Goal: Task Accomplishment & Management: Manage account settings

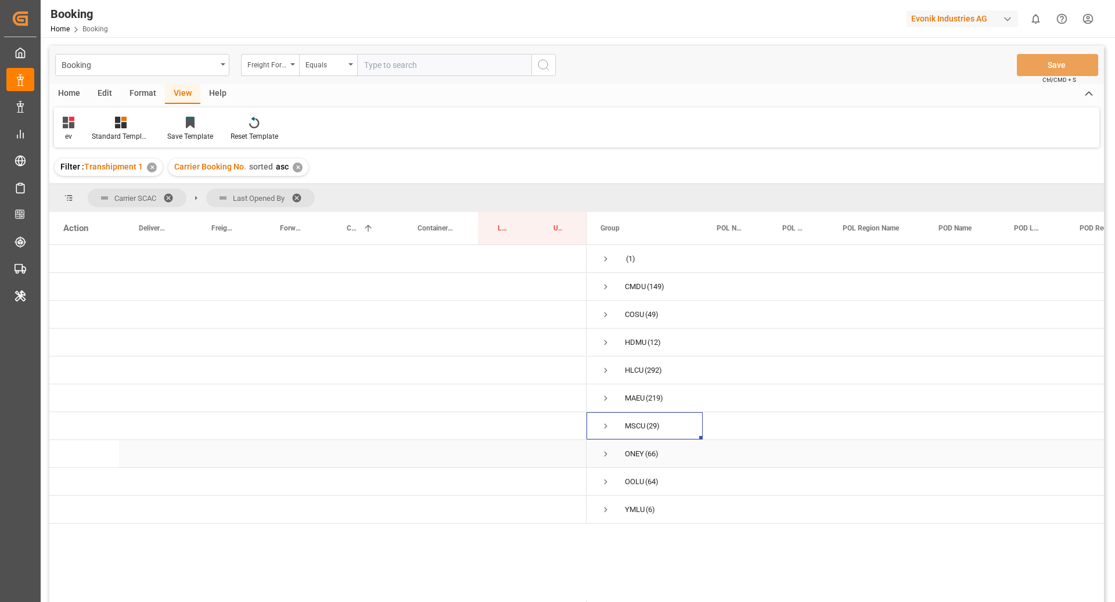
click at [609, 453] on span "Press SPACE to select this row." at bounding box center [605, 454] width 10 height 10
click at [631, 481] on span "Press SPACE to select this row." at bounding box center [630, 482] width 10 height 10
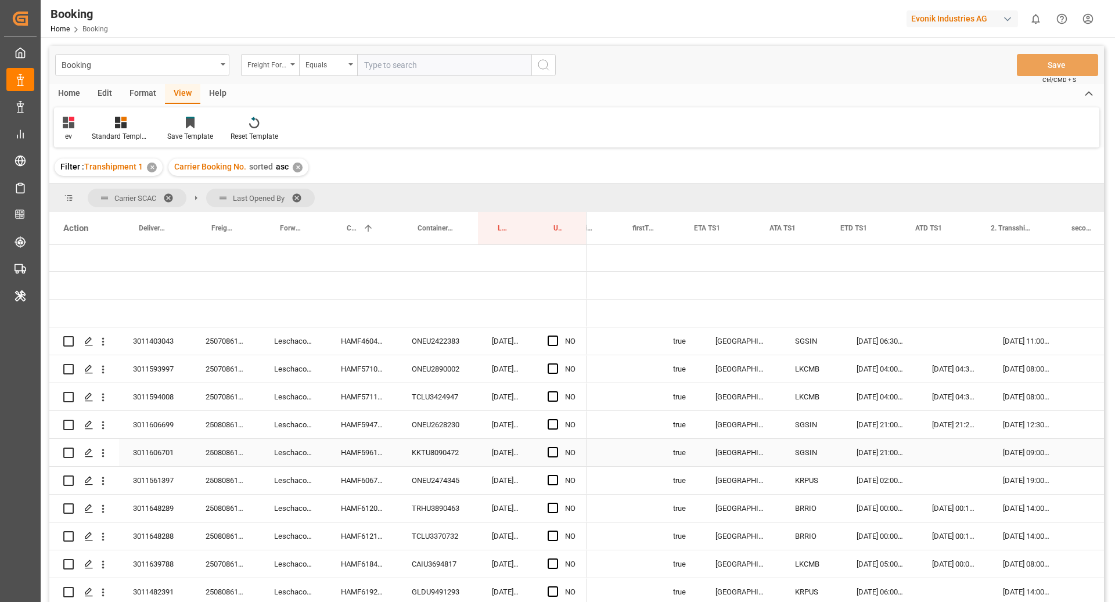
scroll to position [0, 1180]
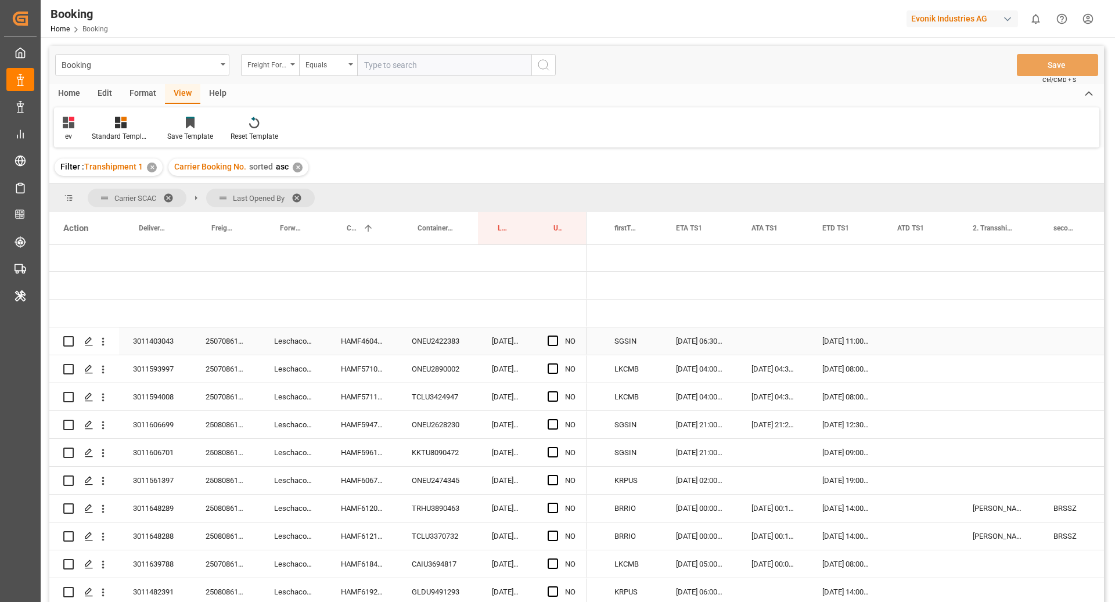
click at [373, 339] on div "HAMF46044600" at bounding box center [362, 340] width 71 height 27
click at [431, 334] on div "ONEU2422383" at bounding box center [438, 340] width 80 height 27
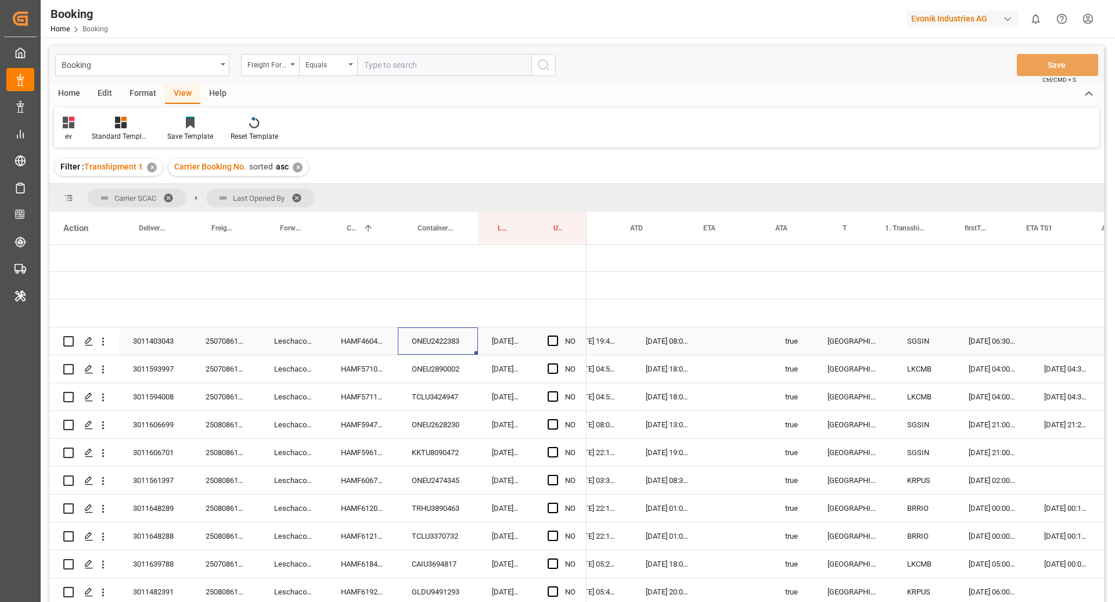
scroll to position [0, 935]
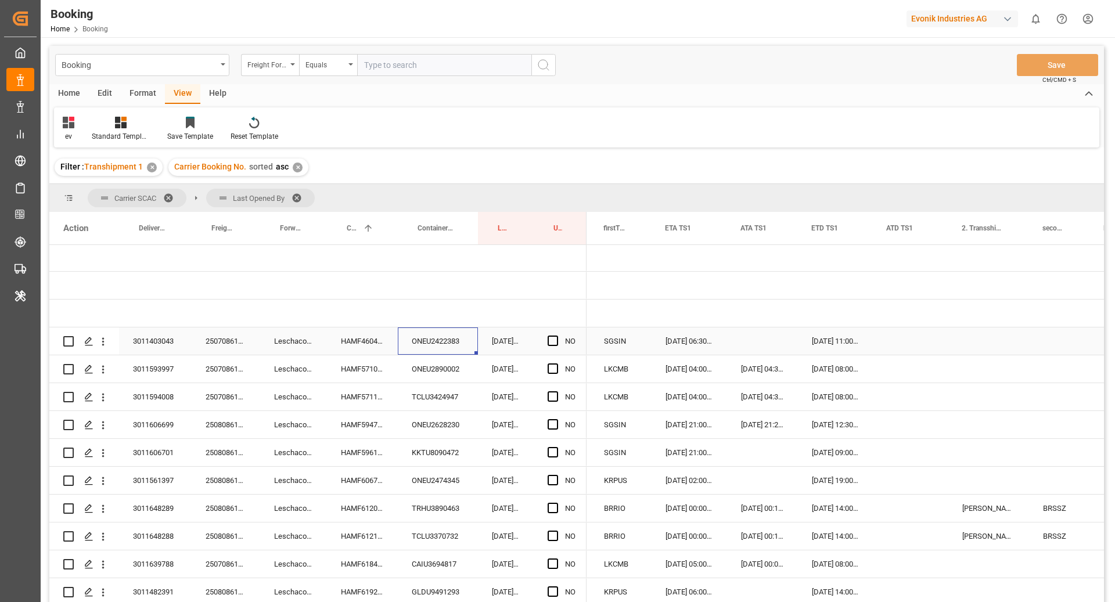
click at [701, 341] on div "26.09.2025 06:30:00" at bounding box center [689, 340] width 75 height 27
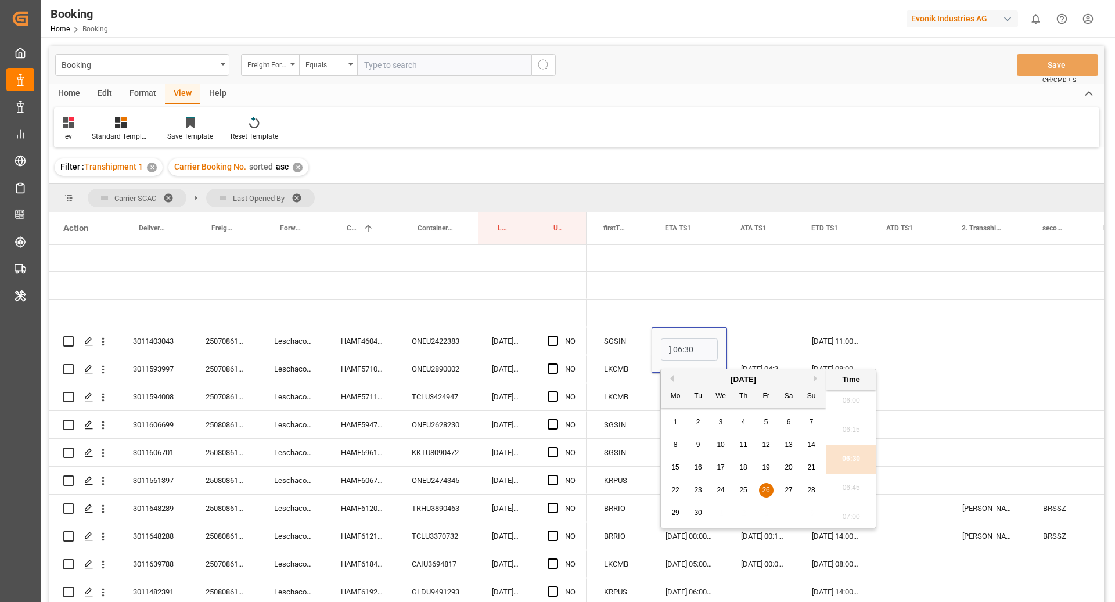
click at [672, 380] on button "Previous Month" at bounding box center [670, 378] width 7 height 7
click at [814, 377] on button "Next Month" at bounding box center [817, 378] width 7 height 7
click at [743, 417] on div "2" at bounding box center [743, 423] width 15 height 14
type input "02.10.2025 06:30"
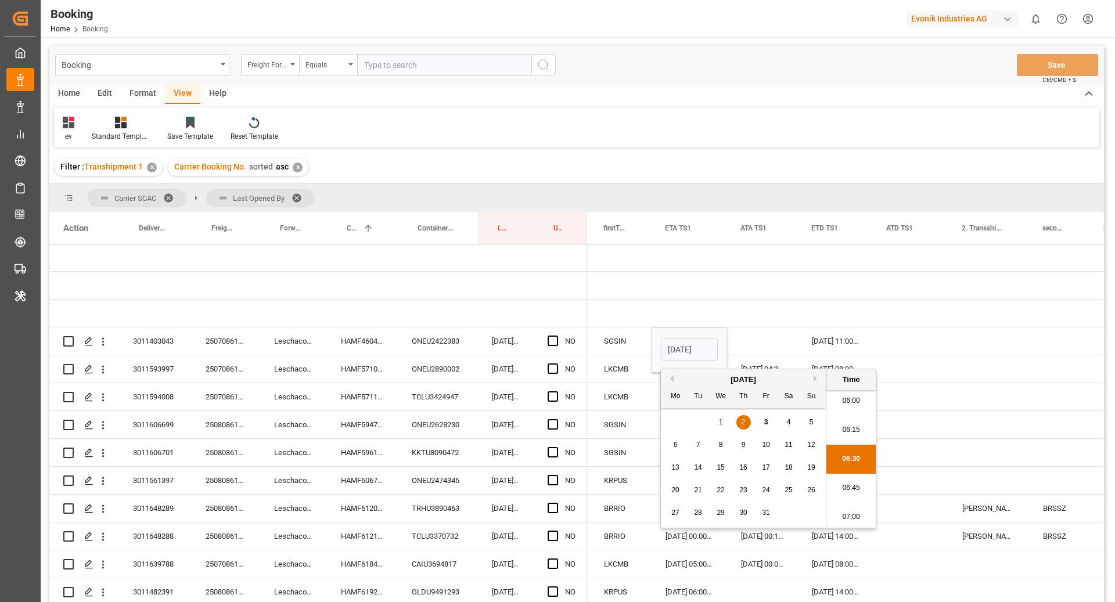
click at [798, 336] on div "27.09.2025 11:00:00" at bounding box center [835, 340] width 75 height 27
click at [815, 337] on div "27.09.2025 11:00:00" at bounding box center [835, 340] width 75 height 27
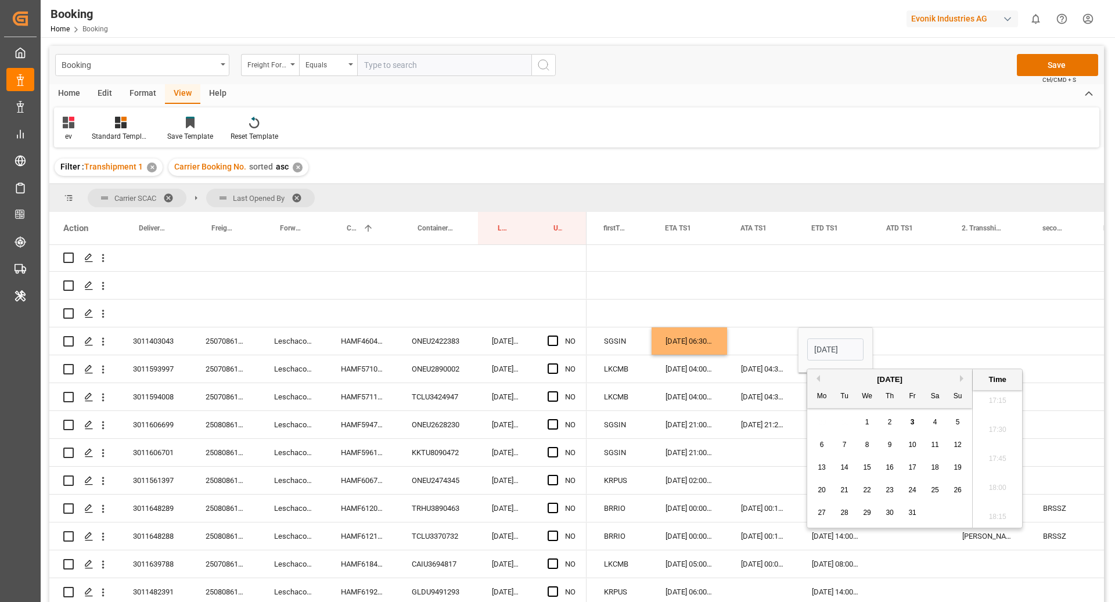
click at [960, 379] on button "Next Month" at bounding box center [963, 378] width 7 height 7
click at [818, 380] on button "Previous Month" at bounding box center [816, 378] width 7 height 7
click at [889, 442] on span "9" at bounding box center [890, 445] width 4 height 8
type input "09.10.2025 11:00"
click at [895, 353] on div "Press SPACE to select this row." at bounding box center [910, 340] width 75 height 27
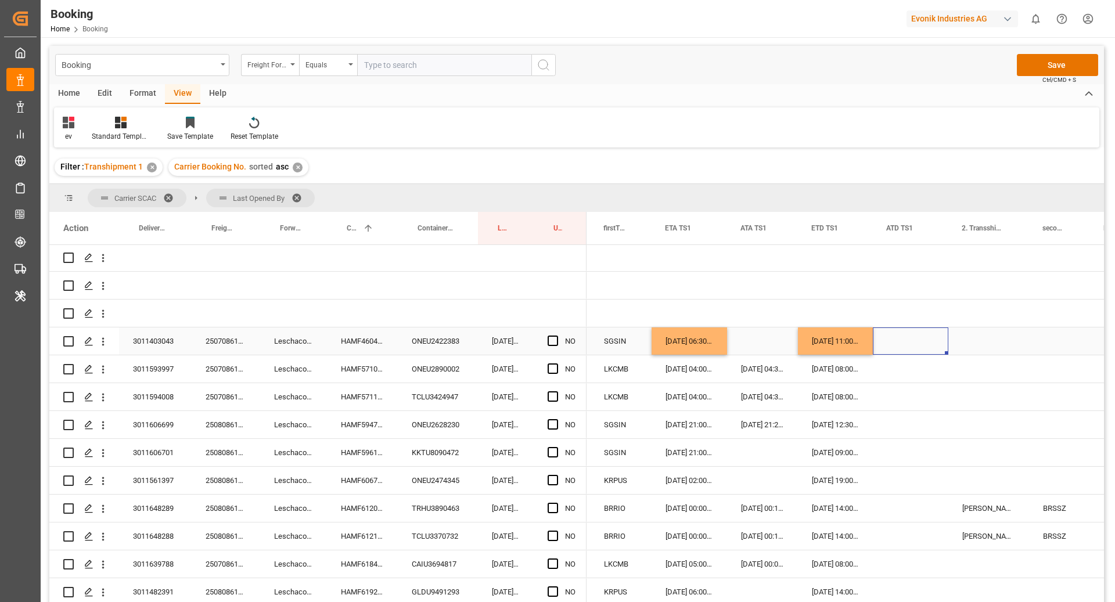
click at [559, 341] on div "Press SPACE to select this row." at bounding box center [556, 341] width 17 height 27
click at [546, 338] on div "NO" at bounding box center [560, 340] width 53 height 27
click at [554, 338] on span "Press SPACE to select this row." at bounding box center [553, 341] width 10 height 10
click at [556, 336] on input "Press SPACE to select this row." at bounding box center [556, 336] width 0 height 0
click at [457, 364] on div "ONEU2890002" at bounding box center [438, 368] width 80 height 27
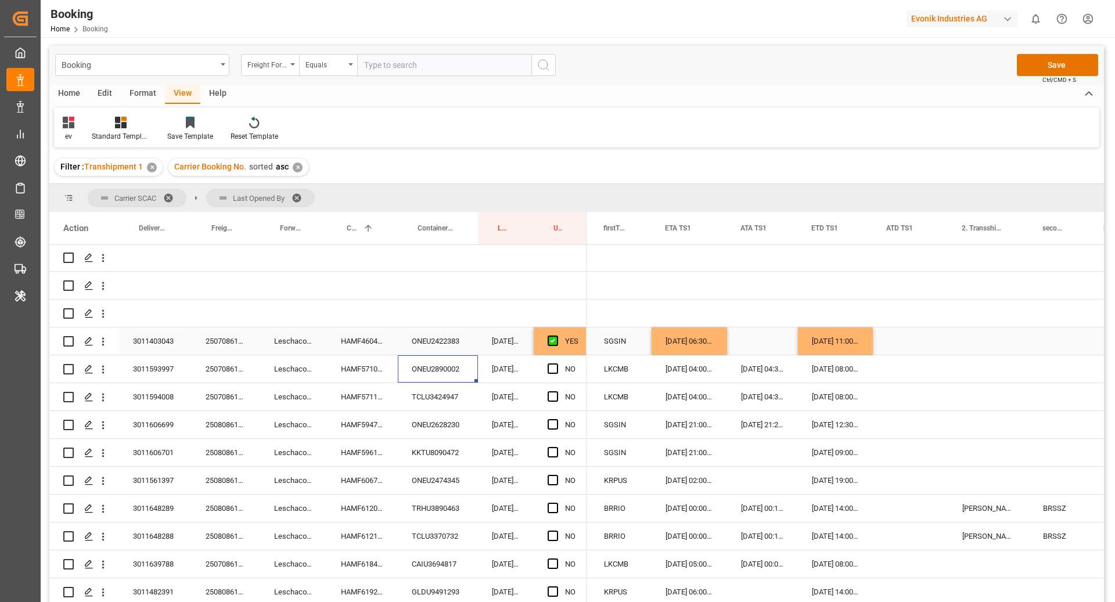
click at [364, 372] on div "HAMF57105600" at bounding box center [362, 368] width 71 height 27
click at [909, 368] on div "Press SPACE to select this row." at bounding box center [910, 368] width 75 height 27
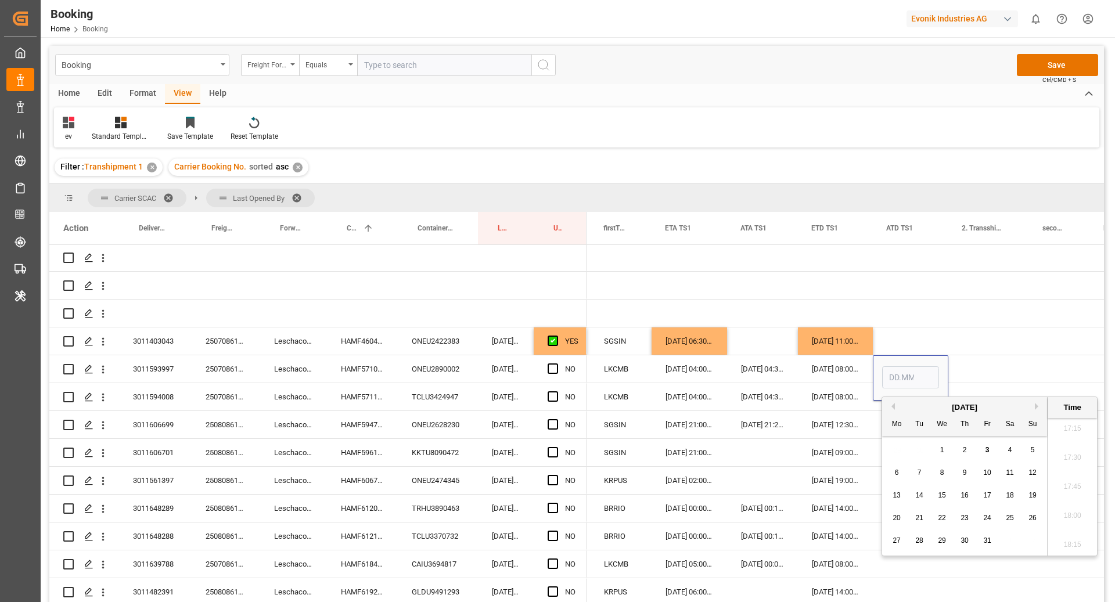
drag, startPoint x: 944, startPoint y: 450, endPoint x: 944, endPoint y: 354, distance: 96.4
click at [944, 450] on span "1" at bounding box center [942, 450] width 4 height 8
type input "01.10.2025 00:00"
click at [982, 343] on div "Press SPACE to select this row." at bounding box center [988, 340] width 81 height 27
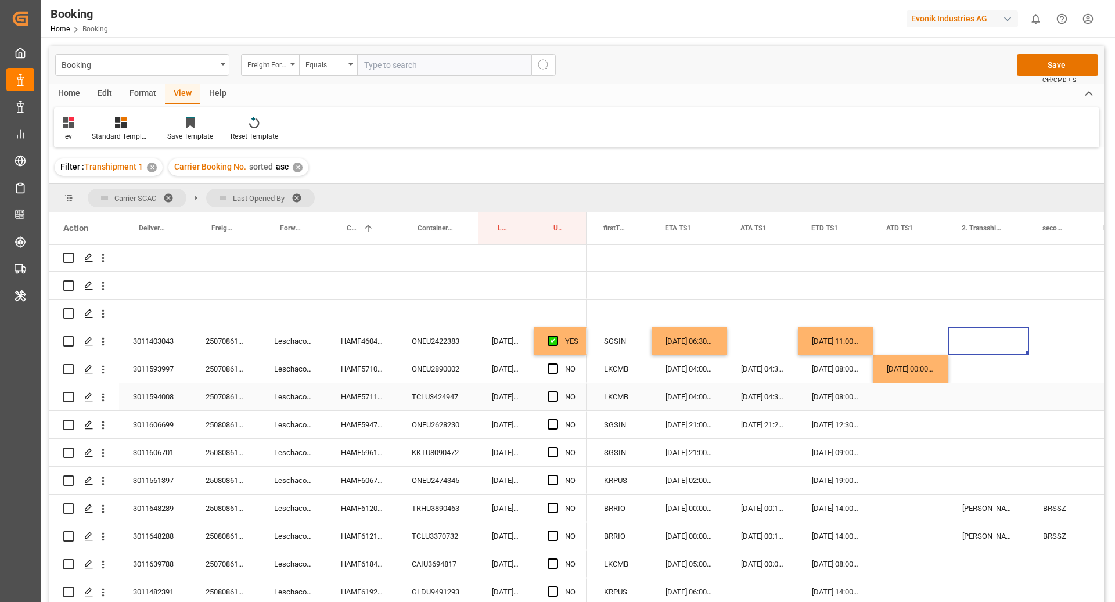
click at [341, 402] on div "HAMF57114600" at bounding box center [362, 396] width 71 height 27
click at [916, 376] on div "[DATE] 00:00:00" at bounding box center [910, 368] width 75 height 27
drag, startPoint x: 945, startPoint y: 379, endPoint x: 945, endPoint y: 386, distance: 7.0
click at [365, 422] on div "HAMF59472800" at bounding box center [362, 424] width 71 height 27
click at [548, 426] on span "Press SPACE to select this row." at bounding box center [553, 424] width 10 height 10
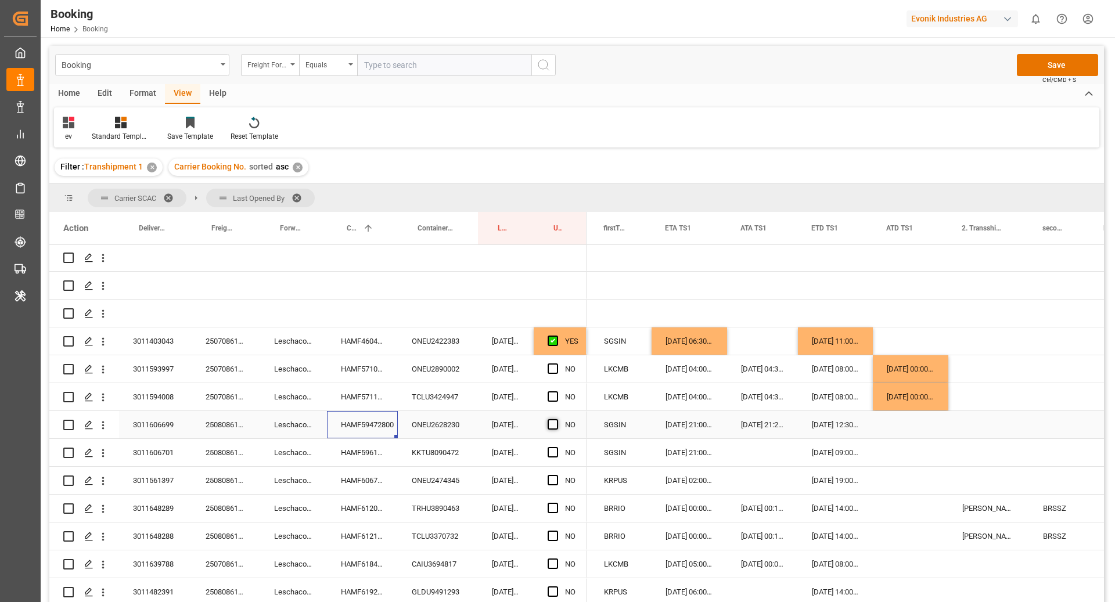
click at [556, 419] on input "Press SPACE to select this row." at bounding box center [556, 419] width 0 height 0
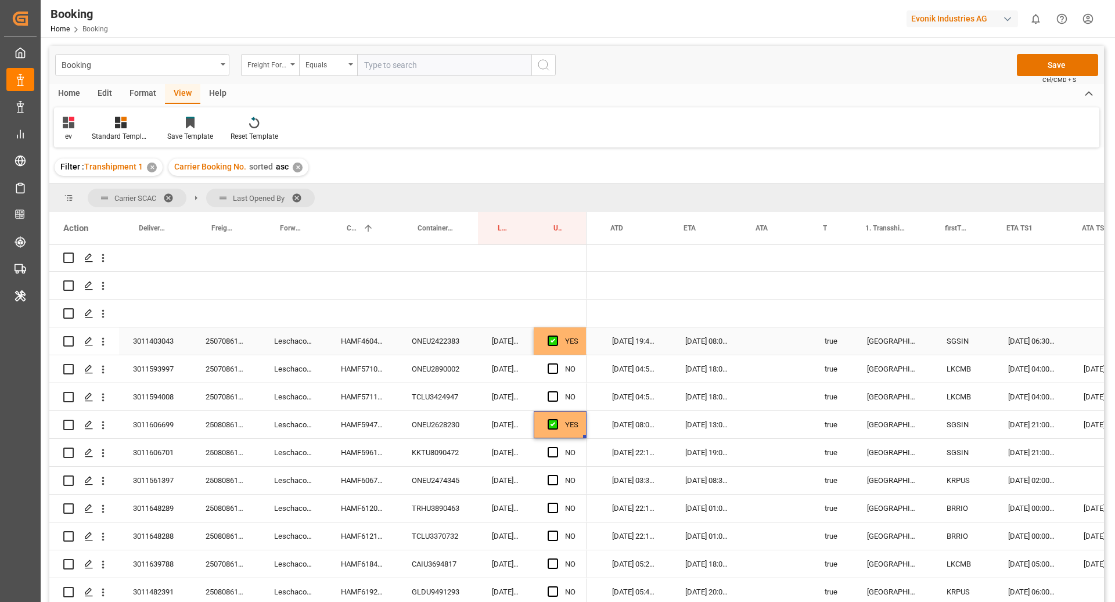
scroll to position [0, 850]
click at [696, 350] on div "05.10.2025 08:00:00" at bounding box center [705, 340] width 72 height 27
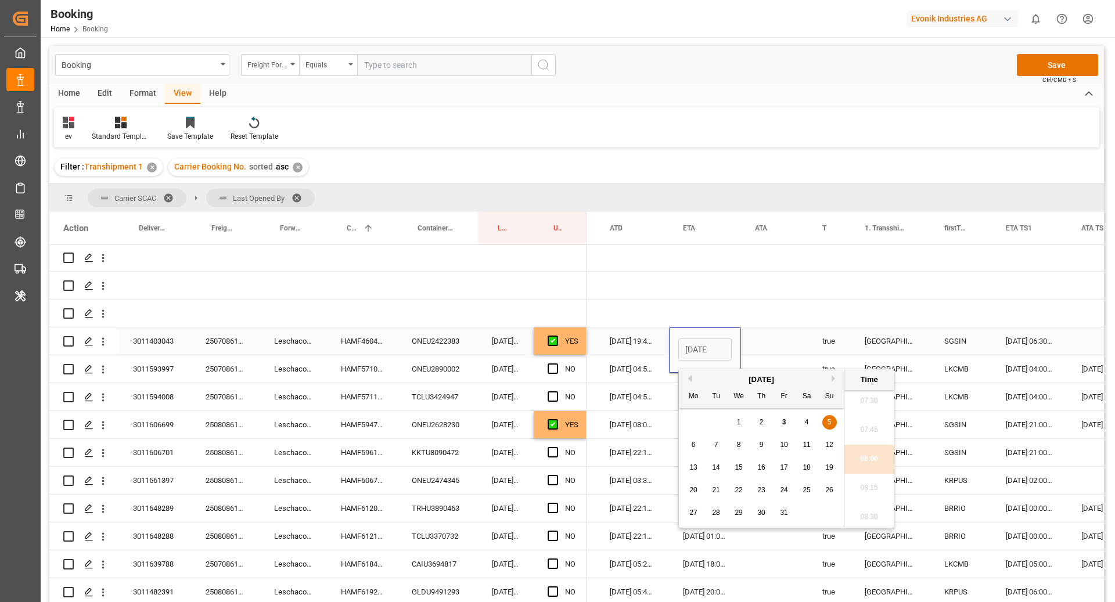
scroll to position [0, 41]
click at [830, 461] on div "19" at bounding box center [829, 468] width 15 height 14
type input "19.10.2025 08:00"
click at [765, 345] on div "Press SPACE to select this row." at bounding box center [774, 340] width 67 height 27
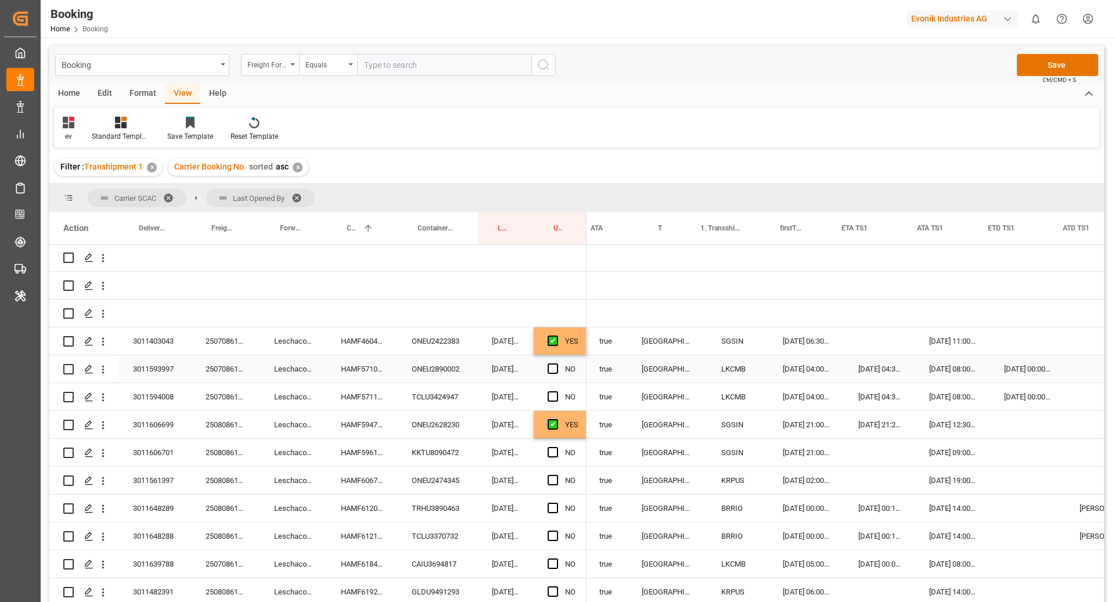
scroll to position [0, 1108]
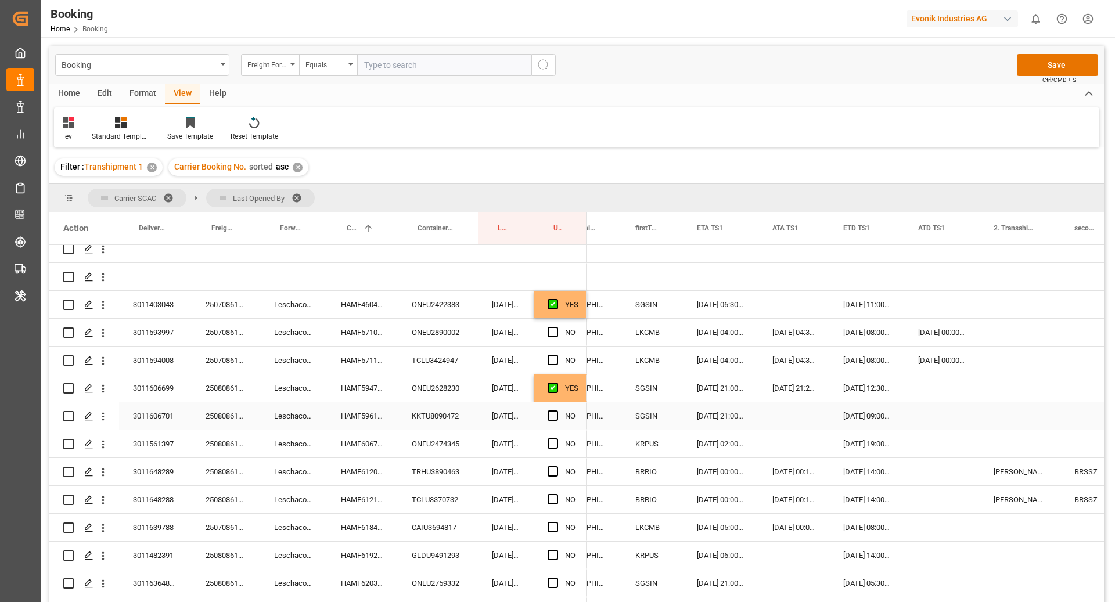
drag, startPoint x: 552, startPoint y: 418, endPoint x: 561, endPoint y: 451, distance: 33.7
click at [552, 418] on span "Press SPACE to select this row." at bounding box center [553, 416] width 10 height 10
click at [556, 411] on input "Press SPACE to select this row." at bounding box center [556, 411] width 0 height 0
click at [553, 445] on span "Press SPACE to select this row." at bounding box center [553, 443] width 10 height 10
click at [556, 438] on input "Press SPACE to select this row." at bounding box center [556, 438] width 0 height 0
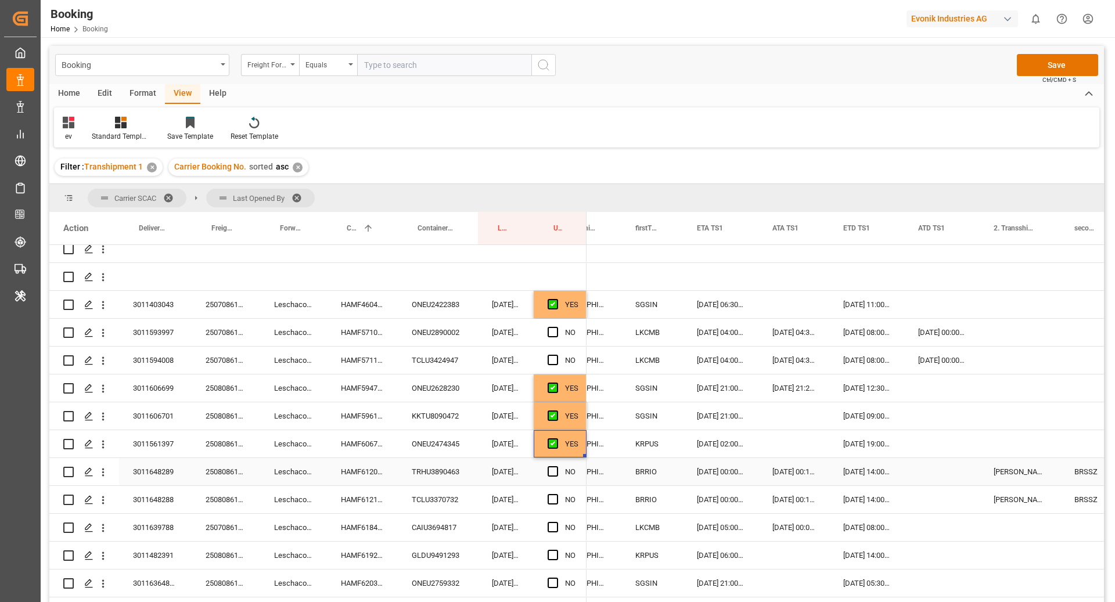
click at [415, 470] on div "TRHU3890463" at bounding box center [438, 471] width 80 height 27
click at [364, 469] on div "HAMF61209600" at bounding box center [362, 471] width 71 height 27
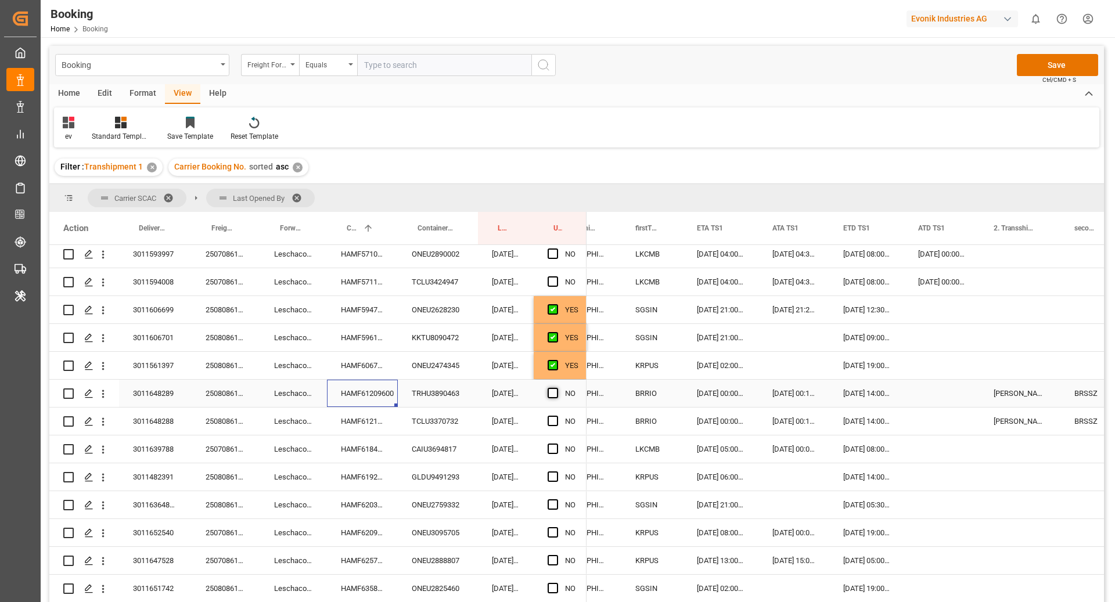
click at [551, 394] on span "Press SPACE to select this row." at bounding box center [553, 393] width 10 height 10
click at [556, 388] on input "Press SPACE to select this row." at bounding box center [556, 388] width 0 height 0
click at [552, 422] on span "Press SPACE to select this row." at bounding box center [553, 421] width 10 height 10
click at [556, 416] on input "Press SPACE to select this row." at bounding box center [556, 416] width 0 height 0
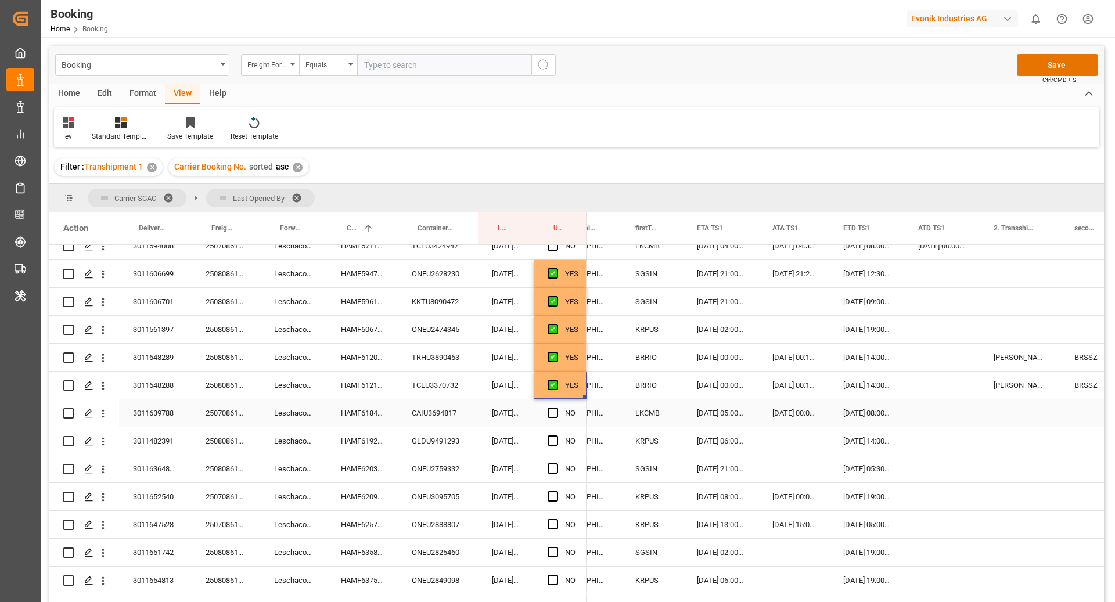
click at [350, 415] on div "HAMF61849900" at bounding box center [362, 412] width 71 height 27
click at [945, 409] on div "Press SPACE to select this row." at bounding box center [941, 412] width 75 height 27
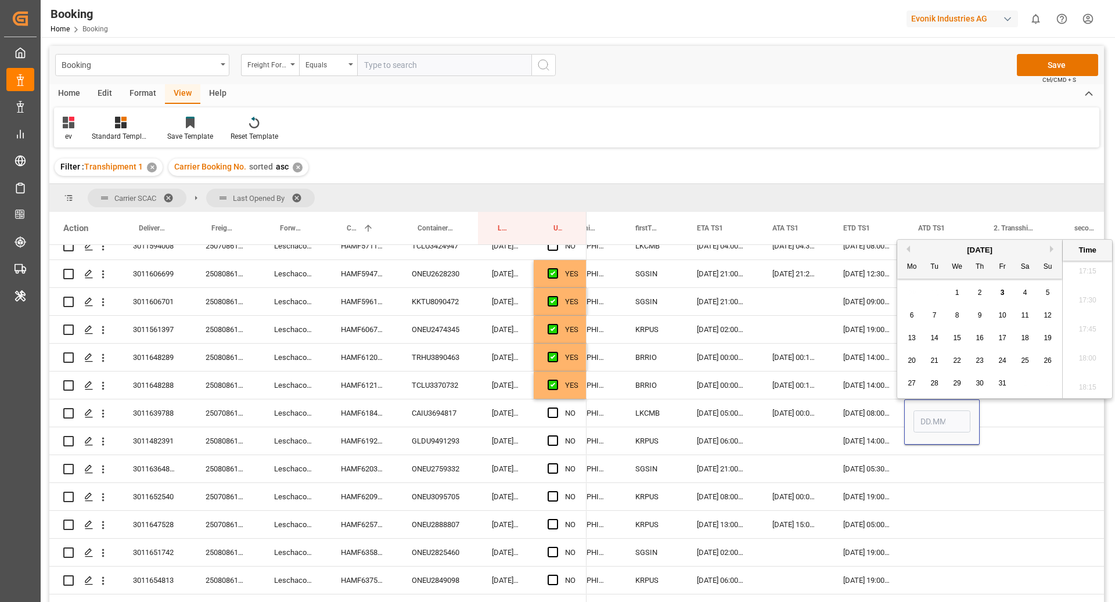
click at [953, 293] on div "1" at bounding box center [957, 293] width 15 height 14
type input "01.10.2025 00:00"
click at [887, 427] on div "[DATE] 14:00:00" at bounding box center [866, 440] width 75 height 27
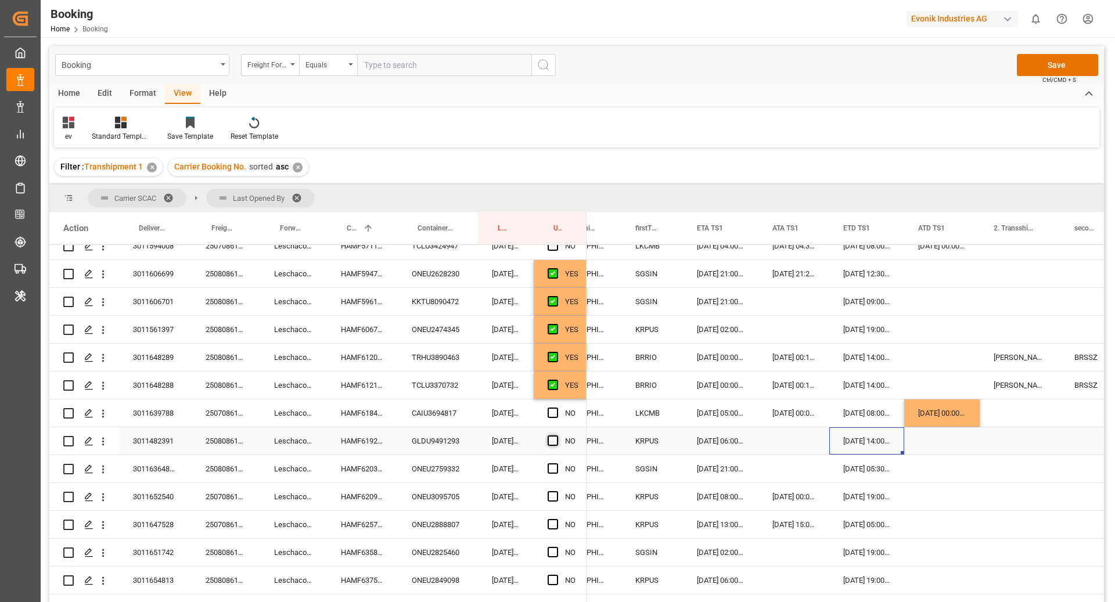
click at [555, 441] on span "Press SPACE to select this row." at bounding box center [553, 440] width 10 height 10
click at [556, 435] on input "Press SPACE to select this row." at bounding box center [556, 435] width 0 height 0
drag, startPoint x: 555, startPoint y: 469, endPoint x: 624, endPoint y: 467, distance: 69.7
click at [555, 469] on span "Press SPACE to select this row." at bounding box center [553, 468] width 10 height 10
click at [556, 463] on input "Press SPACE to select this row." at bounding box center [556, 463] width 0 height 0
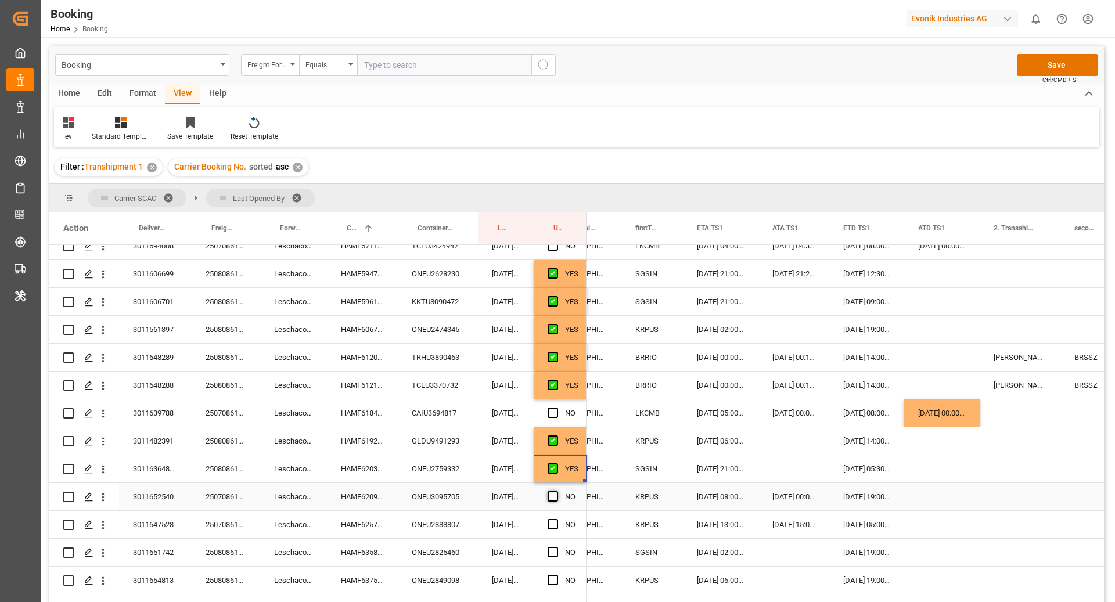
click at [551, 499] on span "Press SPACE to select this row." at bounding box center [553, 496] width 10 height 10
click at [556, 491] on input "Press SPACE to select this row." at bounding box center [556, 491] width 0 height 0
click at [556, 525] on span "Press SPACE to select this row." at bounding box center [553, 524] width 10 height 10
click at [556, 519] on input "Press SPACE to select this row." at bounding box center [556, 519] width 0 height 0
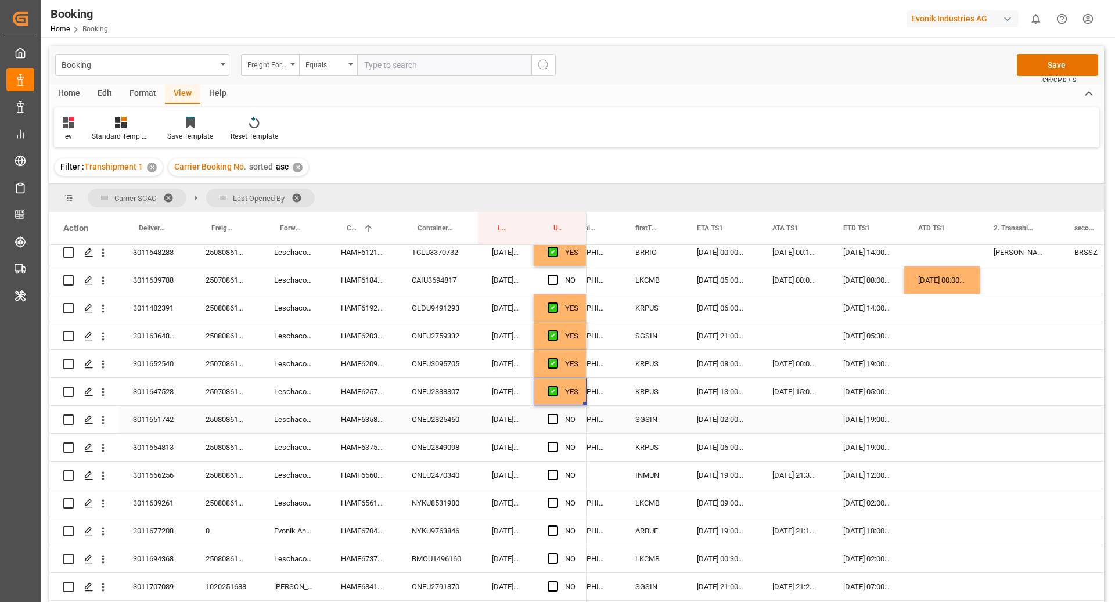
scroll to position [453, 0]
click at [548, 415] on span "Press SPACE to select this row." at bounding box center [553, 418] width 10 height 10
click at [556, 413] on input "Press SPACE to select this row." at bounding box center [556, 413] width 0 height 0
click at [548, 448] on span "Press SPACE to select this row." at bounding box center [553, 446] width 10 height 10
click at [556, 441] on input "Press SPACE to select this row." at bounding box center [556, 441] width 0 height 0
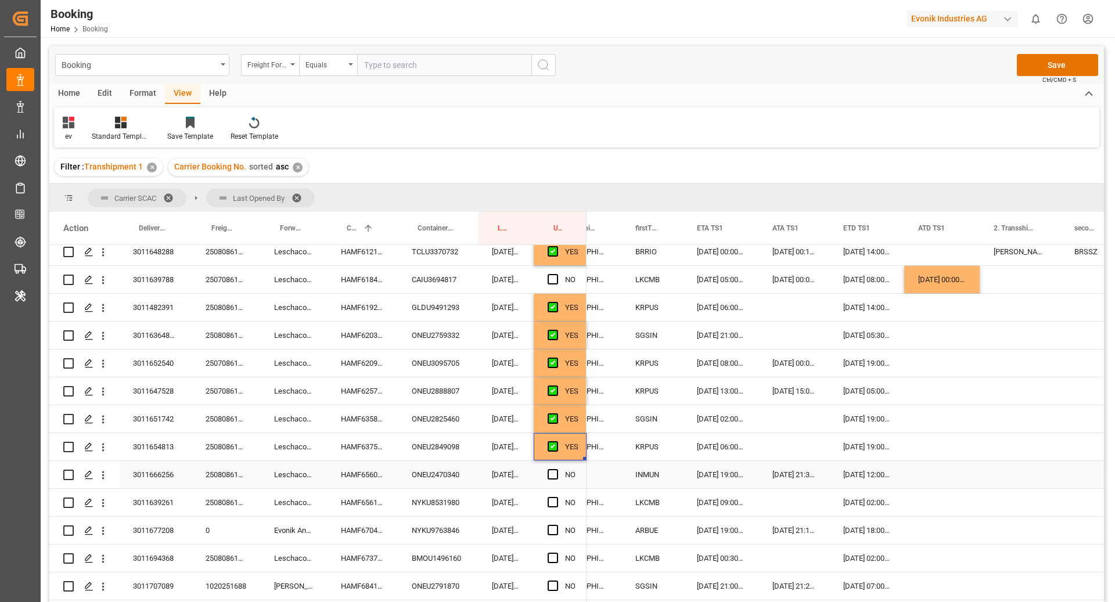
click at [366, 473] on div "HAMF65602700" at bounding box center [362, 474] width 71 height 27
click at [557, 478] on span "Press SPACE to select this row." at bounding box center [553, 474] width 10 height 10
click at [556, 469] on input "Press SPACE to select this row." at bounding box center [556, 469] width 0 height 0
click at [553, 505] on span "Press SPACE to select this row." at bounding box center [553, 502] width 10 height 10
click at [556, 497] on input "Press SPACE to select this row." at bounding box center [556, 497] width 0 height 0
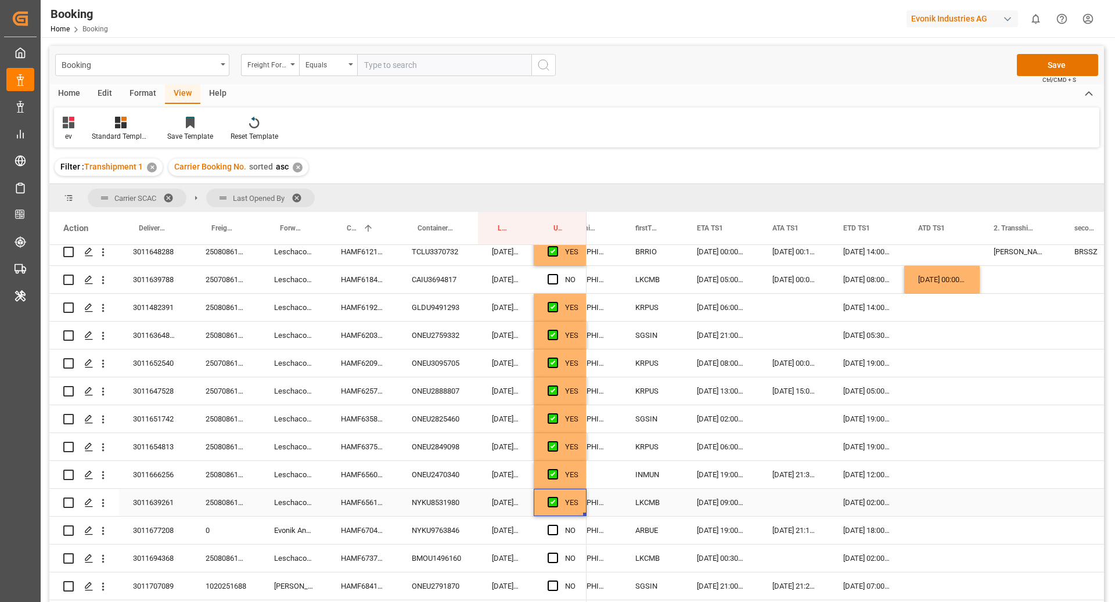
click at [373, 499] on div "HAMF65616500" at bounding box center [362, 502] width 71 height 27
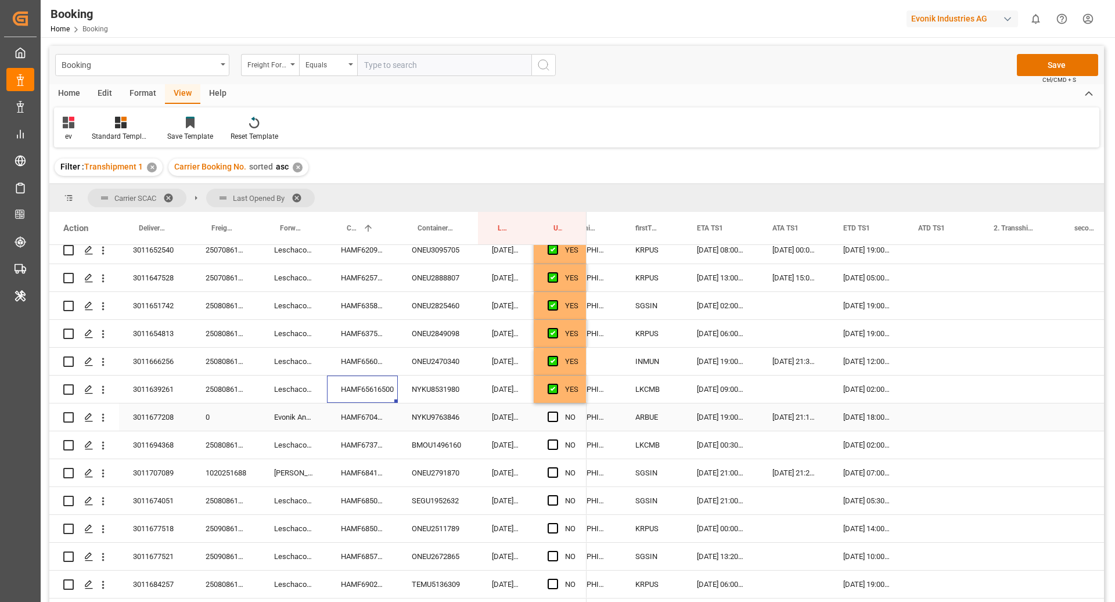
scroll to position [585, 0]
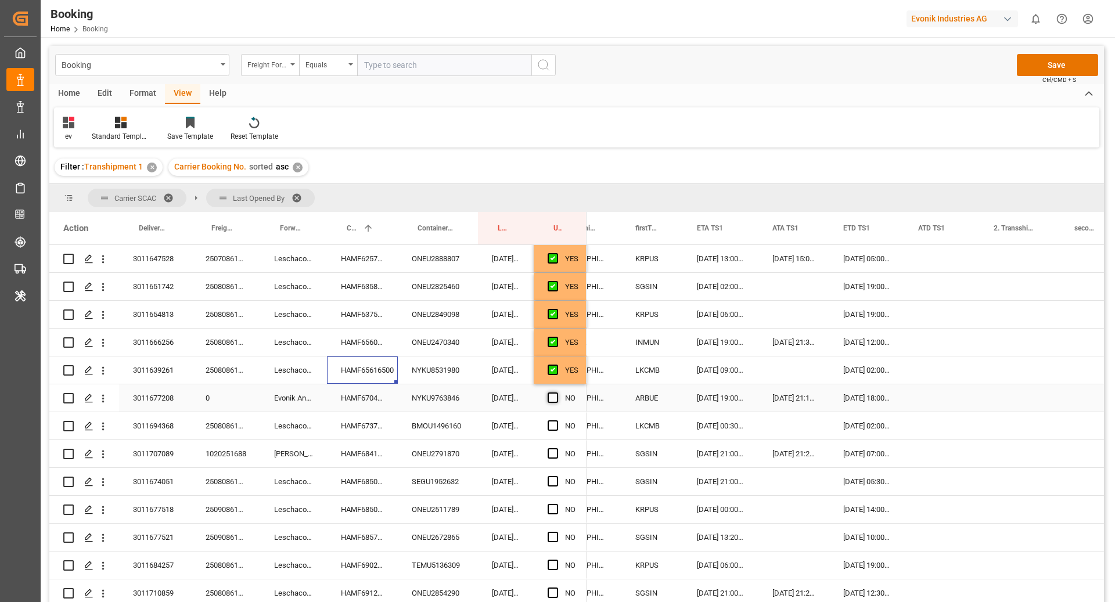
click at [552, 402] on span "Press SPACE to select this row." at bounding box center [553, 398] width 10 height 10
click at [556, 393] on input "Press SPACE to select this row." at bounding box center [556, 393] width 0 height 0
click at [553, 423] on span "Press SPACE to select this row." at bounding box center [553, 425] width 10 height 10
click at [556, 420] on input "Press SPACE to select this row." at bounding box center [556, 420] width 0 height 0
click at [552, 454] on span "Press SPACE to select this row." at bounding box center [553, 453] width 10 height 10
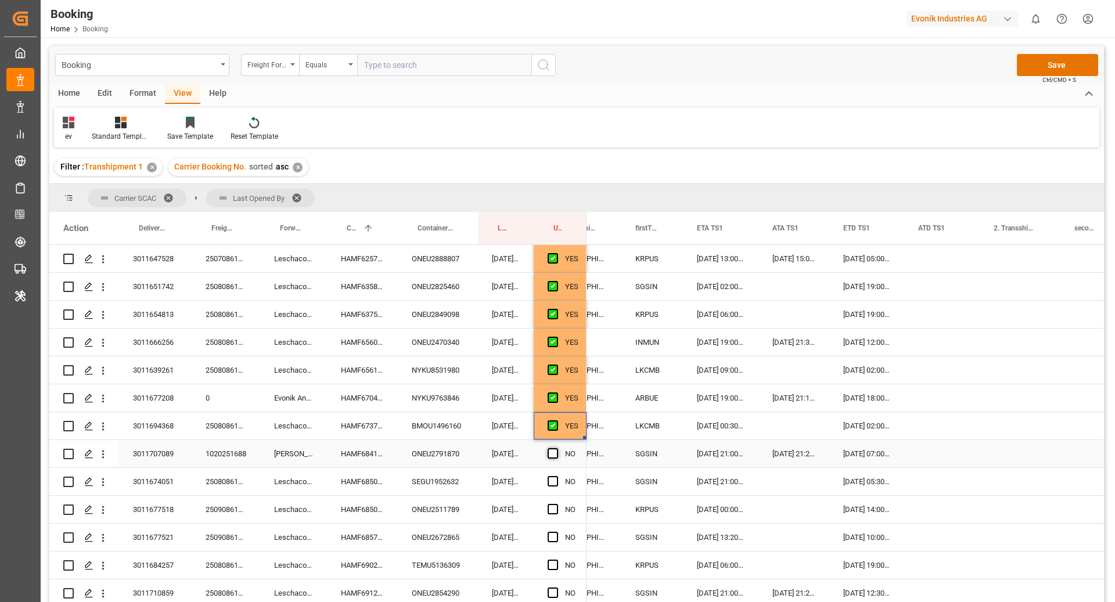
click at [556, 448] on input "Press SPACE to select this row." at bounding box center [556, 448] width 0 height 0
click at [549, 483] on span "Press SPACE to select this row." at bounding box center [553, 481] width 10 height 10
click at [556, 476] on input "Press SPACE to select this row." at bounding box center [556, 476] width 0 height 0
click at [546, 507] on div "NO" at bounding box center [560, 509] width 53 height 27
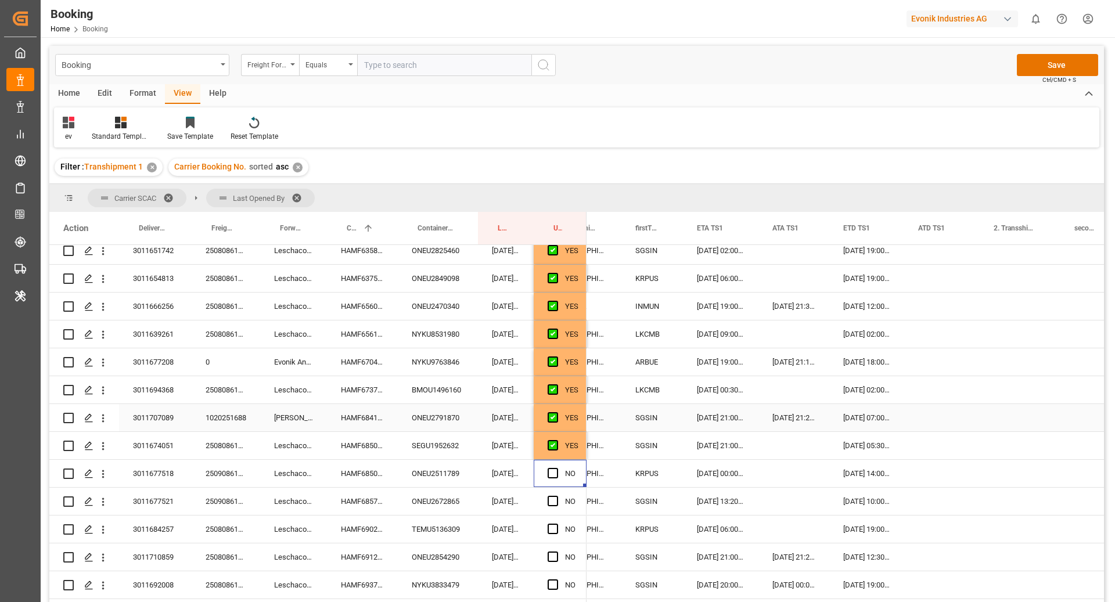
scroll to position [631, 0]
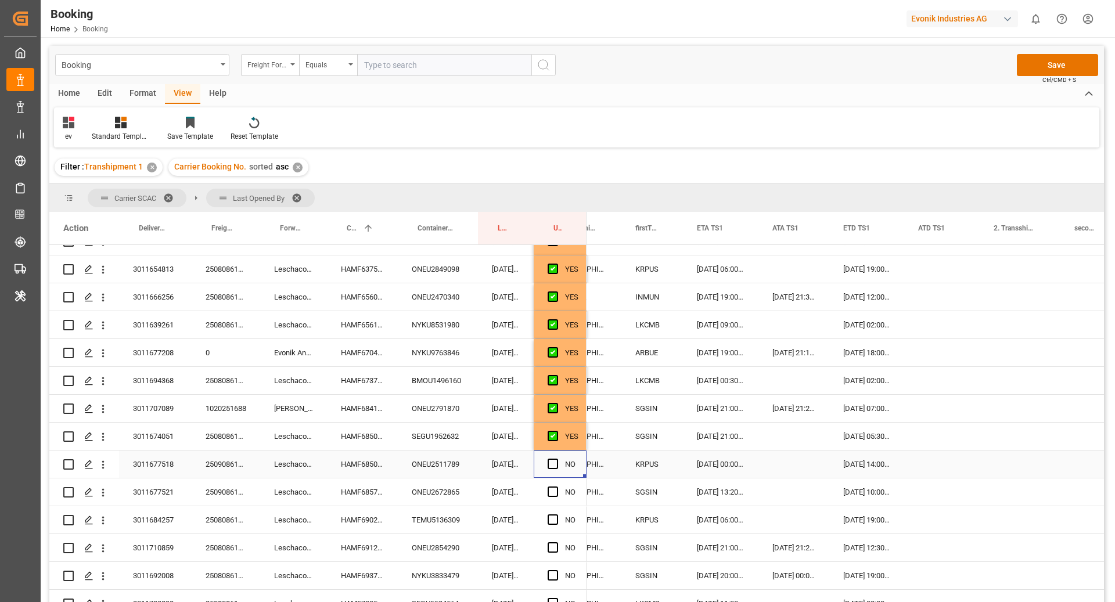
click at [552, 462] on span "Press SPACE to select this row." at bounding box center [553, 464] width 10 height 10
click at [556, 459] on input "Press SPACE to select this row." at bounding box center [556, 459] width 0 height 0
click at [556, 492] on span "Press SPACE to select this row." at bounding box center [553, 492] width 10 height 10
click at [556, 487] on input "Press SPACE to select this row." at bounding box center [556, 487] width 0 height 0
click at [557, 522] on span "Press SPACE to select this row." at bounding box center [553, 519] width 10 height 10
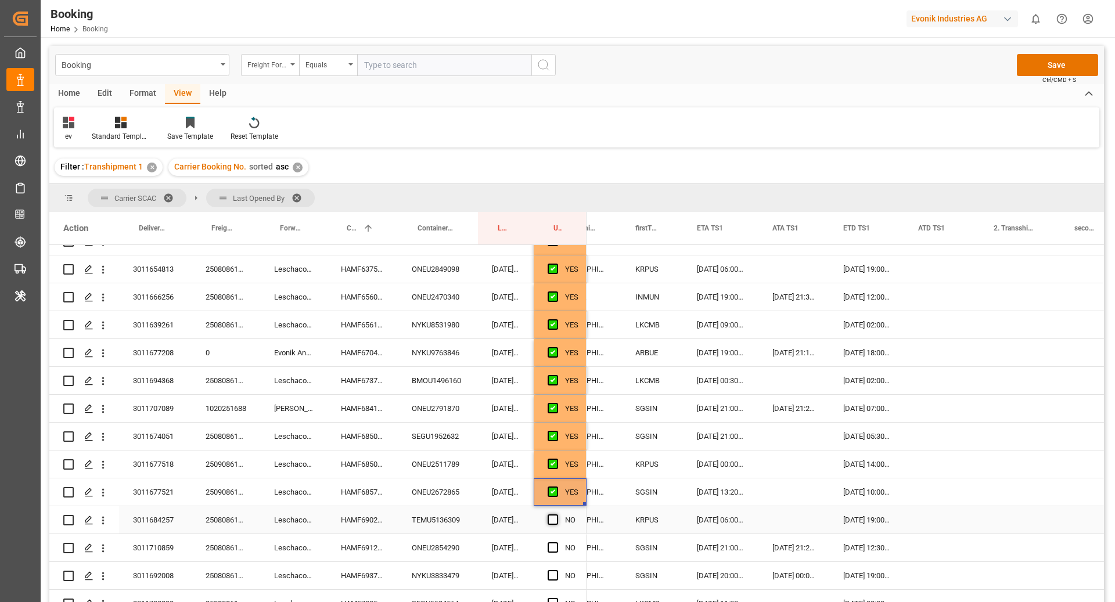
click at [556, 514] on input "Press SPACE to select this row." at bounding box center [556, 514] width 0 height 0
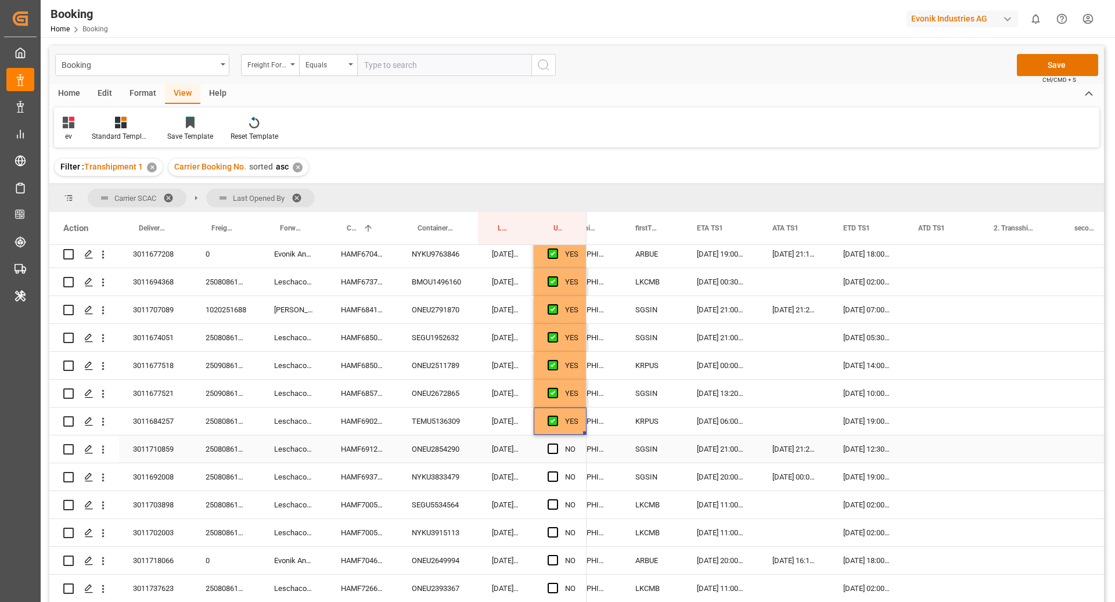
scroll to position [0, 1159]
click at [549, 447] on span "Press SPACE to select this row." at bounding box center [553, 449] width 10 height 10
click at [556, 444] on input "Press SPACE to select this row." at bounding box center [556, 444] width 0 height 0
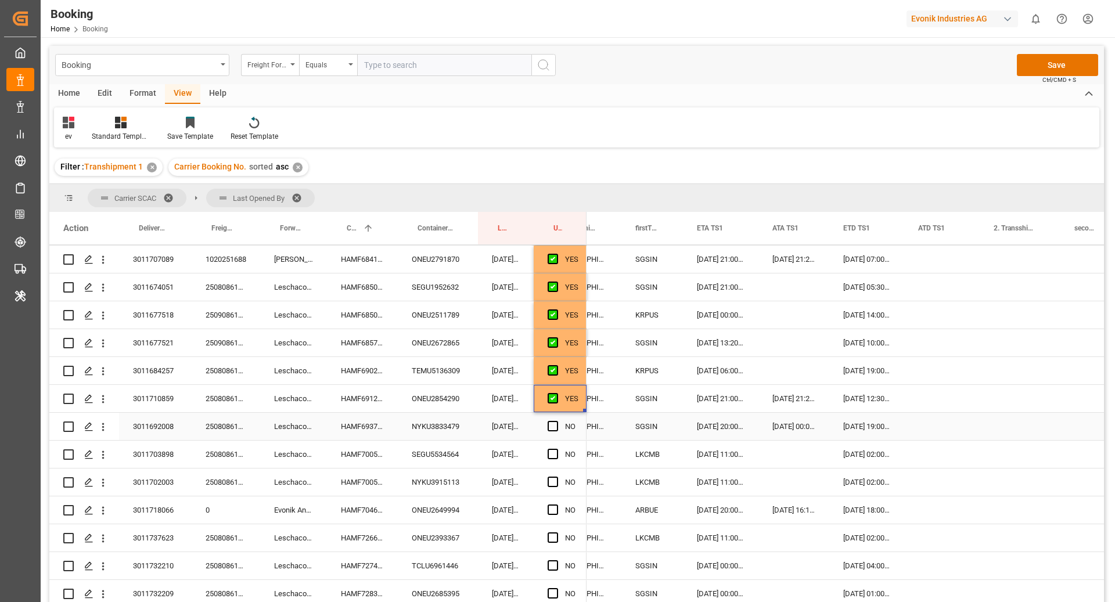
scroll to position [780, 0]
click at [378, 419] on div "HAMF69374300" at bounding box center [362, 425] width 71 height 27
click at [919, 434] on div "Press SPACE to select this row." at bounding box center [941, 425] width 75 height 27
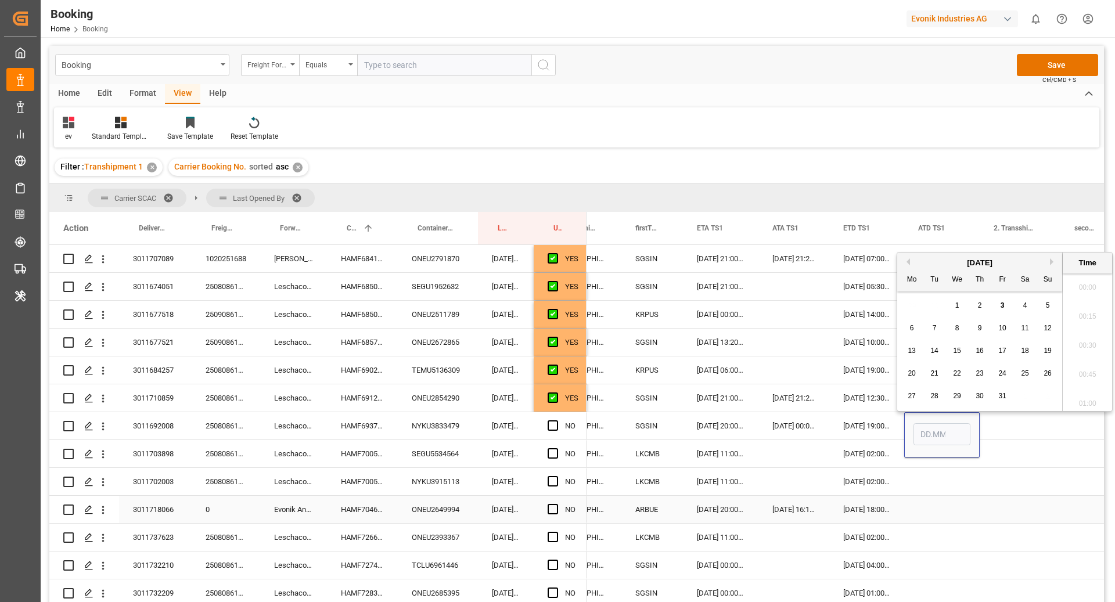
scroll to position [2007, 0]
click at [908, 263] on button "Previous Month" at bounding box center [906, 261] width 7 height 7
click at [934, 398] on span "30" at bounding box center [934, 396] width 8 height 8
type input "[DATE] 00:00"
click at [1000, 438] on div "Press SPACE to select this row." at bounding box center [1020, 425] width 81 height 27
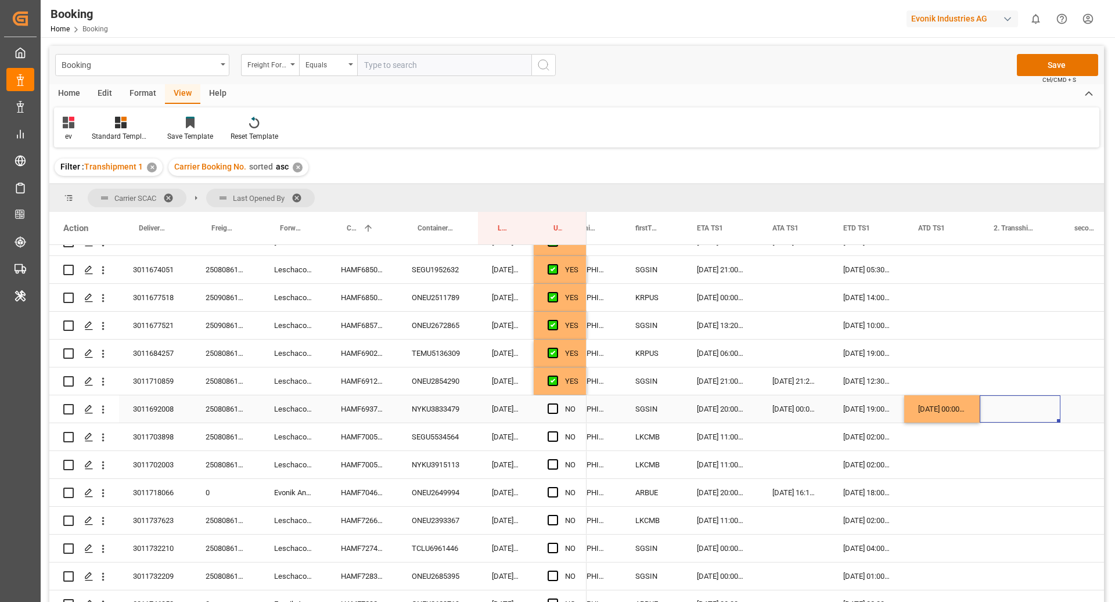
scroll to position [798, 0]
click at [552, 435] on span "Press SPACE to select this row." at bounding box center [553, 436] width 10 height 10
click at [556, 431] on input "Press SPACE to select this row." at bounding box center [556, 431] width 0 height 0
click at [559, 460] on div "Press SPACE to select this row." at bounding box center [556, 464] width 17 height 27
click at [552, 465] on span "Press SPACE to select this row." at bounding box center [553, 464] width 10 height 10
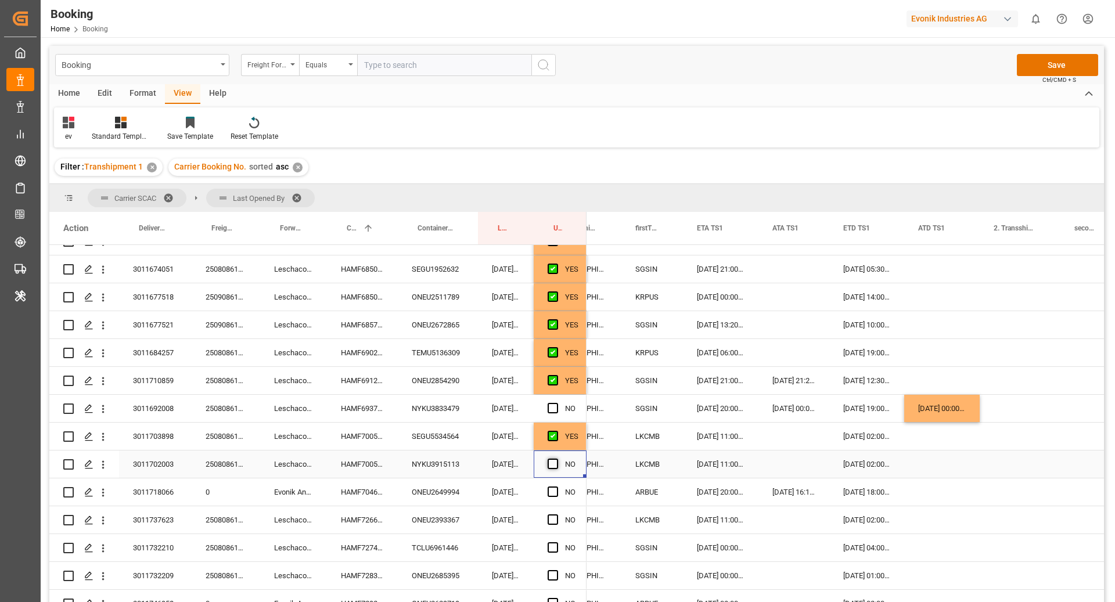
click at [556, 459] on input "Press SPACE to select this row." at bounding box center [556, 459] width 0 height 0
click at [552, 493] on span "Press SPACE to select this row." at bounding box center [553, 492] width 10 height 10
click at [556, 487] on input "Press SPACE to select this row." at bounding box center [556, 487] width 0 height 0
click at [550, 519] on span "Press SPACE to select this row." at bounding box center [553, 519] width 10 height 10
click at [556, 514] on input "Press SPACE to select this row." at bounding box center [556, 514] width 0 height 0
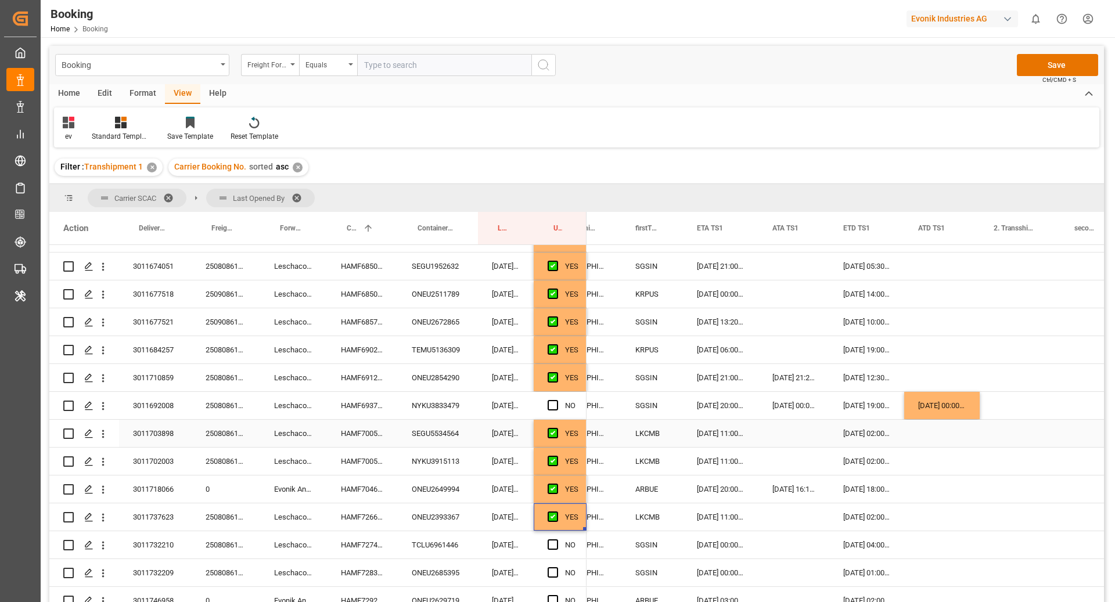
scroll to position [864, 0]
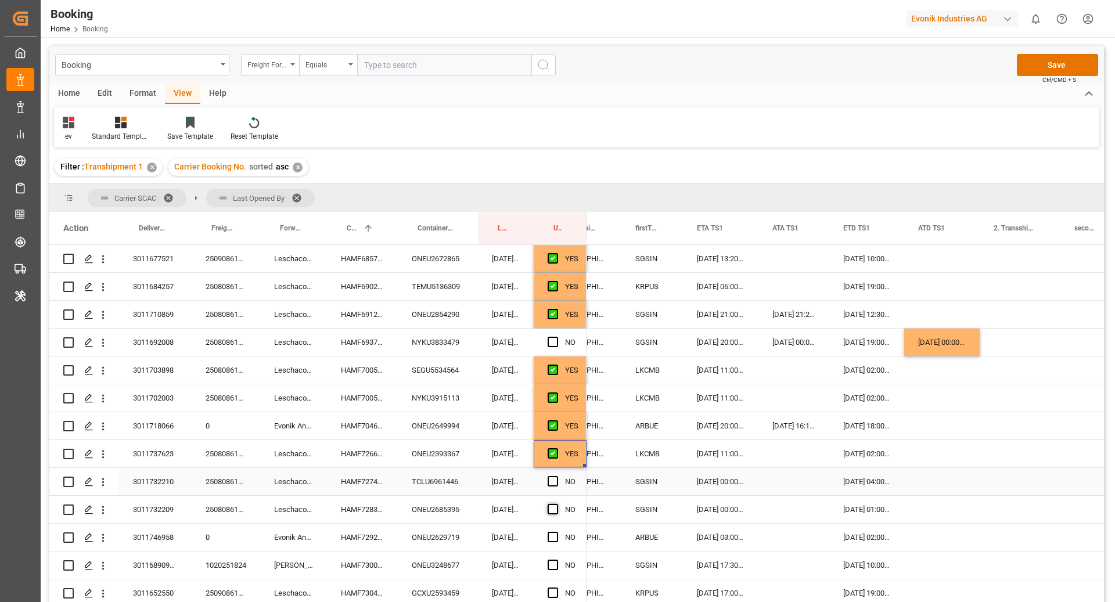
click at [552, 483] on span "Press SPACE to select this row." at bounding box center [553, 481] width 10 height 10
click at [556, 476] on input "Press SPACE to select this row." at bounding box center [556, 476] width 0 height 0
click at [550, 507] on span "Press SPACE to select this row." at bounding box center [553, 509] width 10 height 10
click at [556, 504] on input "Press SPACE to select this row." at bounding box center [556, 504] width 0 height 0
click at [560, 532] on div "Press SPACE to select this row." at bounding box center [556, 537] width 17 height 27
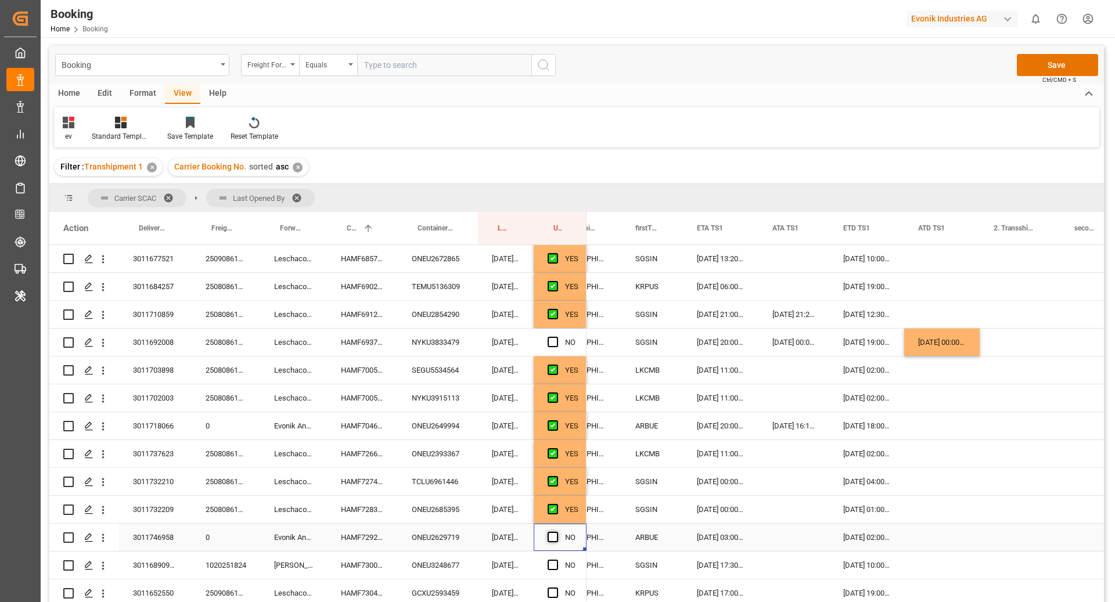
click at [552, 535] on span "Press SPACE to select this row." at bounding box center [553, 537] width 10 height 10
click at [556, 532] on input "Press SPACE to select this row." at bounding box center [556, 532] width 0 height 0
click at [555, 565] on span "Press SPACE to select this row." at bounding box center [553, 565] width 10 height 10
click at [556, 560] on input "Press SPACE to select this row." at bounding box center [556, 560] width 0 height 0
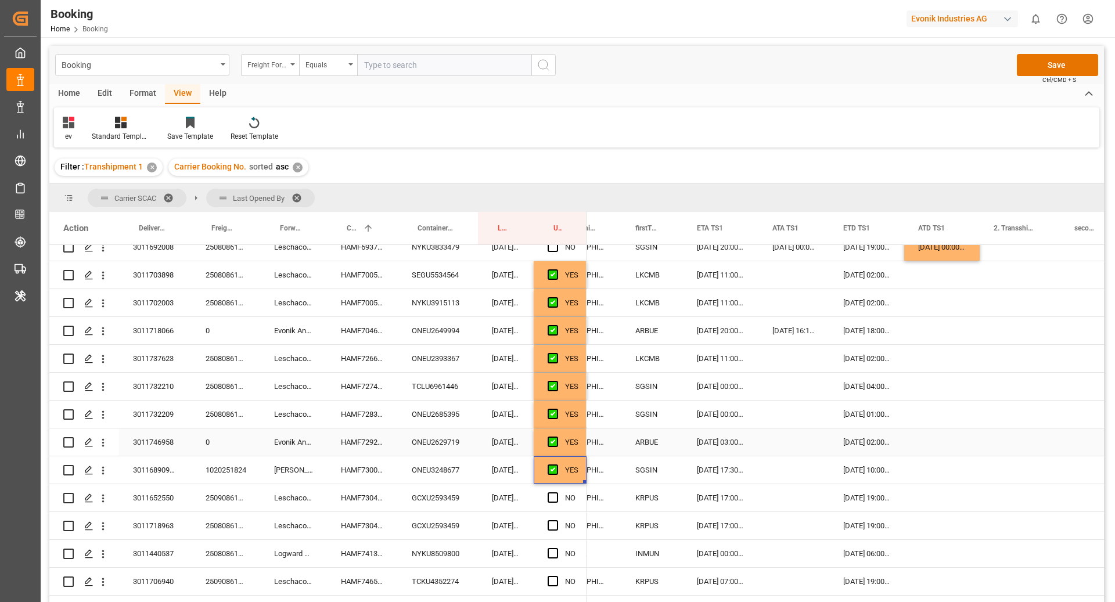
scroll to position [986, 0]
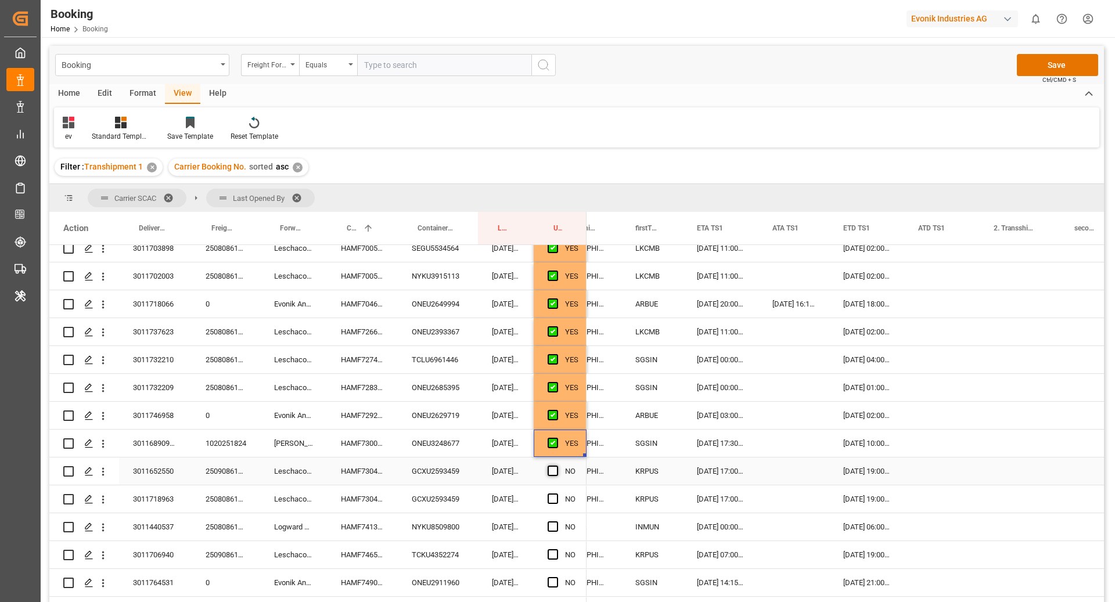
click at [555, 469] on span "Press SPACE to select this row." at bounding box center [553, 471] width 10 height 10
click at [556, 466] on input "Press SPACE to select this row." at bounding box center [556, 466] width 0 height 0
click at [555, 484] on div "Press SPACE to select this row." at bounding box center [556, 471] width 17 height 27
click at [555, 494] on span "Press SPACE to select this row." at bounding box center [553, 499] width 10 height 10
click at [556, 494] on input "Press SPACE to select this row." at bounding box center [556, 494] width 0 height 0
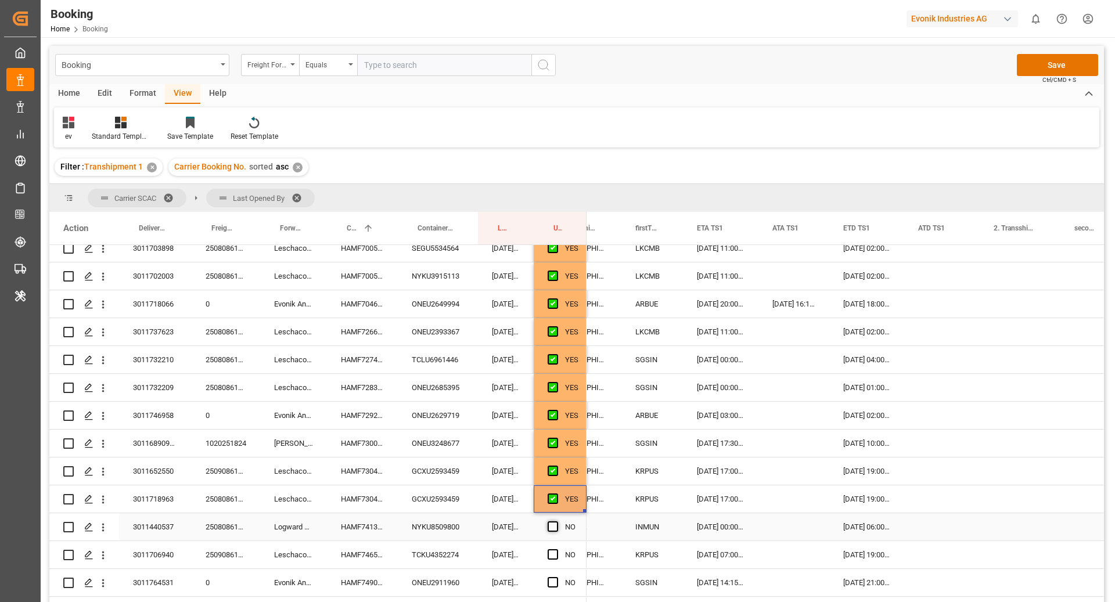
click at [554, 525] on span "Press SPACE to select this row." at bounding box center [553, 526] width 10 height 10
click at [556, 521] on input "Press SPACE to select this row." at bounding box center [556, 521] width 0 height 0
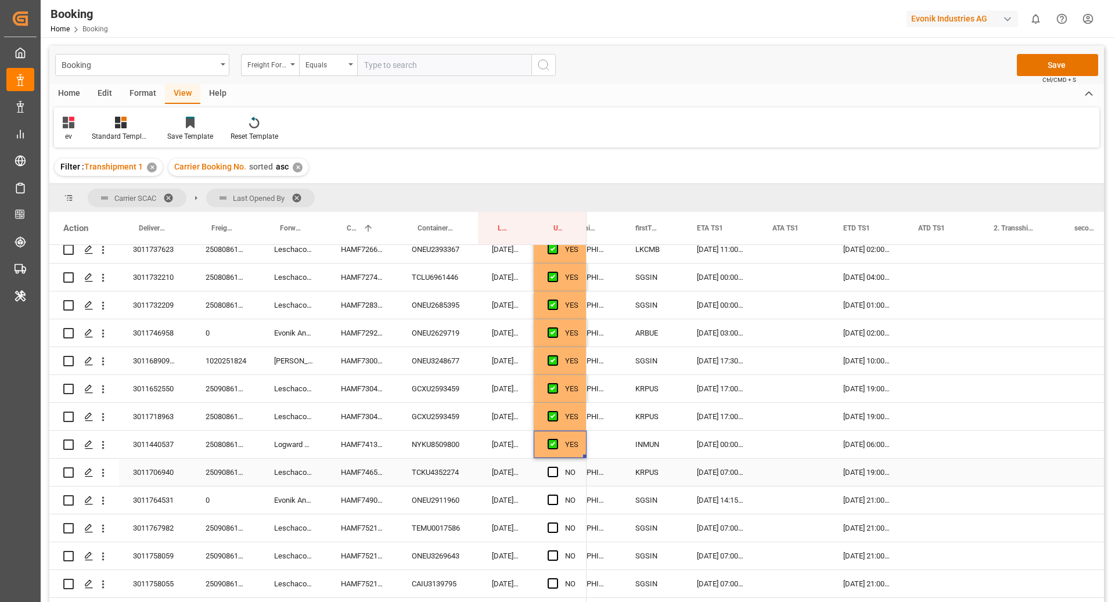
scroll to position [1085, 0]
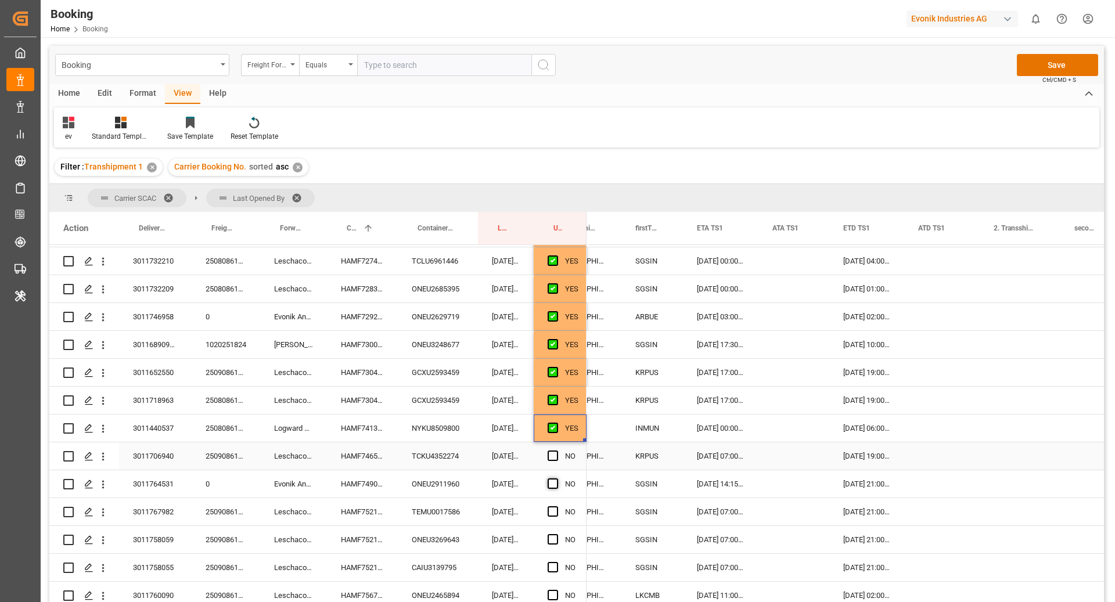
click at [555, 458] on span "Press SPACE to select this row." at bounding box center [553, 456] width 10 height 10
click at [556, 451] on input "Press SPACE to select this row." at bounding box center [556, 451] width 0 height 0
click at [554, 478] on span "Press SPACE to select this row." at bounding box center [553, 483] width 10 height 10
click at [556, 478] on input "Press SPACE to select this row." at bounding box center [556, 478] width 0 height 0
click at [553, 512] on span "Press SPACE to select this row." at bounding box center [553, 511] width 10 height 10
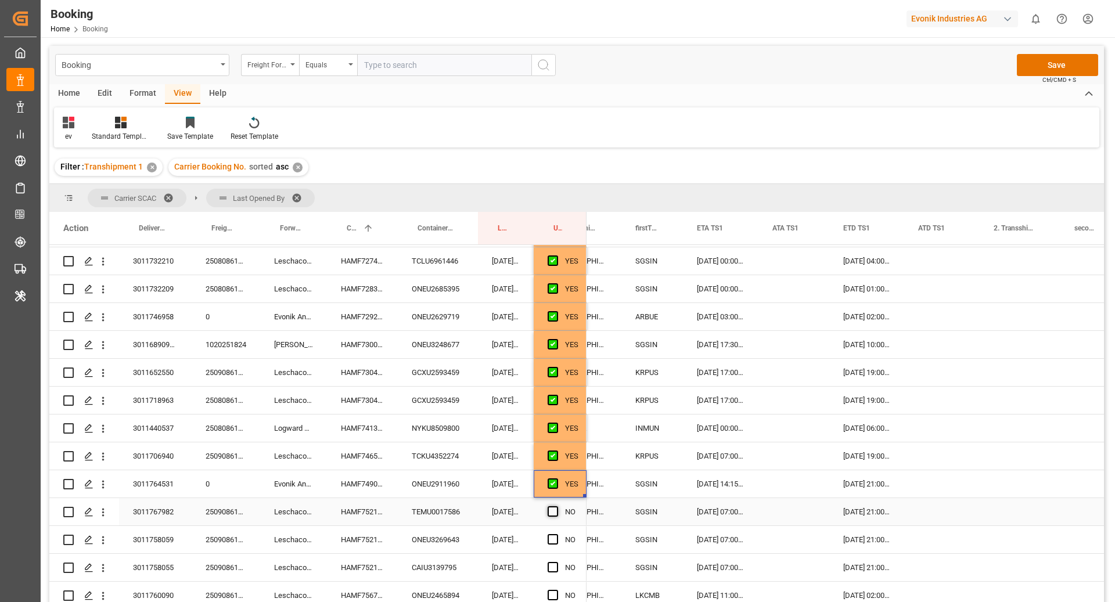
click at [556, 506] on input "Press SPACE to select this row." at bounding box center [556, 506] width 0 height 0
click at [557, 537] on span "Press SPACE to select this row." at bounding box center [553, 539] width 10 height 10
click at [556, 534] on input "Press SPACE to select this row." at bounding box center [556, 534] width 0 height 0
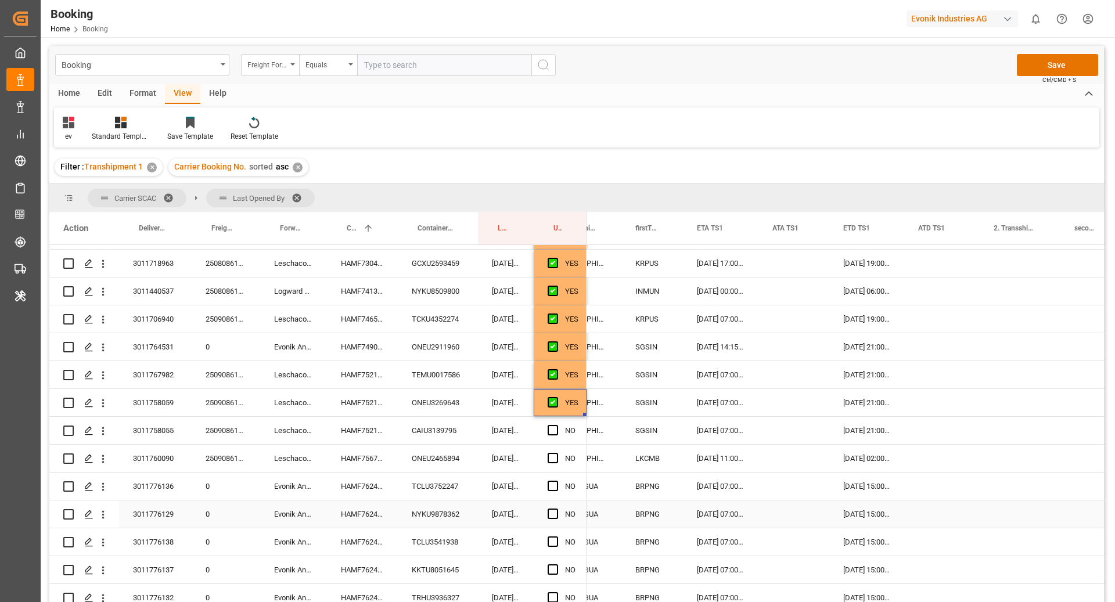
scroll to position [1247, 0]
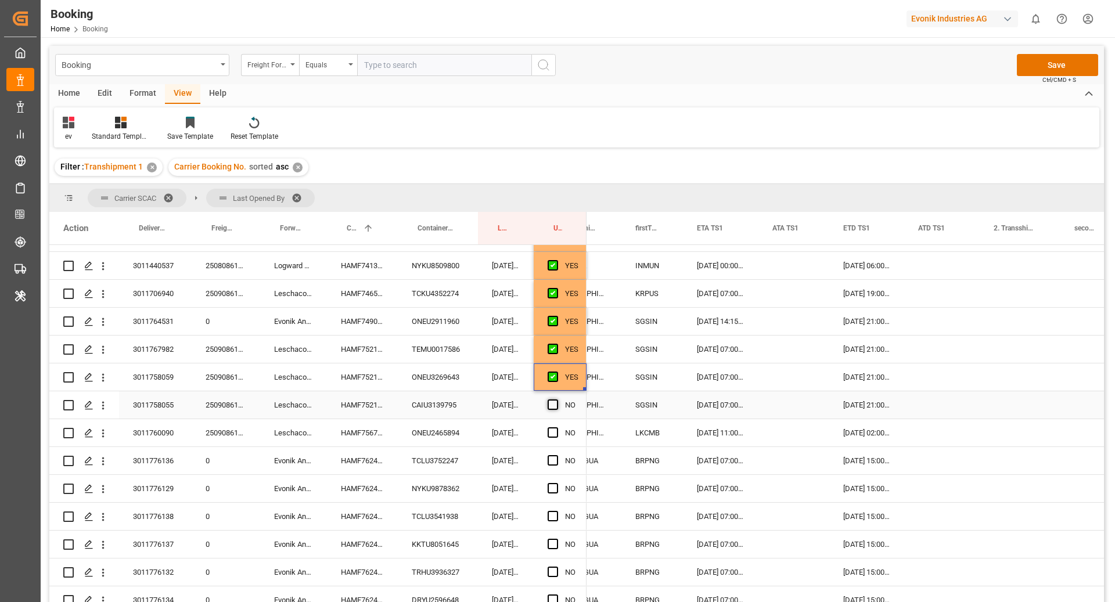
click at [551, 408] on span "Press SPACE to select this row." at bounding box center [553, 404] width 10 height 10
click at [556, 399] on input "Press SPACE to select this row." at bounding box center [556, 399] width 0 height 0
click at [553, 431] on span "Press SPACE to select this row." at bounding box center [553, 432] width 10 height 10
click at [556, 427] on input "Press SPACE to select this row." at bounding box center [556, 427] width 0 height 0
click at [553, 459] on span "Press SPACE to select this row." at bounding box center [553, 460] width 10 height 10
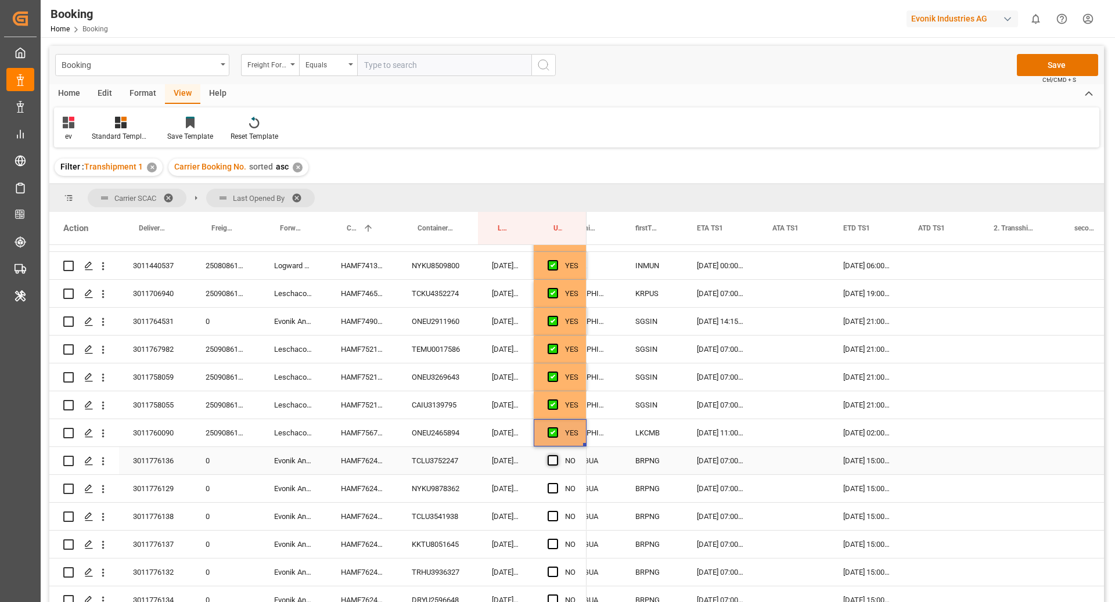
click at [556, 455] on input "Press SPACE to select this row." at bounding box center [556, 455] width 0 height 0
click at [556, 482] on div "Press SPACE to select this row." at bounding box center [556, 489] width 17 height 27
click at [554, 483] on span "Press SPACE to select this row." at bounding box center [553, 488] width 10 height 10
click at [556, 483] on input "Press SPACE to select this row." at bounding box center [556, 483] width 0 height 0
click at [550, 513] on span "Press SPACE to select this row." at bounding box center [553, 516] width 10 height 10
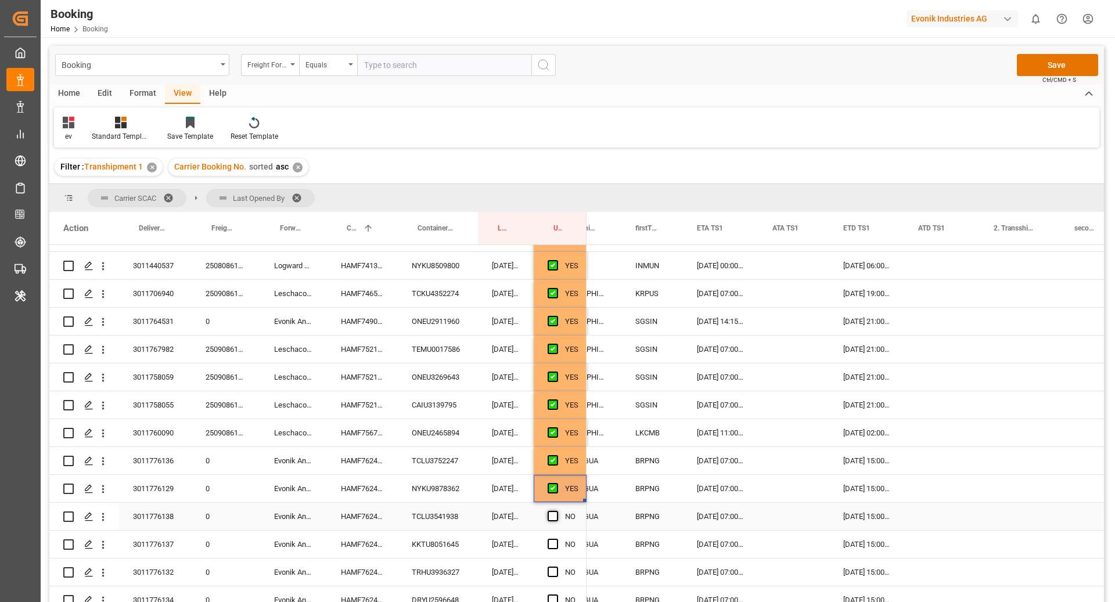
click at [556, 511] on input "Press SPACE to select this row." at bounding box center [556, 511] width 0 height 0
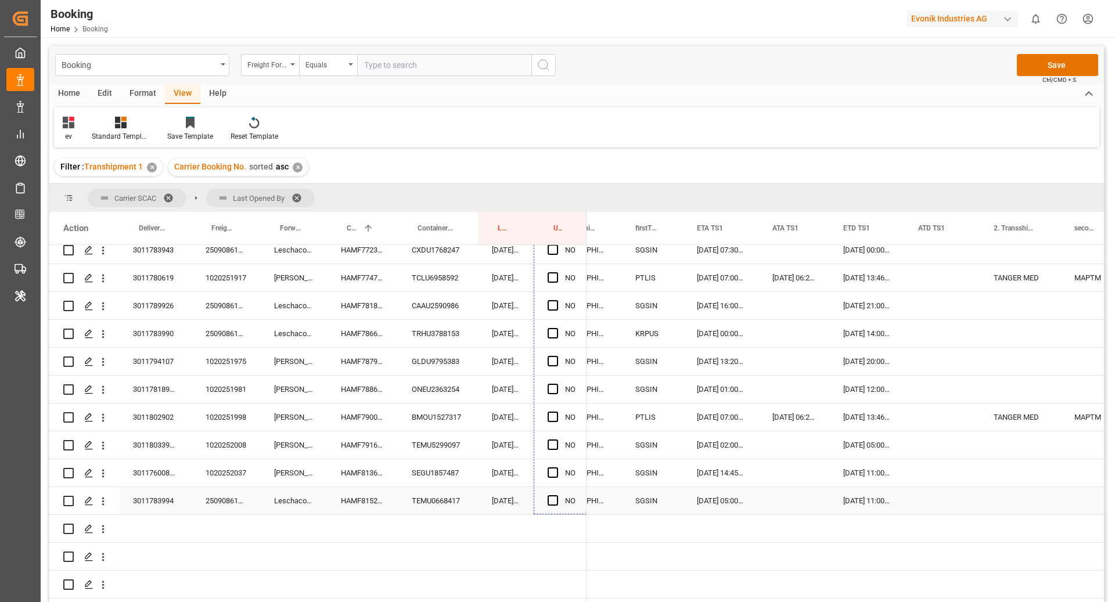
scroll to position [1765, 0]
drag, startPoint x: 584, startPoint y: 465, endPoint x: 561, endPoint y: 492, distance: 35.5
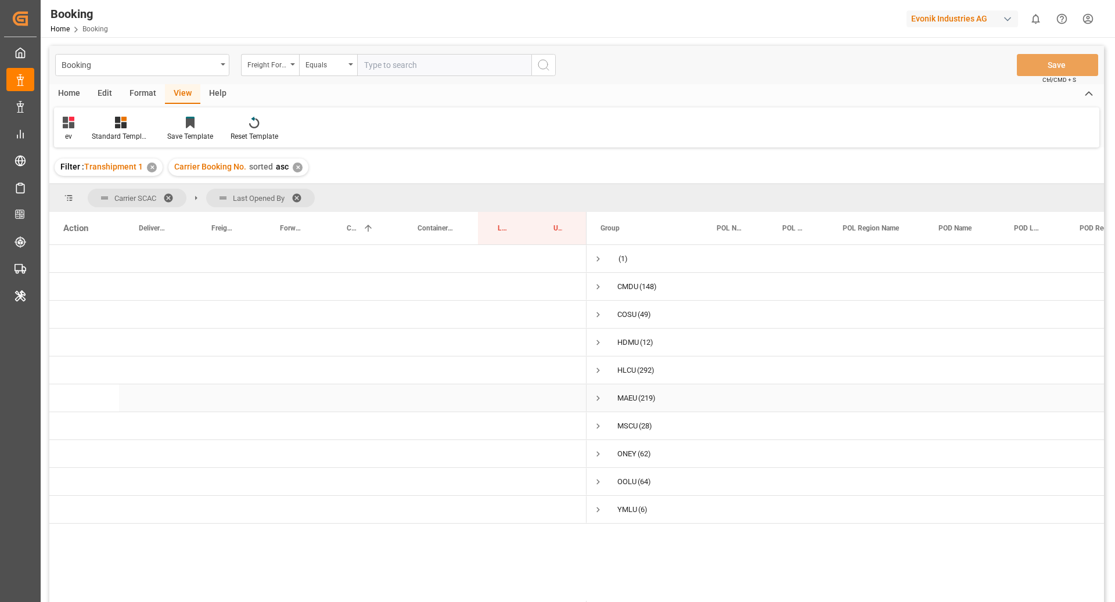
scroll to position [0, 0]
click at [607, 453] on span "Press SPACE to select this row." at bounding box center [605, 454] width 10 height 10
click at [629, 505] on span "Press SPACE to select this row." at bounding box center [630, 510] width 10 height 10
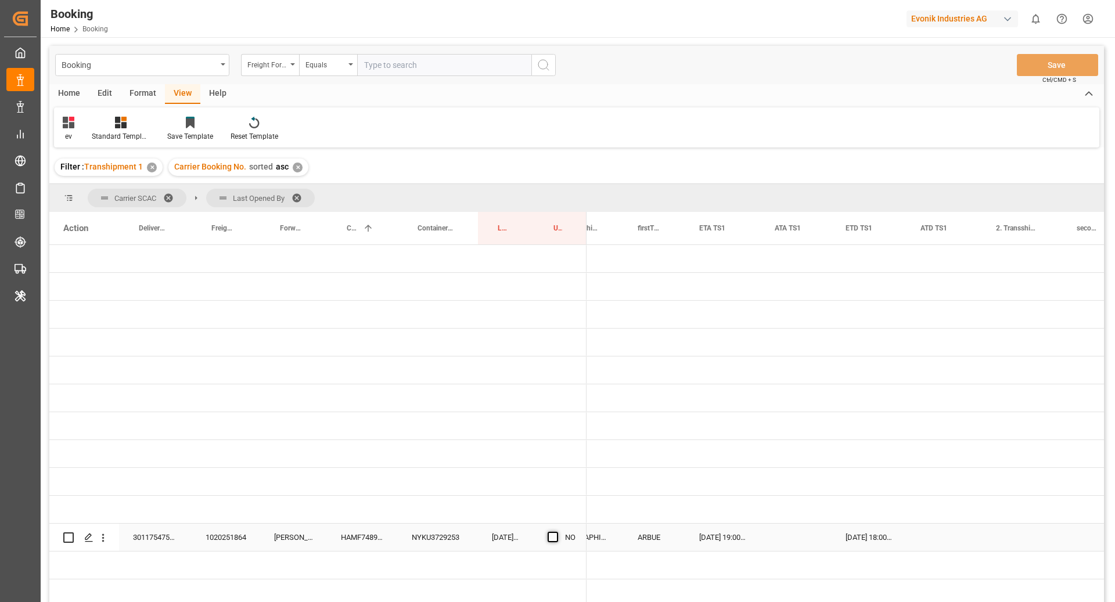
click at [549, 537] on span "Press SPACE to select this row." at bounding box center [553, 537] width 10 height 10
click at [556, 532] on input "Press SPACE to select this row." at bounding box center [556, 532] width 0 height 0
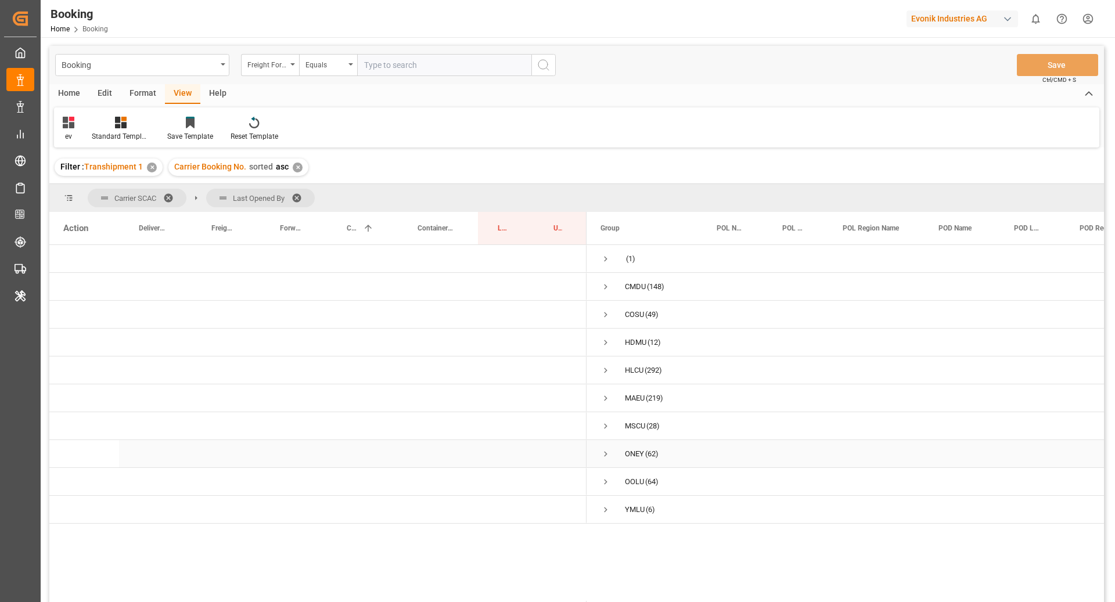
click at [604, 458] on span "Press SPACE to select this row." at bounding box center [605, 454] width 10 height 10
click at [633, 478] on span "Press SPACE to select this row." at bounding box center [630, 482] width 10 height 10
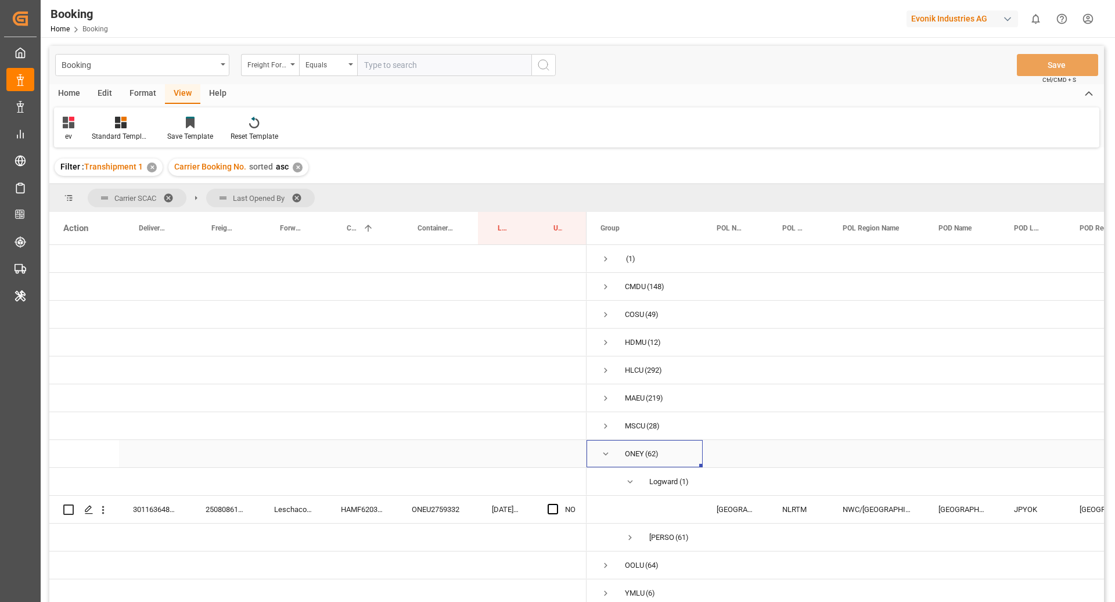
click at [600, 452] on span "Press SPACE to select this row." at bounding box center [605, 454] width 10 height 10
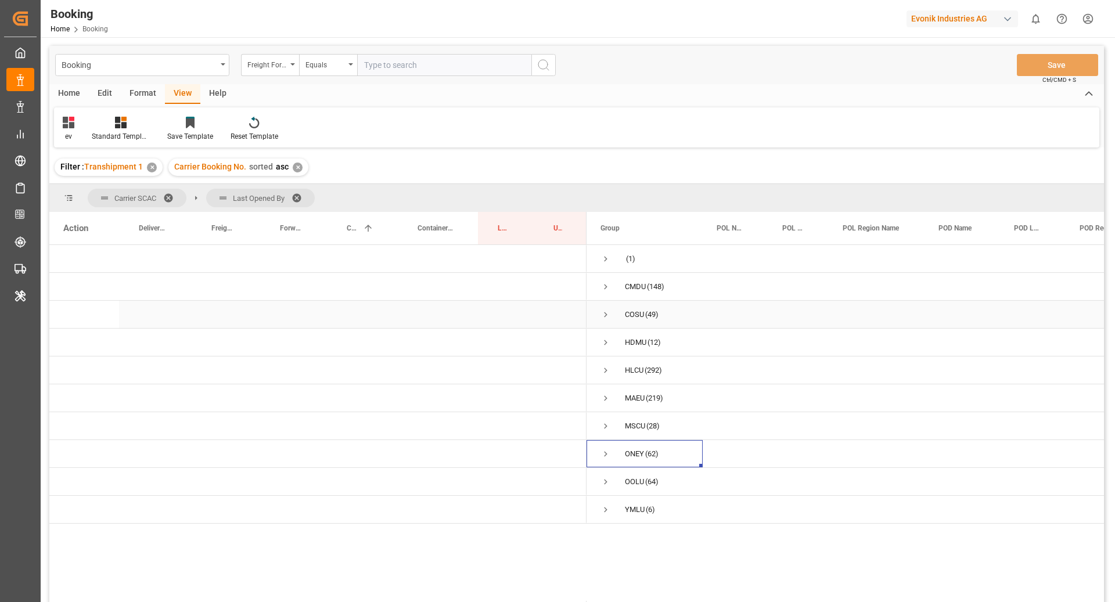
click at [604, 318] on span "Press SPACE to select this row." at bounding box center [605, 314] width 10 height 10
click at [632, 343] on span "Press SPACE to select this row." at bounding box center [630, 342] width 10 height 10
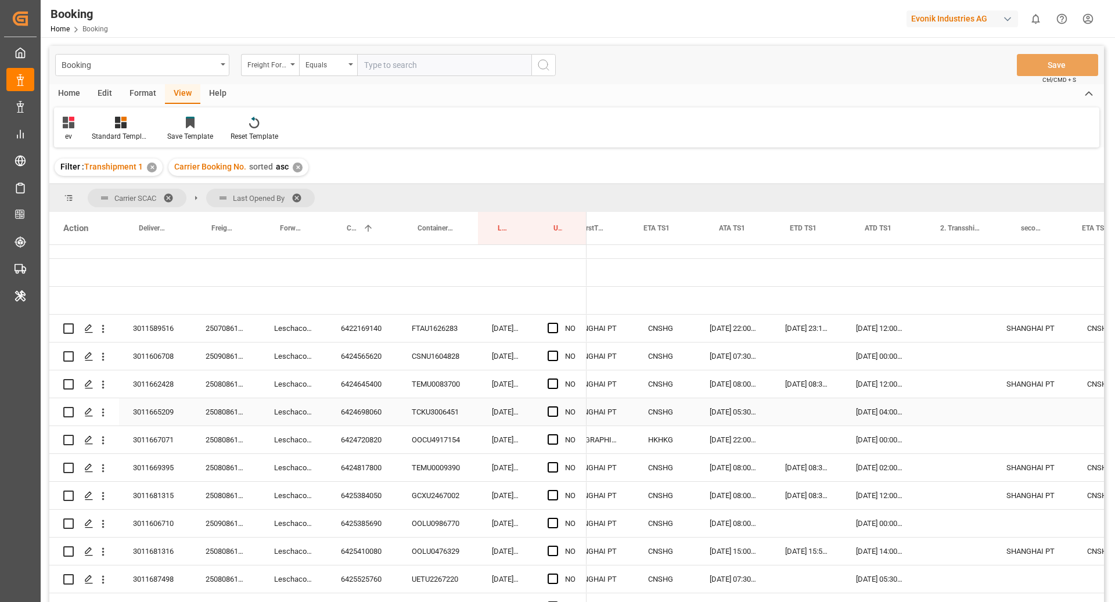
scroll to position [0, 1248]
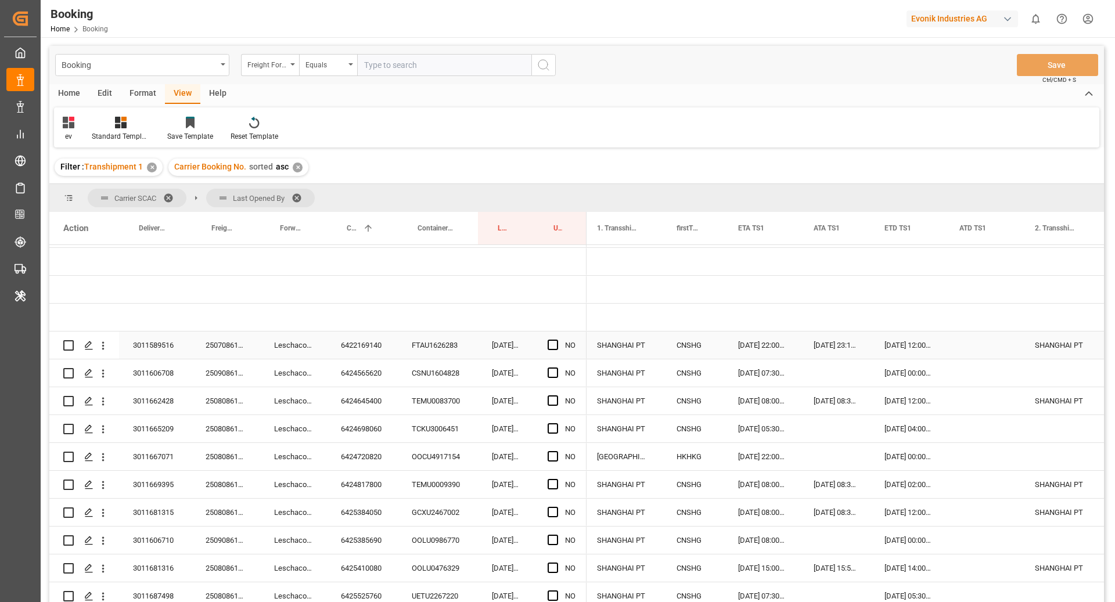
click at [555, 350] on div "Press SPACE to select this row." at bounding box center [556, 345] width 17 height 27
click at [552, 342] on span "Press SPACE to select this row." at bounding box center [553, 345] width 10 height 10
click at [556, 340] on input "Press SPACE to select this row." at bounding box center [556, 340] width 0 height 0
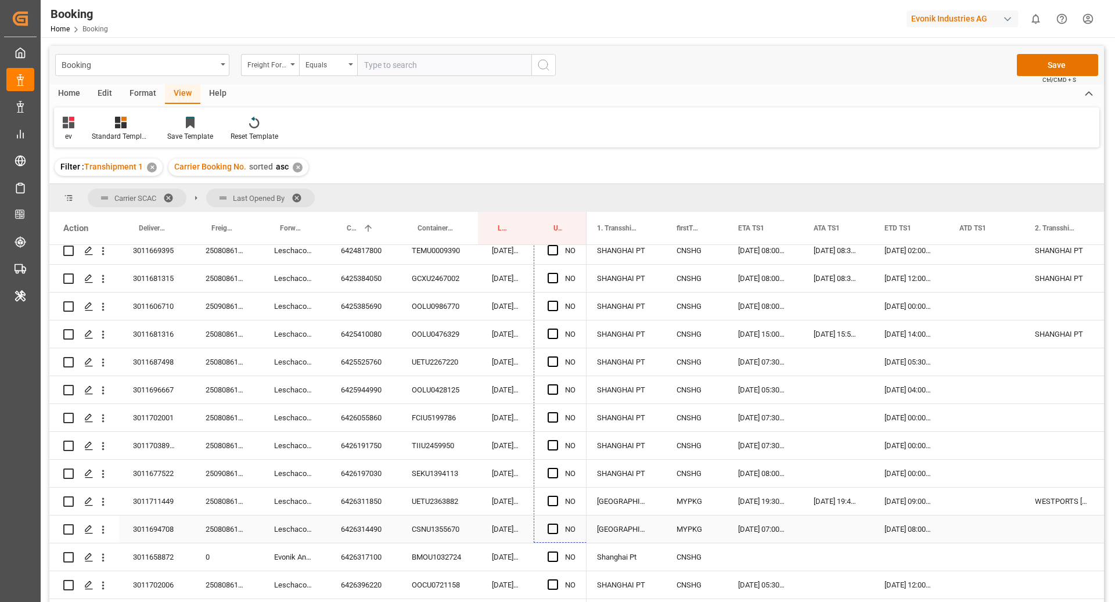
drag, startPoint x: 584, startPoint y: 356, endPoint x: 581, endPoint y: 530, distance: 173.7
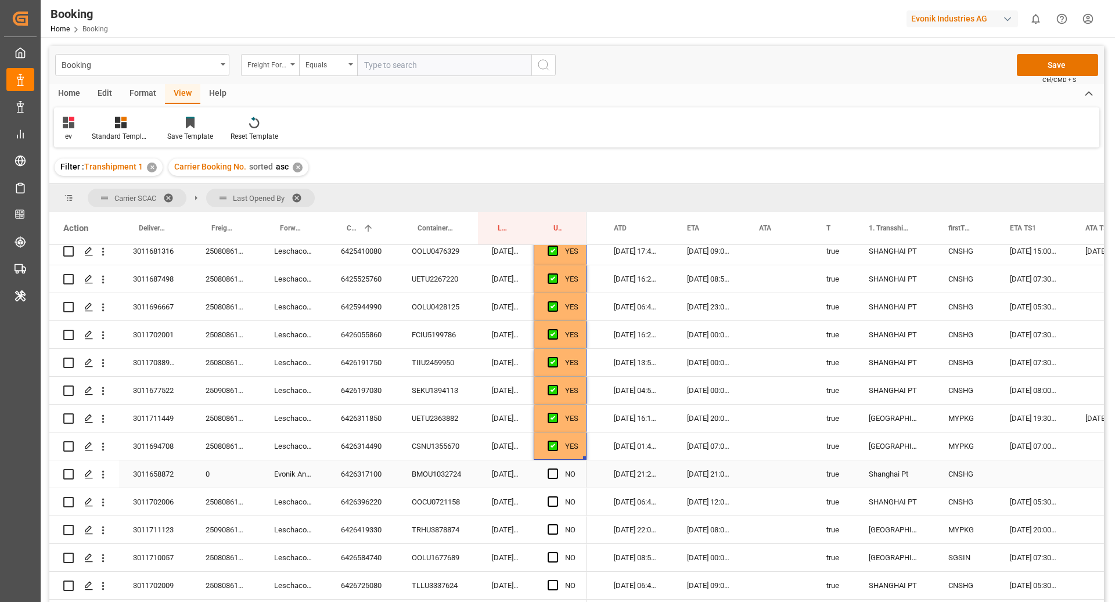
scroll to position [343, 0]
click at [379, 469] on div "6426317100" at bounding box center [362, 473] width 71 height 27
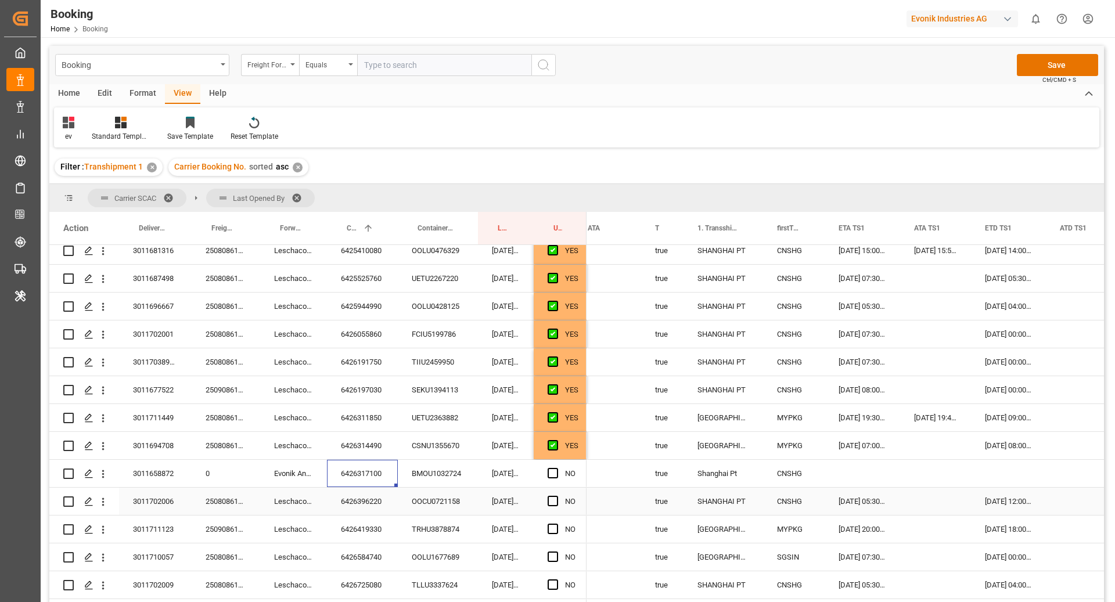
scroll to position [0, 1015]
click at [551, 502] on span "Press SPACE to select this row." at bounding box center [553, 501] width 10 height 10
click at [556, 496] on input "Press SPACE to select this row." at bounding box center [556, 496] width 0 height 0
click at [554, 471] on span "Press SPACE to select this row." at bounding box center [553, 473] width 10 height 10
click at [556, 468] on input "Press SPACE to select this row." at bounding box center [556, 468] width 0 height 0
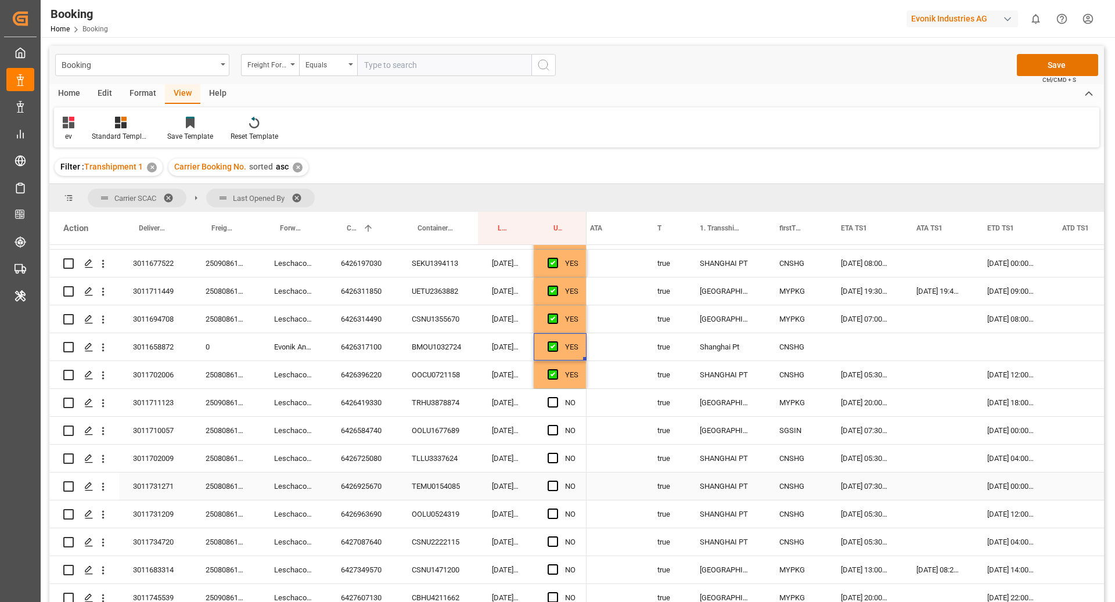
scroll to position [471, 0]
click at [580, 377] on div "YES" at bounding box center [560, 372] width 53 height 27
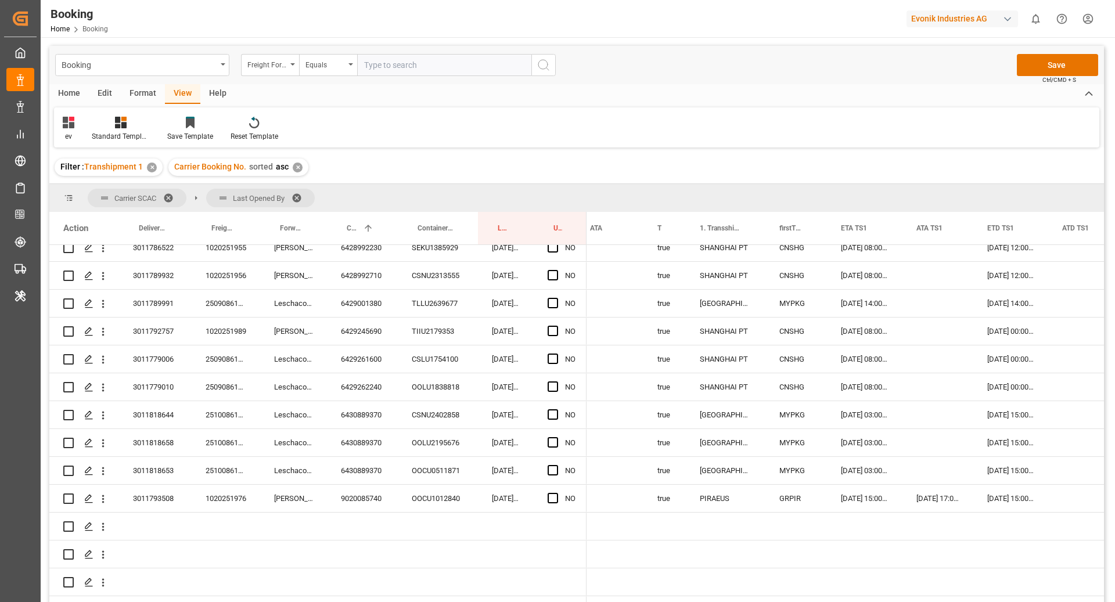
scroll to position [1171, 0]
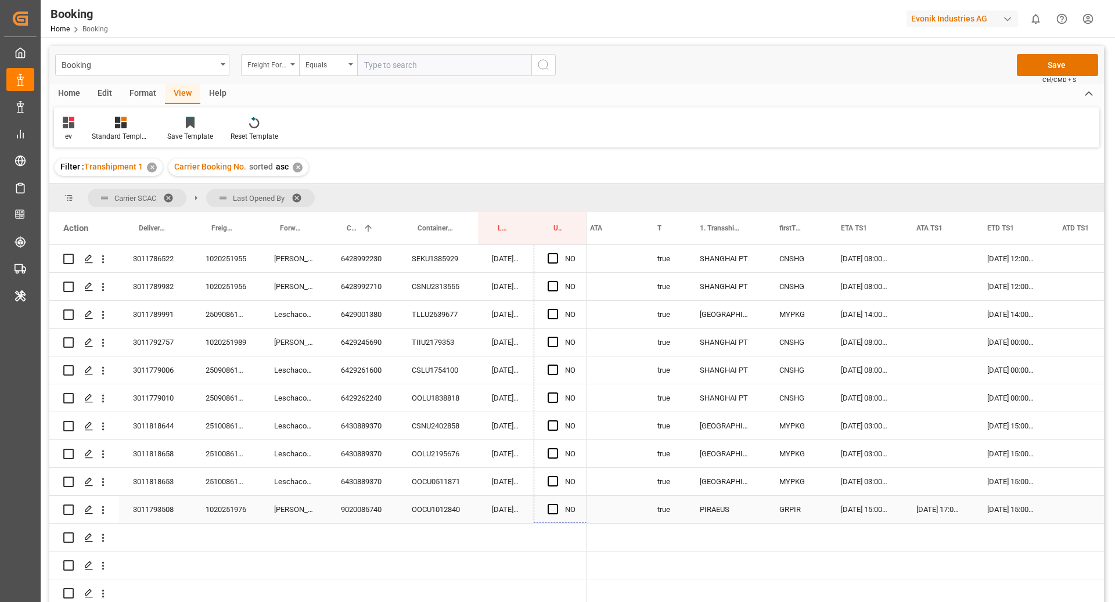
drag, startPoint x: 584, startPoint y: 385, endPoint x: 575, endPoint y: 502, distance: 117.7
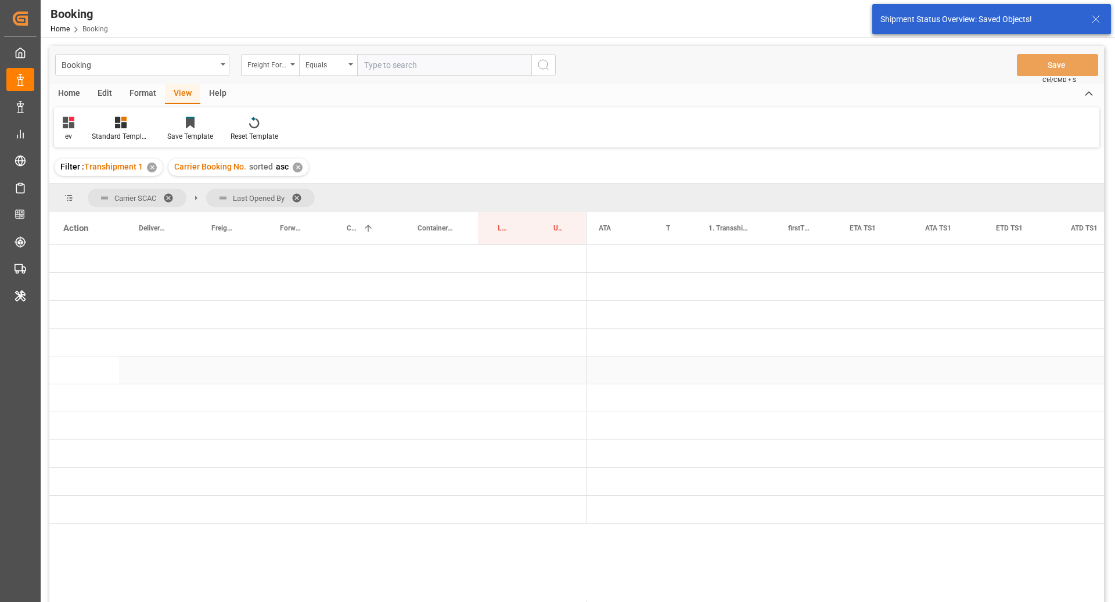
scroll to position [0, 0]
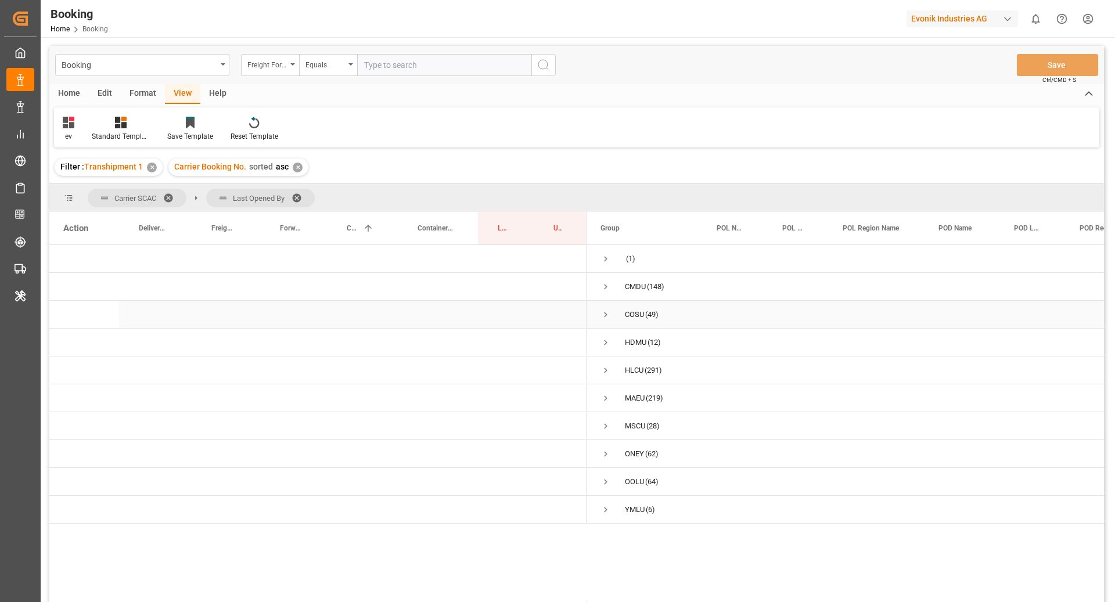
click at [609, 312] on span "Press SPACE to select this row." at bounding box center [605, 314] width 10 height 10
click at [634, 344] on span "Press SPACE to select this row." at bounding box center [630, 342] width 10 height 10
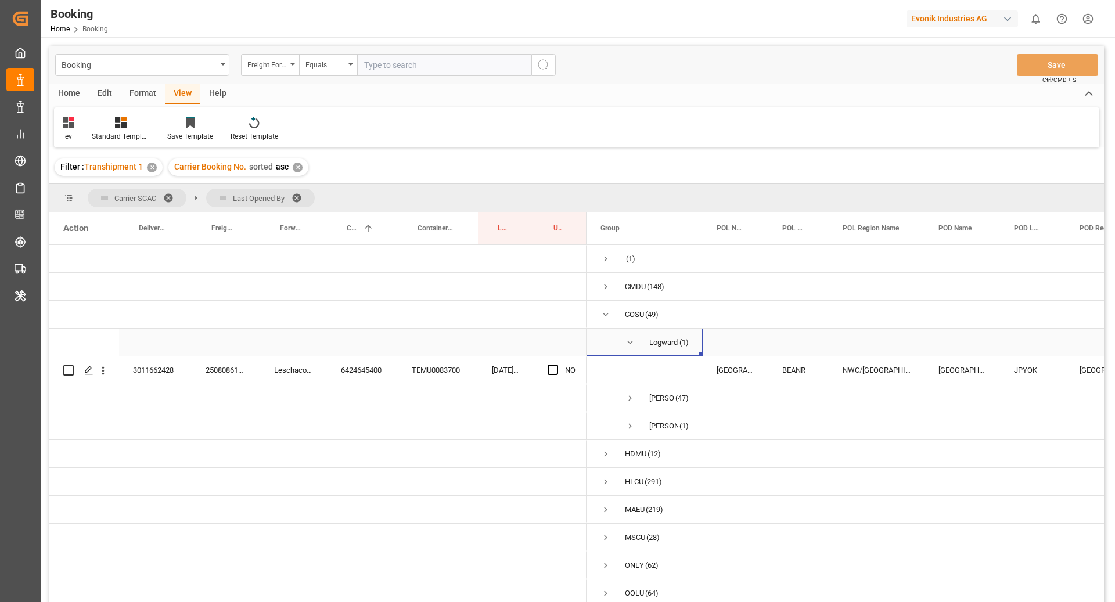
click at [627, 340] on span "Press SPACE to select this row." at bounding box center [630, 342] width 10 height 10
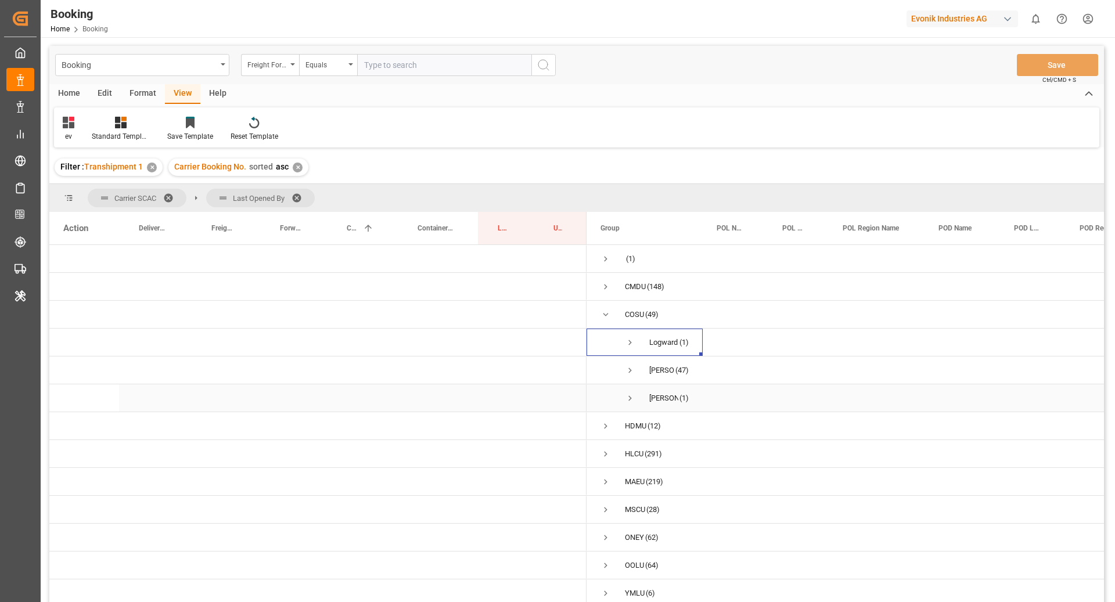
click at [634, 393] on span "Press SPACE to select this row." at bounding box center [630, 398] width 10 height 10
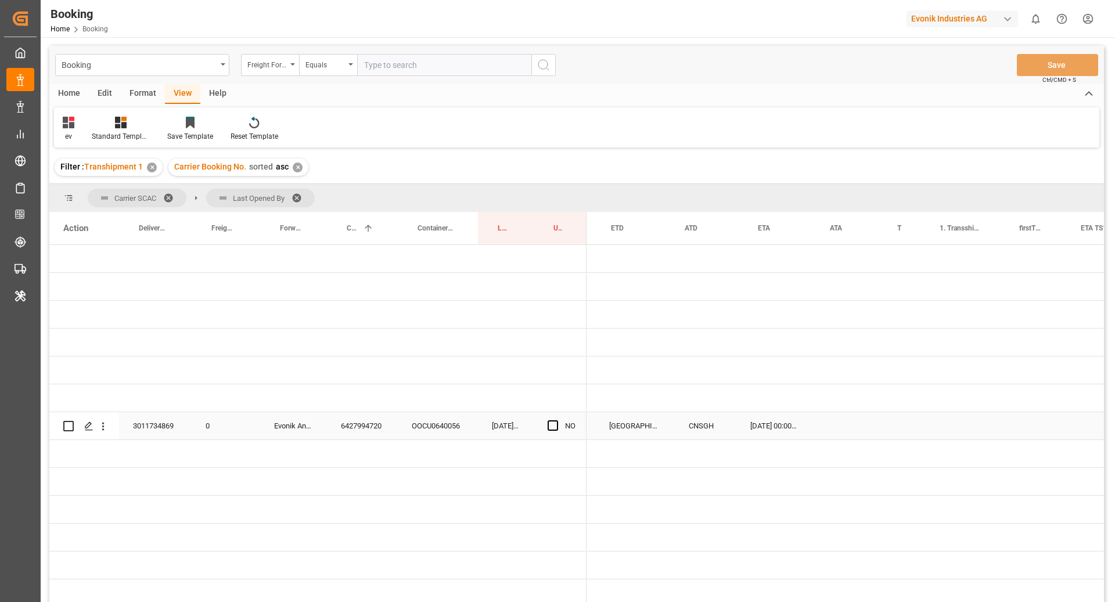
scroll to position [0, 1129]
click at [555, 427] on span "Press SPACE to select this row." at bounding box center [553, 425] width 10 height 10
click at [556, 420] on input "Press SPACE to select this row." at bounding box center [556, 420] width 0 height 0
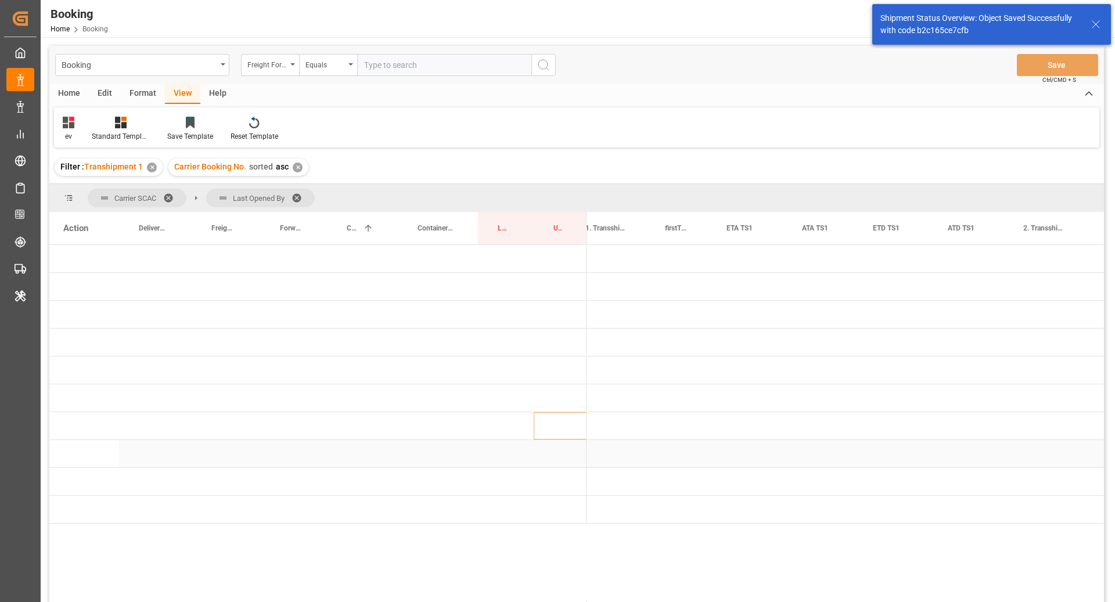
scroll to position [0, 0]
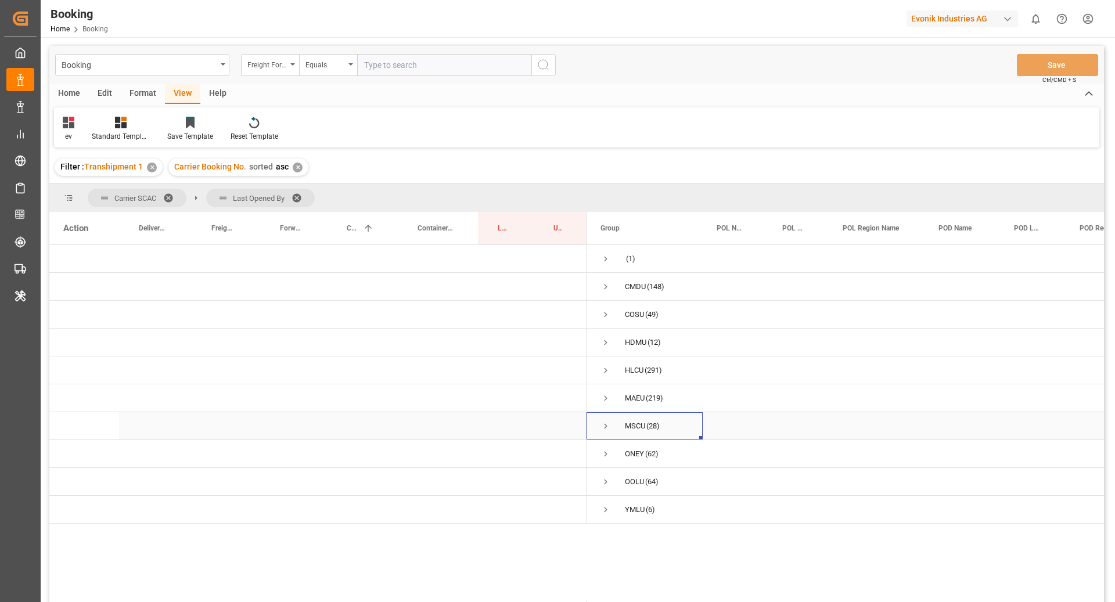
click at [607, 428] on span "Press SPACE to select this row." at bounding box center [605, 426] width 10 height 10
click at [624, 513] on span "[PERSON_NAME] (25)" at bounding box center [644, 509] width 88 height 26
click at [629, 510] on span "Press SPACE to select this row." at bounding box center [630, 510] width 10 height 10
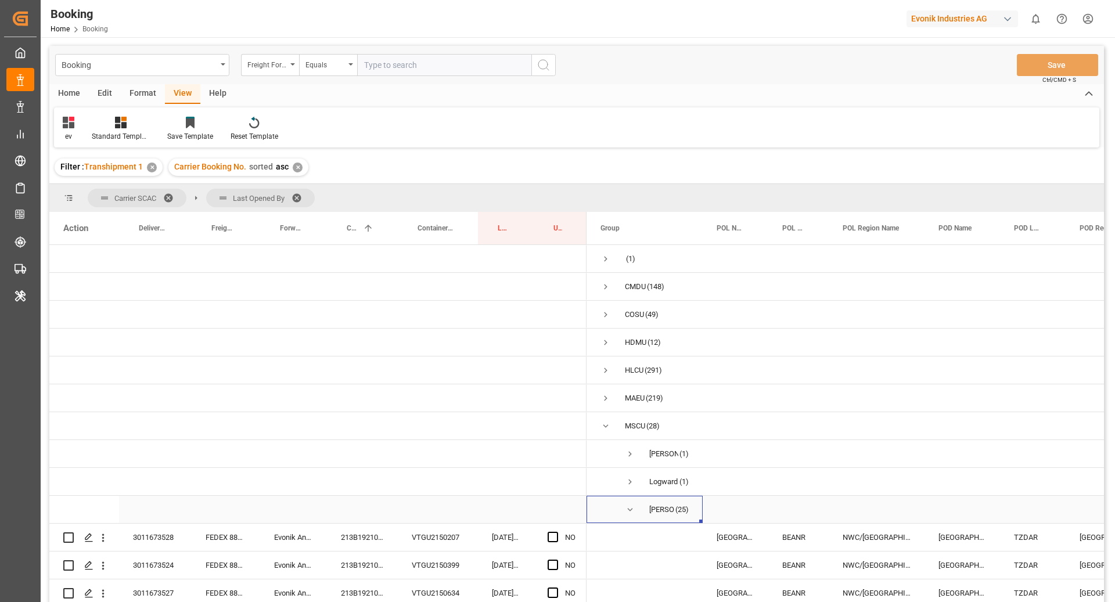
click at [630, 507] on span "Press SPACE to select this row." at bounding box center [630, 510] width 10 height 10
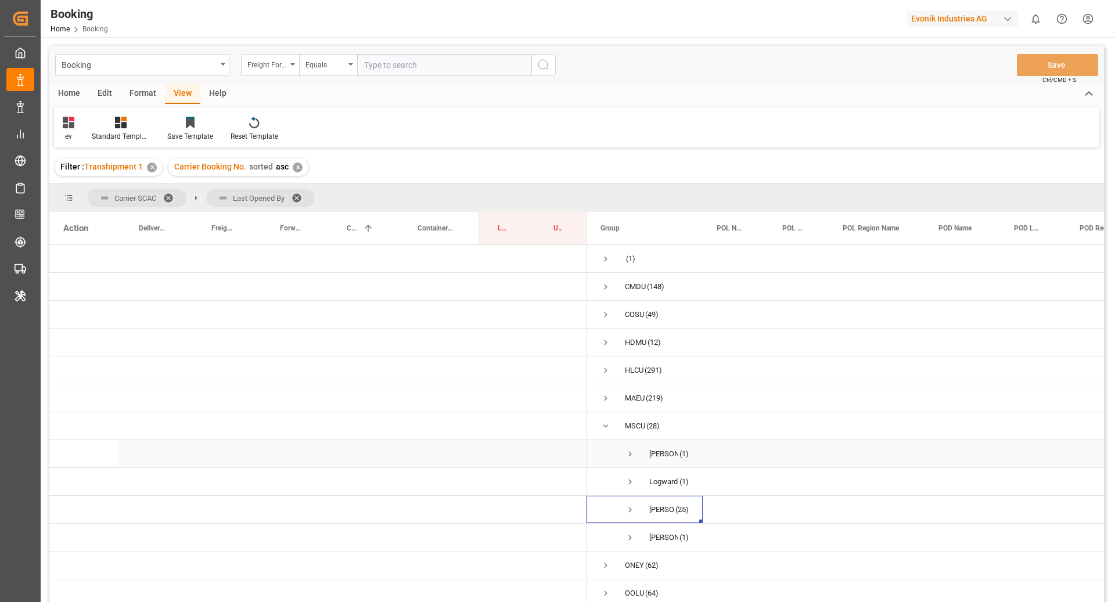
click at [630, 455] on span "Press SPACE to select this row." at bounding box center [630, 454] width 10 height 10
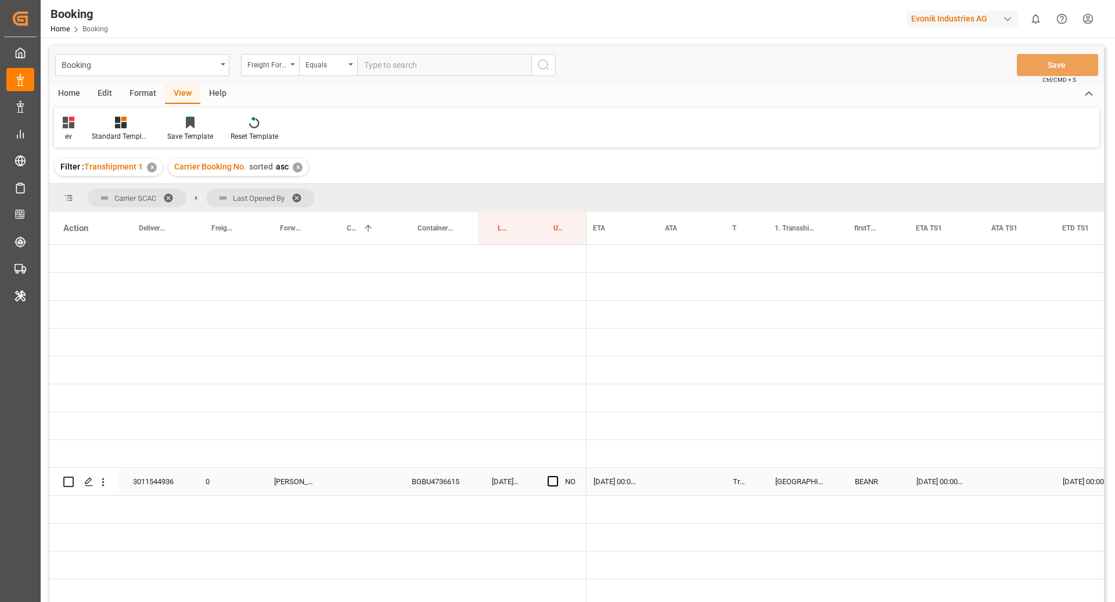
scroll to position [0, 1022]
click at [552, 478] on span "Press SPACE to select this row." at bounding box center [553, 481] width 10 height 10
click at [556, 476] on input "Press SPACE to select this row." at bounding box center [556, 476] width 0 height 0
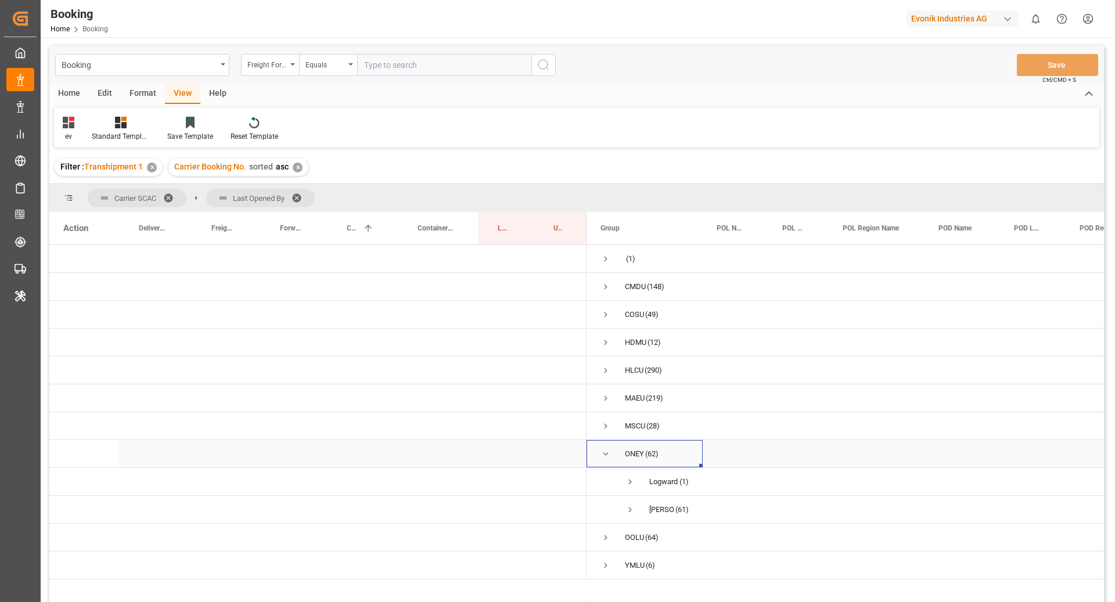
click at [609, 452] on span "Press SPACE to select this row." at bounding box center [605, 454] width 10 height 10
click at [601, 316] on span "Press SPACE to select this row." at bounding box center [605, 314] width 10 height 10
click at [599, 314] on div "COSU (49)" at bounding box center [644, 314] width 116 height 27
click at [605, 475] on span "Press SPACE to select this row." at bounding box center [605, 482] width 10 height 27
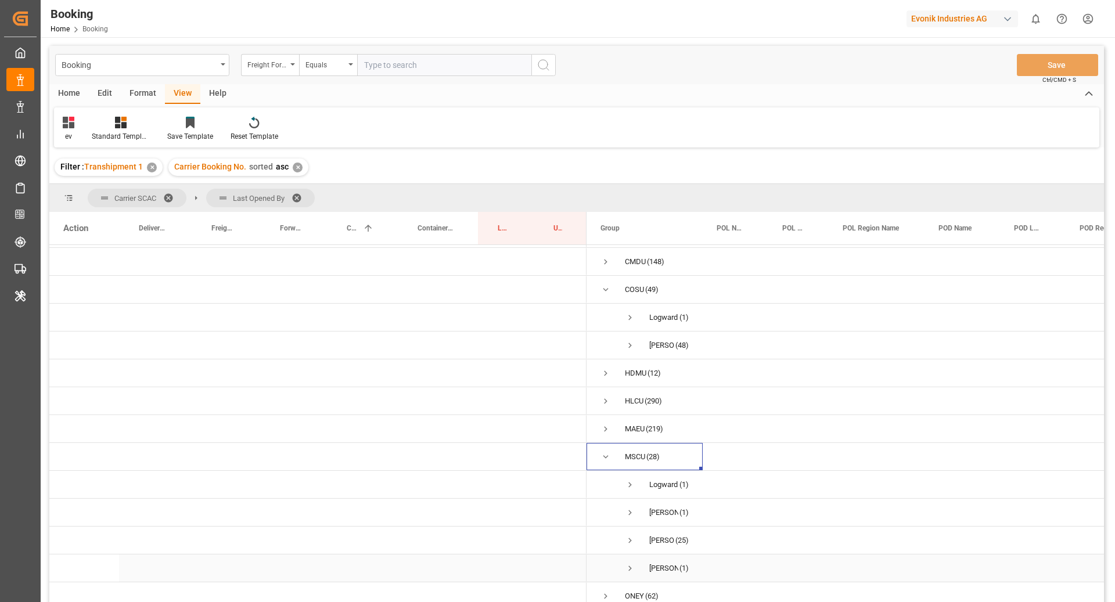
click at [635, 563] on span "Press SPACE to select this row." at bounding box center [630, 568] width 10 height 10
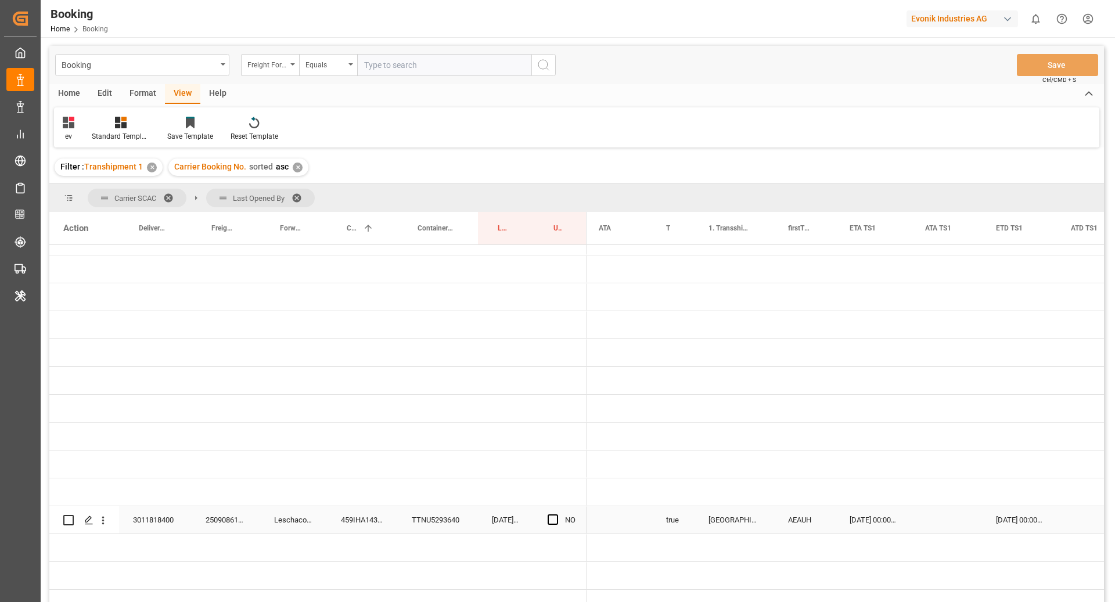
scroll to position [0, 1059]
click at [555, 517] on span "Press SPACE to select this row." at bounding box center [553, 519] width 10 height 10
click at [556, 514] on input "Press SPACE to select this row." at bounding box center [556, 514] width 0 height 0
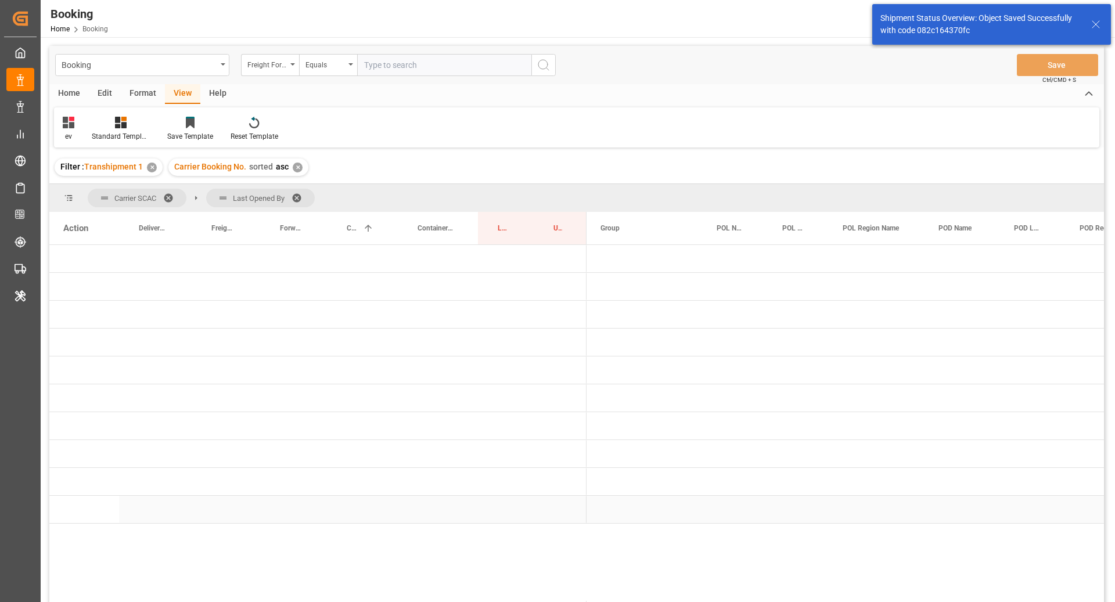
scroll to position [0, 0]
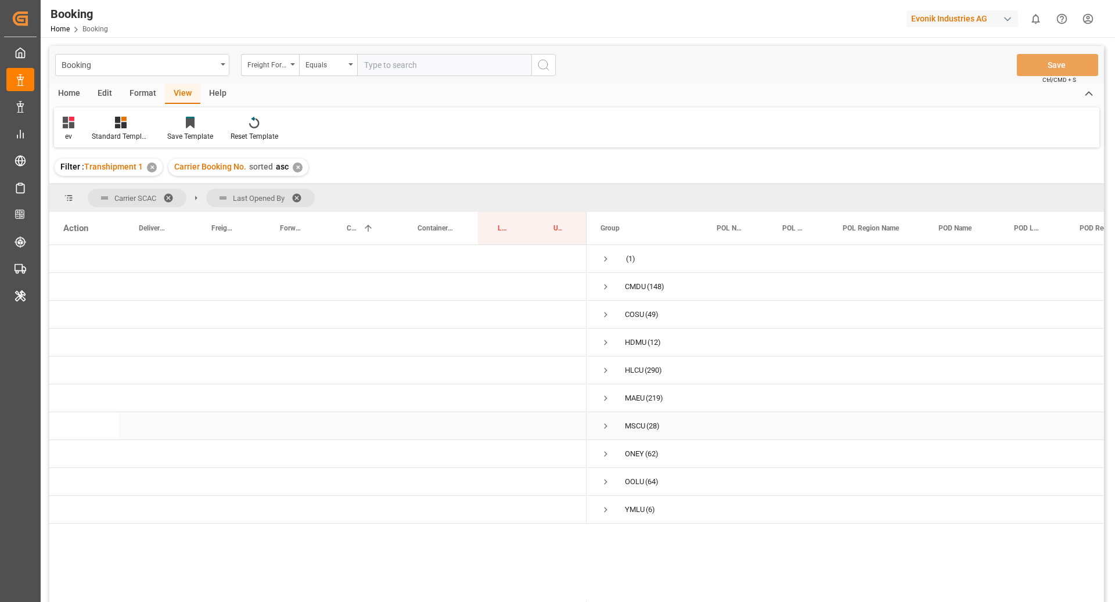
click at [603, 428] on span "Press SPACE to select this row." at bounding box center [605, 426] width 10 height 10
click at [625, 456] on span "Press SPACE to select this row." at bounding box center [630, 454] width 10 height 10
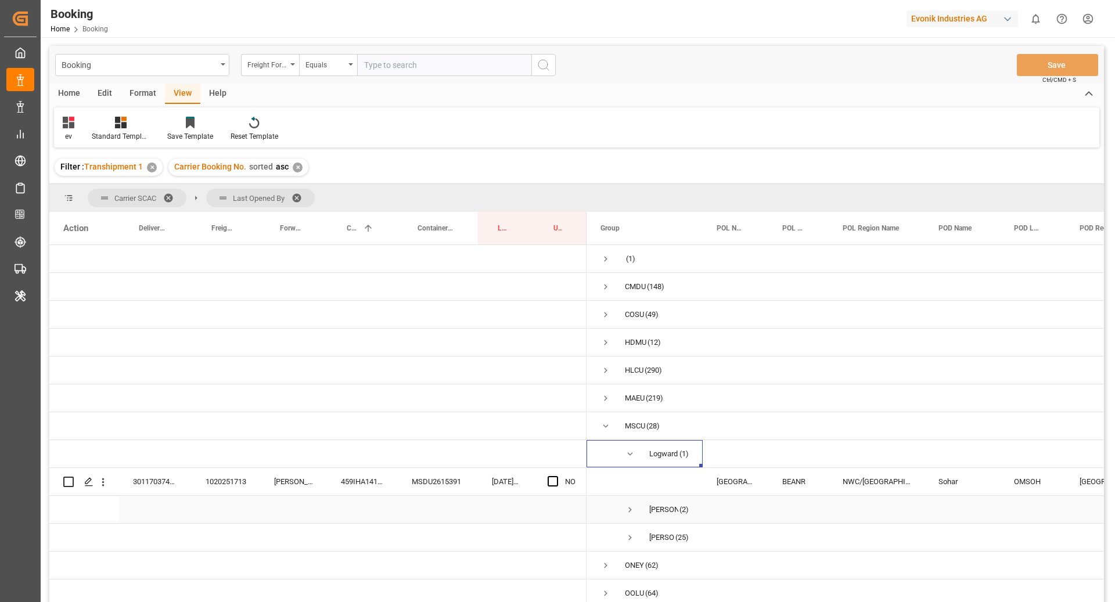
click at [639, 513] on span "Ruchika Prithwani (2)" at bounding box center [644, 509] width 88 height 26
click at [627, 512] on span "Press SPACE to select this row." at bounding box center [630, 510] width 10 height 10
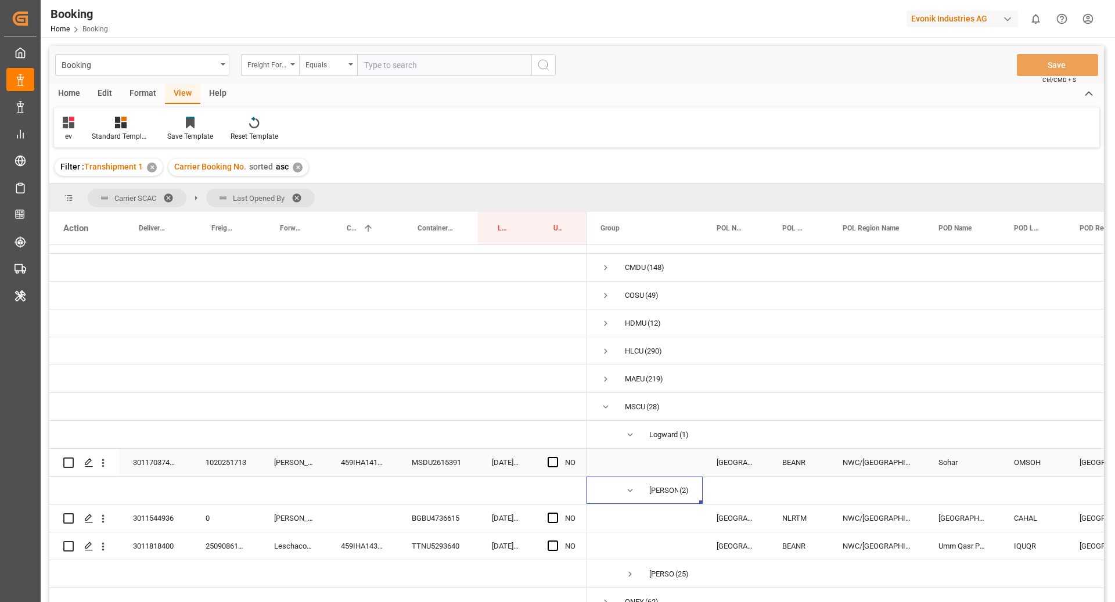
scroll to position [20, 0]
click at [625, 438] on span "Press SPACE to select this row." at bounding box center [630, 434] width 10 height 10
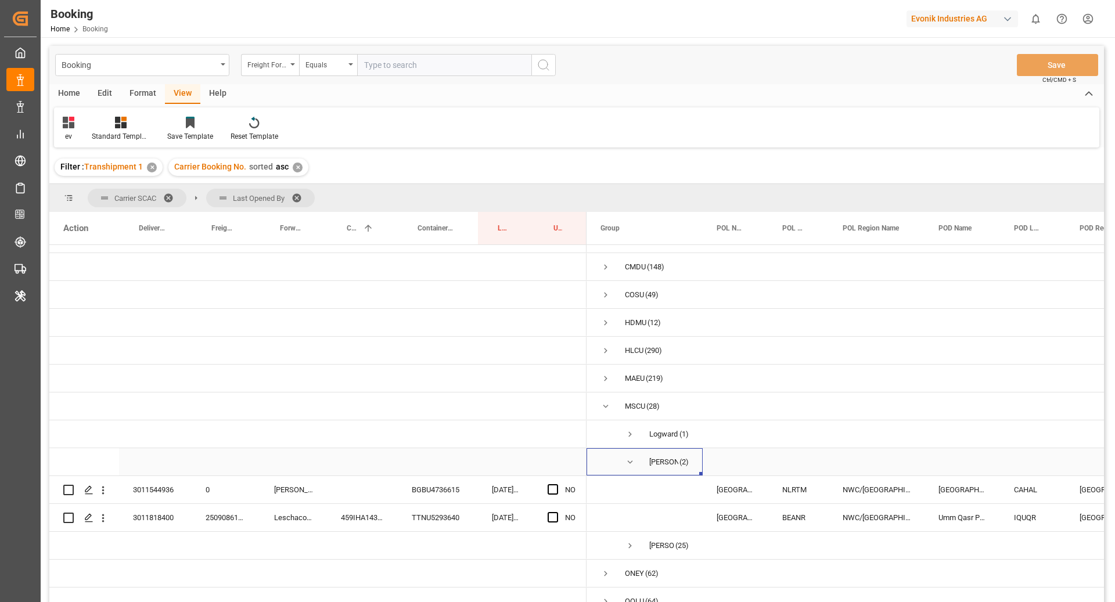
click at [631, 449] on span "Press SPACE to select this row." at bounding box center [630, 462] width 10 height 27
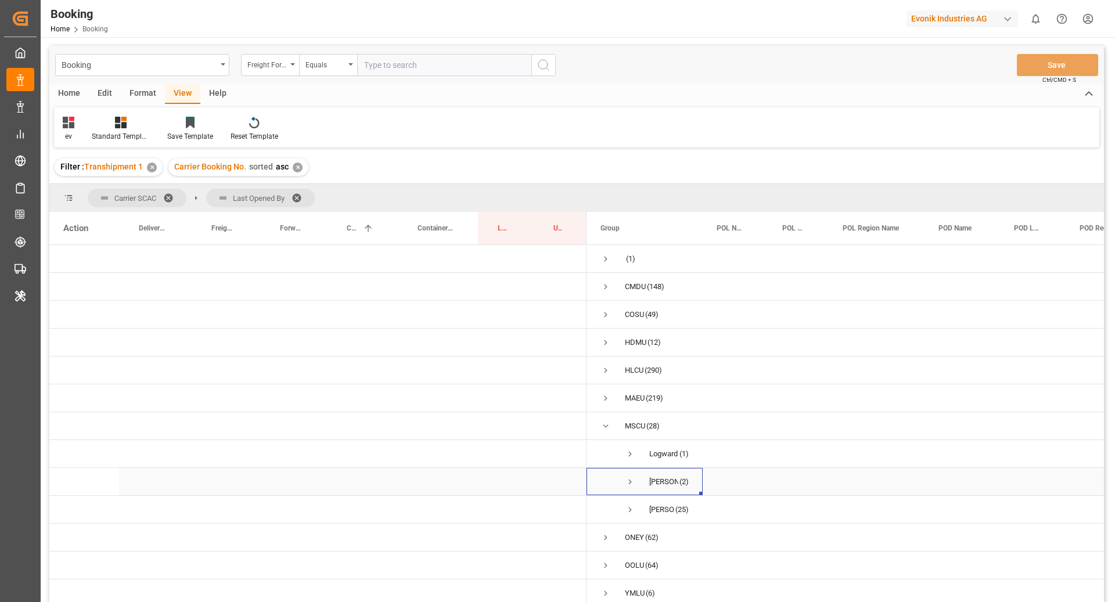
scroll to position [9, 0]
click at [605, 421] on span "Press SPACE to select this row." at bounding box center [605, 426] width 10 height 10
click at [605, 482] on span "Press SPACE to select this row." at bounding box center [605, 482] width 10 height 10
click at [631, 534] on span "Press SPACE to select this row." at bounding box center [630, 537] width 10 height 10
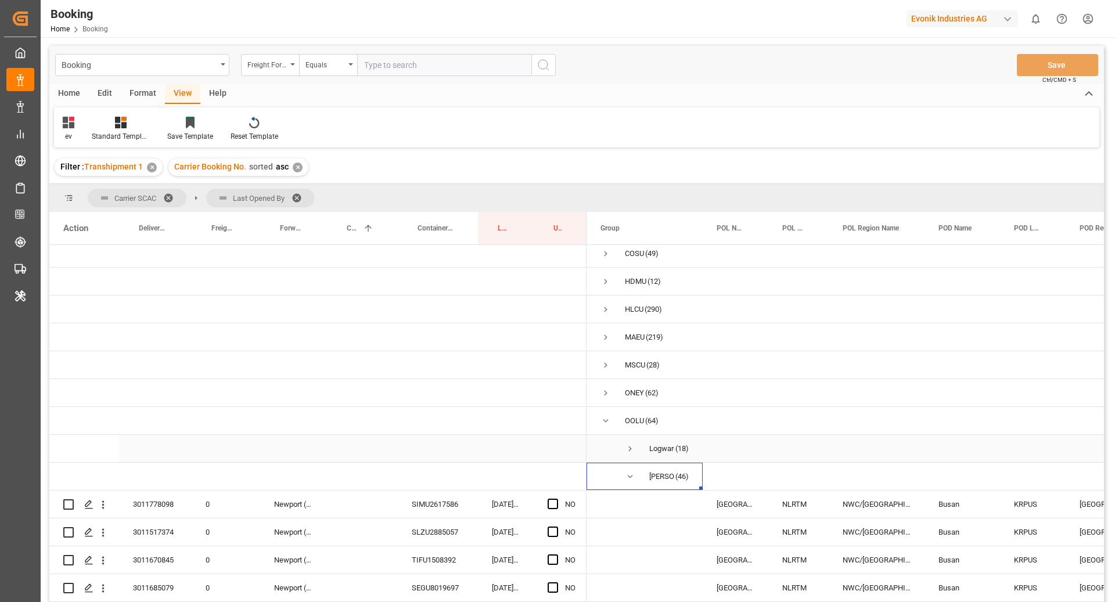
scroll to position [63, 0]
drag, startPoint x: 629, startPoint y: 473, endPoint x: 631, endPoint y: 460, distance: 12.3
click at [629, 473] on span "Press SPACE to select this row." at bounding box center [630, 474] width 10 height 10
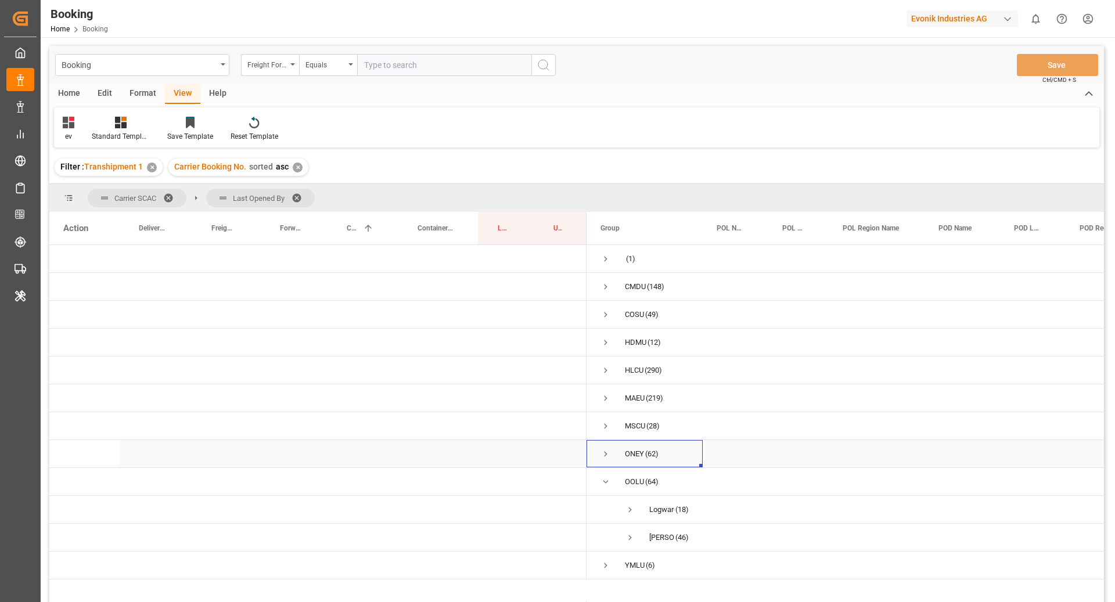
click at [631, 450] on div "ONEY" at bounding box center [634, 454] width 19 height 27
click at [629, 505] on span "Press SPACE to select this row." at bounding box center [630, 510] width 10 height 10
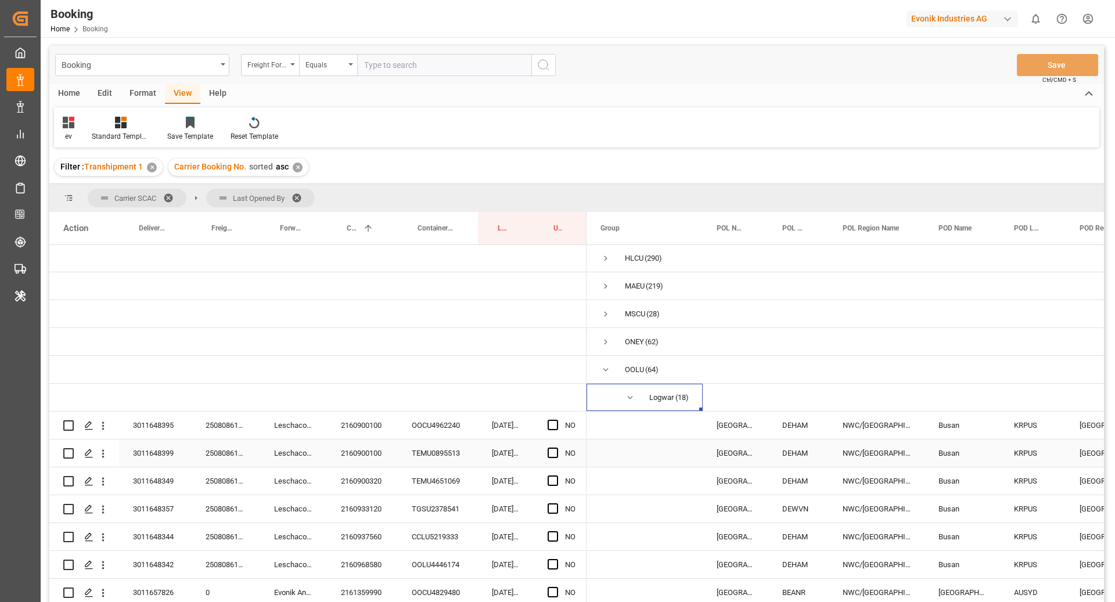
scroll to position [113, 0]
click at [634, 398] on span "Press SPACE to select this row." at bounding box center [630, 396] width 10 height 10
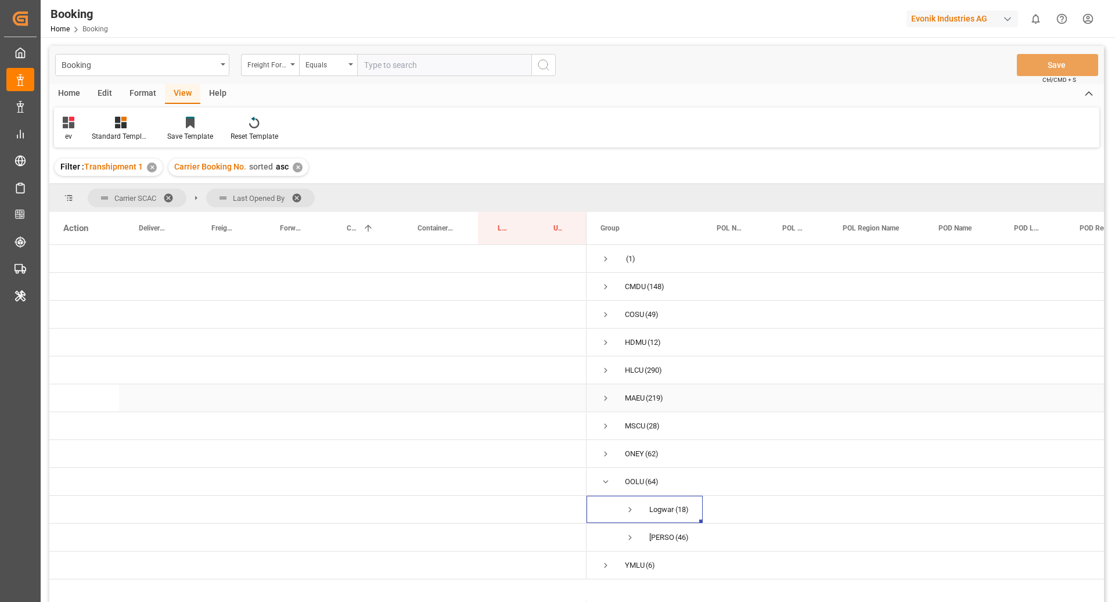
scroll to position [0, 0]
click at [603, 480] on span "Press SPACE to select this row." at bounding box center [605, 482] width 10 height 10
click at [602, 509] on span "Press SPACE to select this row." at bounding box center [605, 510] width 10 height 10
click at [625, 538] on span "Press SPACE to select this row." at bounding box center [630, 537] width 10 height 10
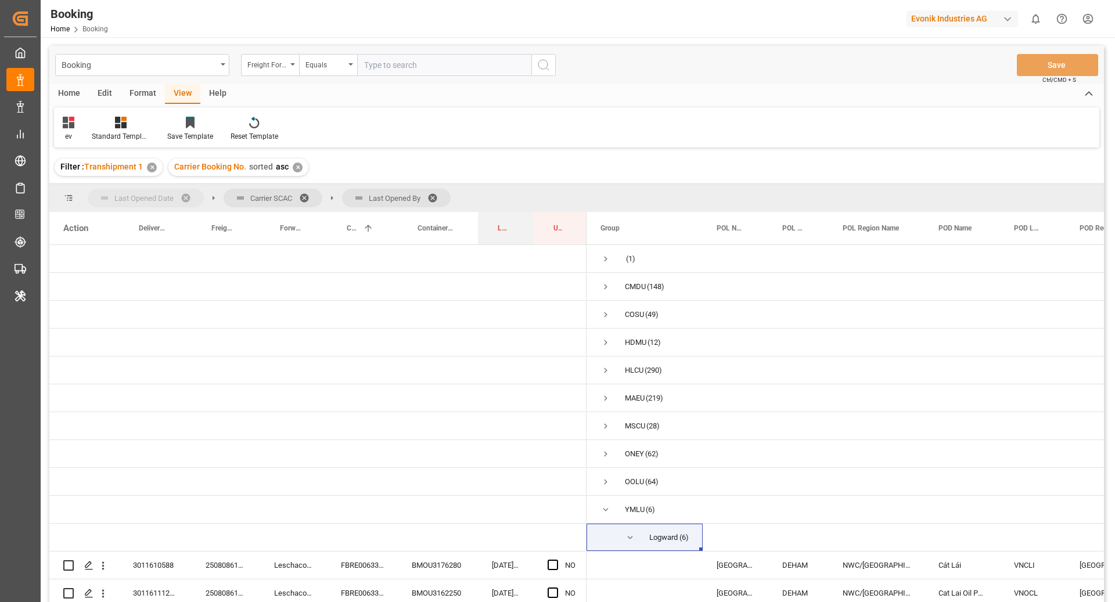
drag, startPoint x: 501, startPoint y: 233, endPoint x: 96, endPoint y: 193, distance: 406.7
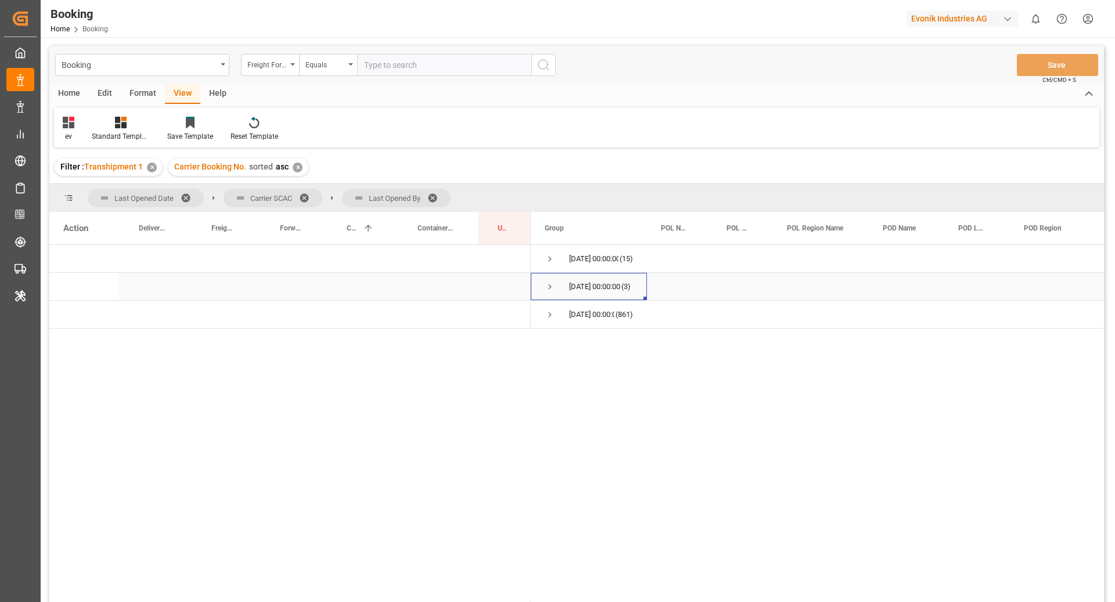
click at [553, 283] on span "Press SPACE to select this row." at bounding box center [550, 287] width 10 height 10
click at [572, 316] on span "Press SPACE to select this row." at bounding box center [574, 314] width 10 height 10
click at [597, 342] on span "Press SPACE to select this row." at bounding box center [598, 342] width 10 height 10
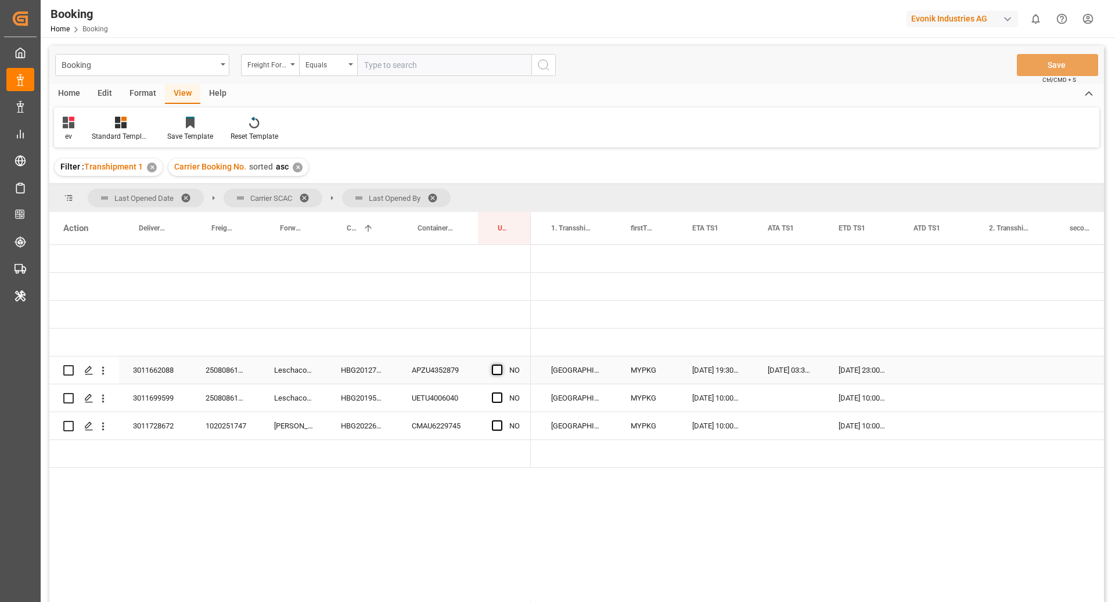
click at [495, 373] on span "Press SPACE to select this row." at bounding box center [497, 370] width 10 height 10
click at [501, 365] on input "Press SPACE to select this row." at bounding box center [501, 365] width 0 height 0
click at [496, 396] on span "Press SPACE to select this row." at bounding box center [497, 398] width 10 height 10
click at [501, 393] on input "Press SPACE to select this row." at bounding box center [501, 393] width 0 height 0
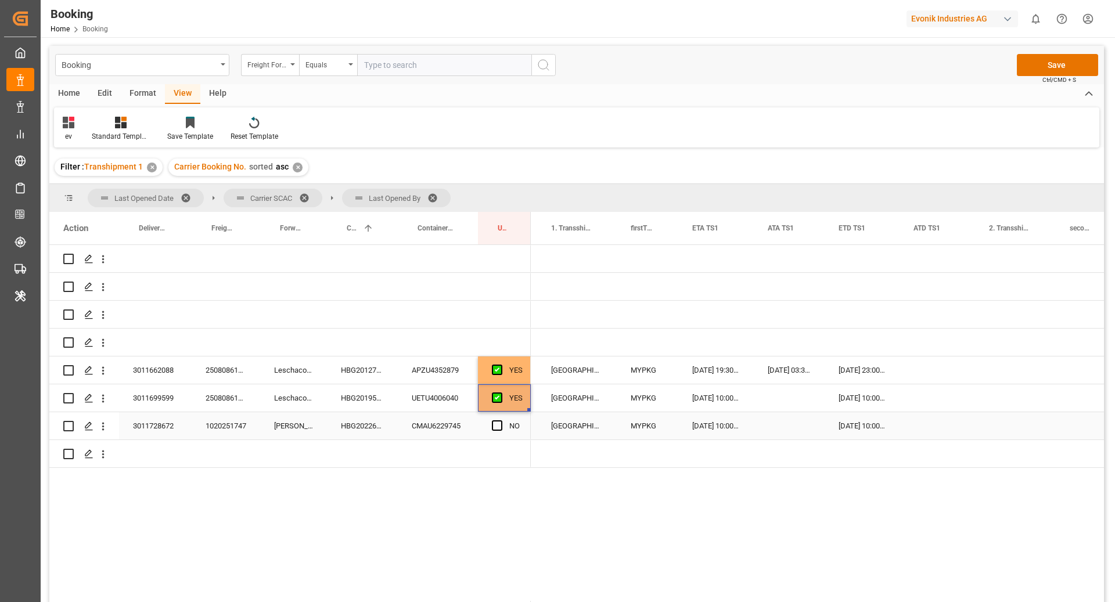
click at [493, 431] on div "Press SPACE to select this row." at bounding box center [500, 426] width 17 height 27
click at [496, 426] on span "Press SPACE to select this row." at bounding box center [497, 425] width 10 height 10
click at [501, 420] on input "Press SPACE to select this row." at bounding box center [501, 420] width 0 height 0
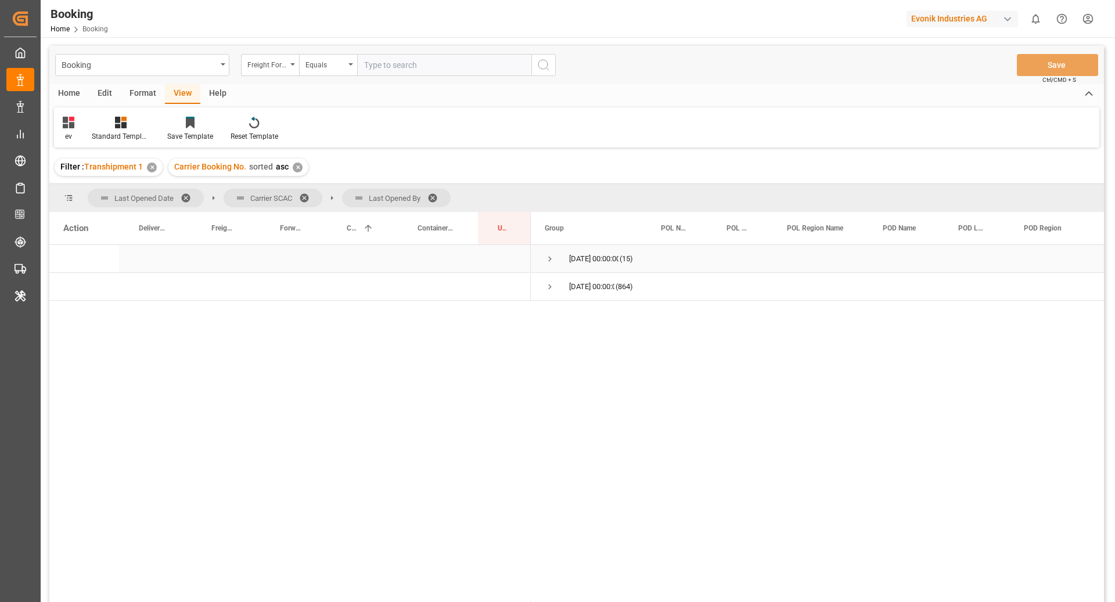
click at [550, 255] on span "Press SPACE to select this row." at bounding box center [550, 259] width 10 height 10
click at [576, 317] on span "Press SPACE to select this row." at bounding box center [574, 314] width 10 height 10
click at [596, 337] on span "Press SPACE to select this row." at bounding box center [598, 342] width 10 height 10
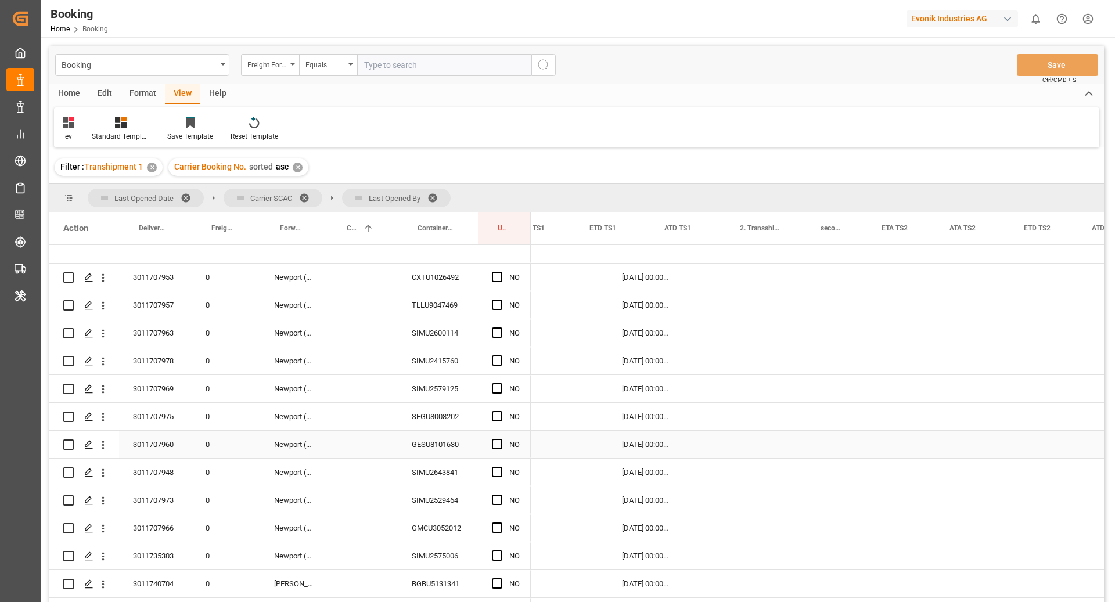
scroll to position [0, 1357]
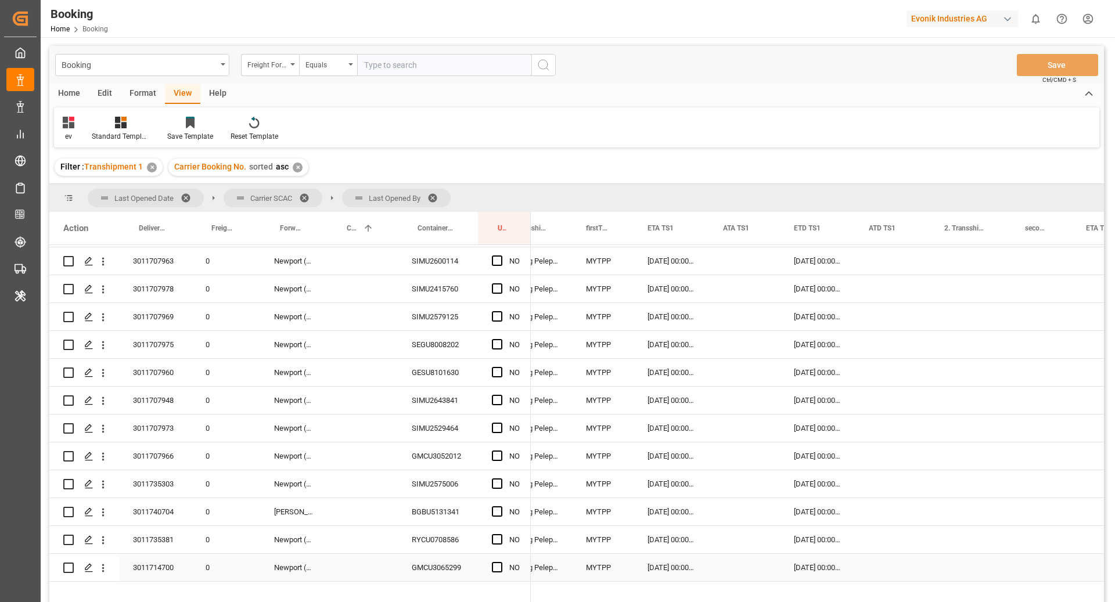
click at [437, 554] on div "GMCU3065299" at bounding box center [438, 567] width 80 height 27
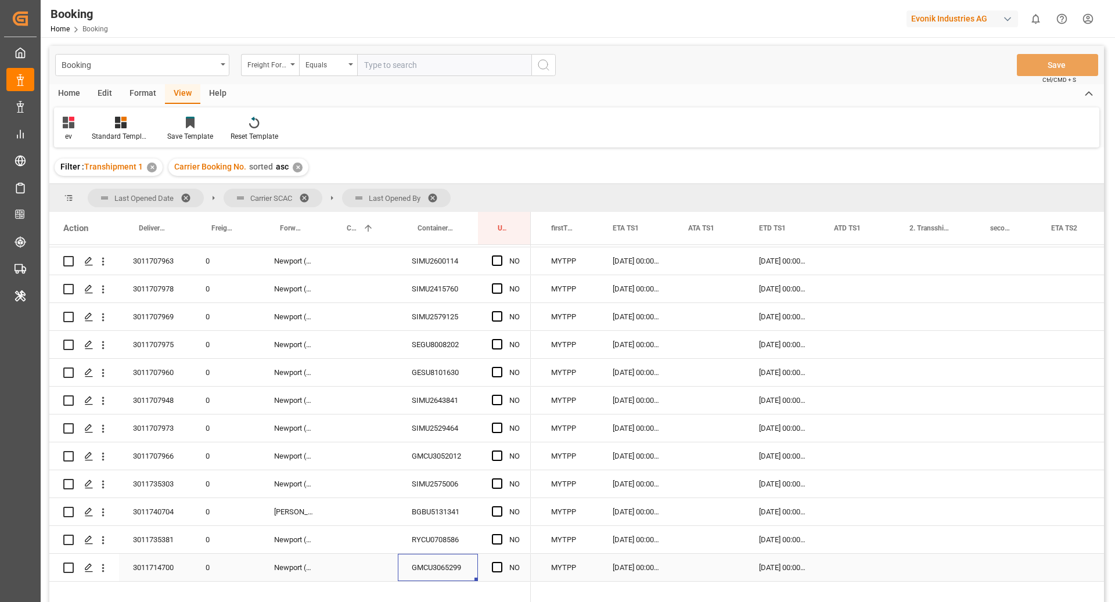
click at [716, 554] on div "Press SPACE to select this row." at bounding box center [709, 567] width 71 height 27
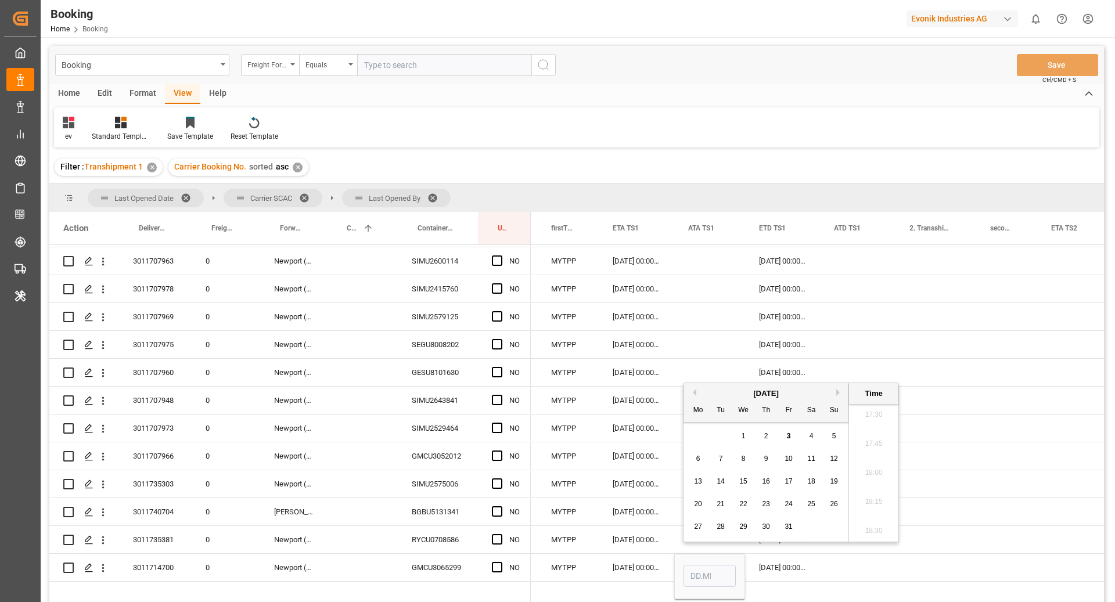
click at [746, 439] on div "1" at bounding box center [743, 437] width 15 height 14
type input "01.10.2025 00:00"
click at [913, 557] on div "Press SPACE to select this row." at bounding box center [935, 567] width 81 height 27
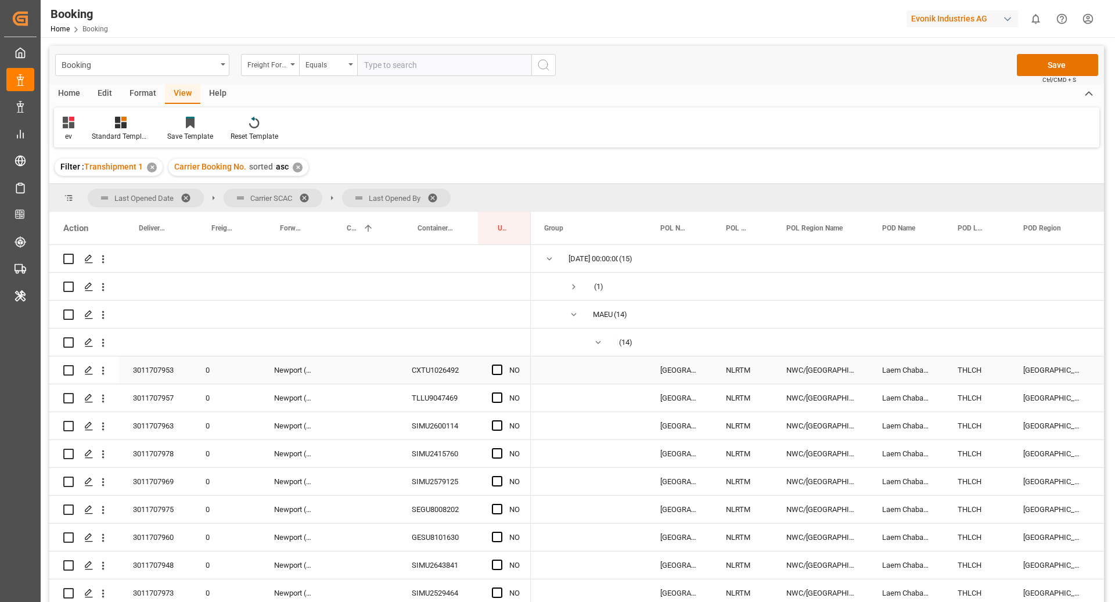
click at [490, 373] on div "NO" at bounding box center [504, 370] width 53 height 27
click at [498, 373] on span "Press SPACE to select this row." at bounding box center [497, 370] width 10 height 10
click at [501, 365] on input "Press SPACE to select this row." at bounding box center [501, 365] width 0 height 0
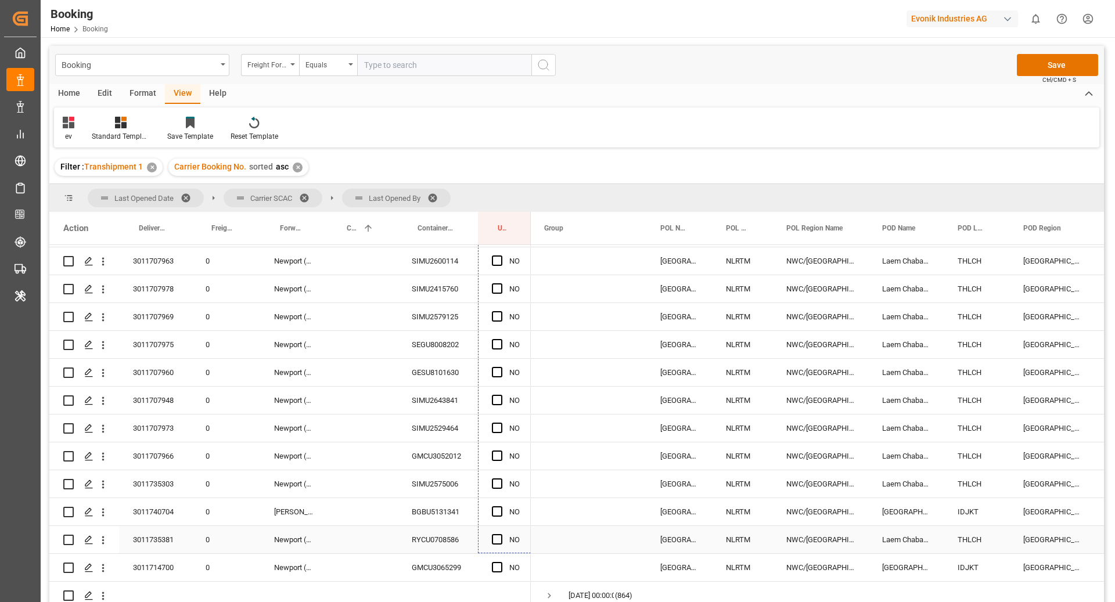
drag, startPoint x: 530, startPoint y: 381, endPoint x: 512, endPoint y: 541, distance: 160.2
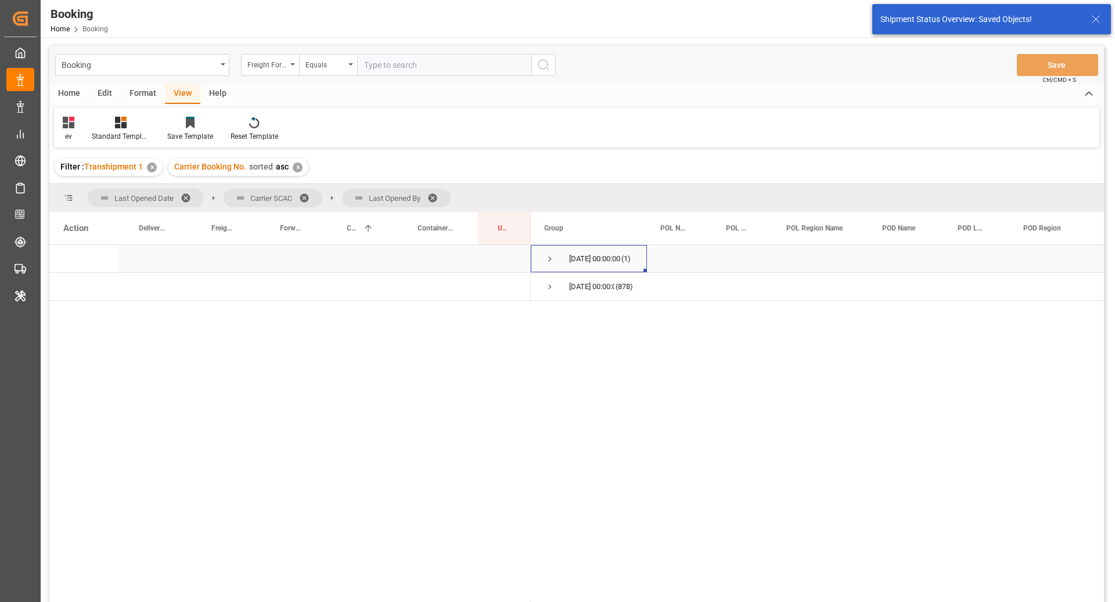
click at [553, 262] on span "Press SPACE to select this row." at bounding box center [550, 259] width 10 height 10
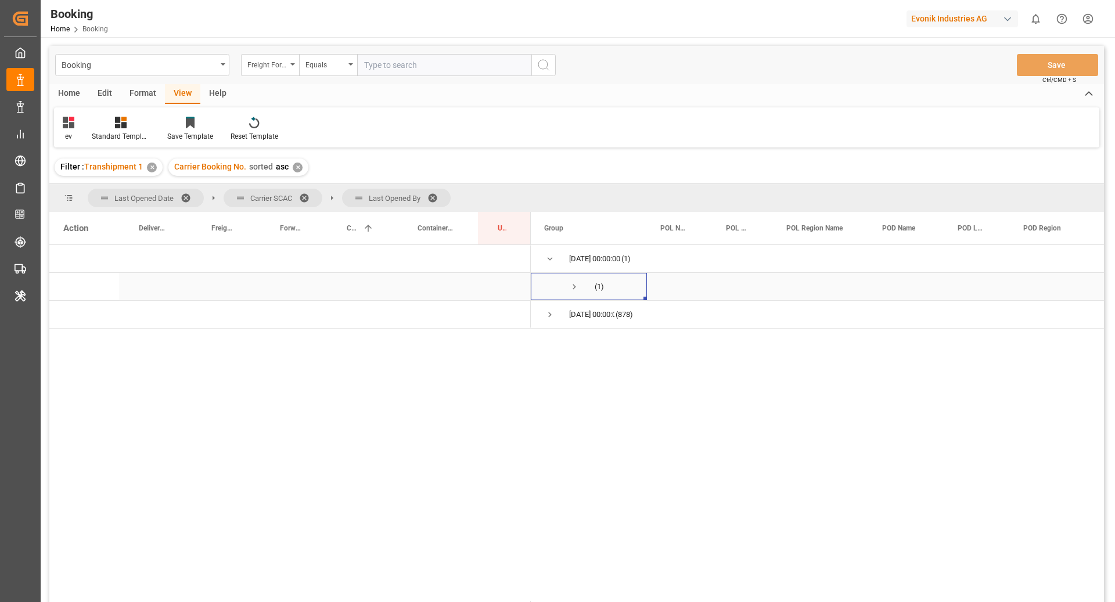
click at [574, 287] on span "Press SPACE to select this row." at bounding box center [574, 287] width 10 height 10
click at [597, 319] on span "Press SPACE to select this row." at bounding box center [598, 314] width 10 height 10
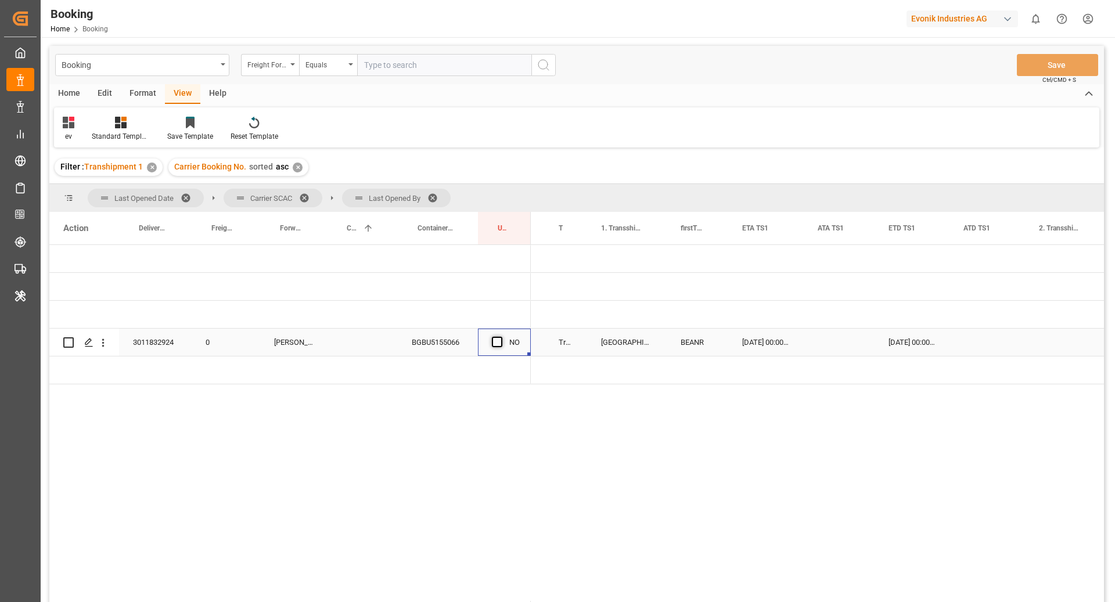
click at [495, 343] on span "Press SPACE to select this row." at bounding box center [497, 342] width 10 height 10
click at [501, 337] on input "Press SPACE to select this row." at bounding box center [501, 337] width 0 height 0
click at [449, 350] on div "BGBU5155066" at bounding box center [438, 342] width 80 height 27
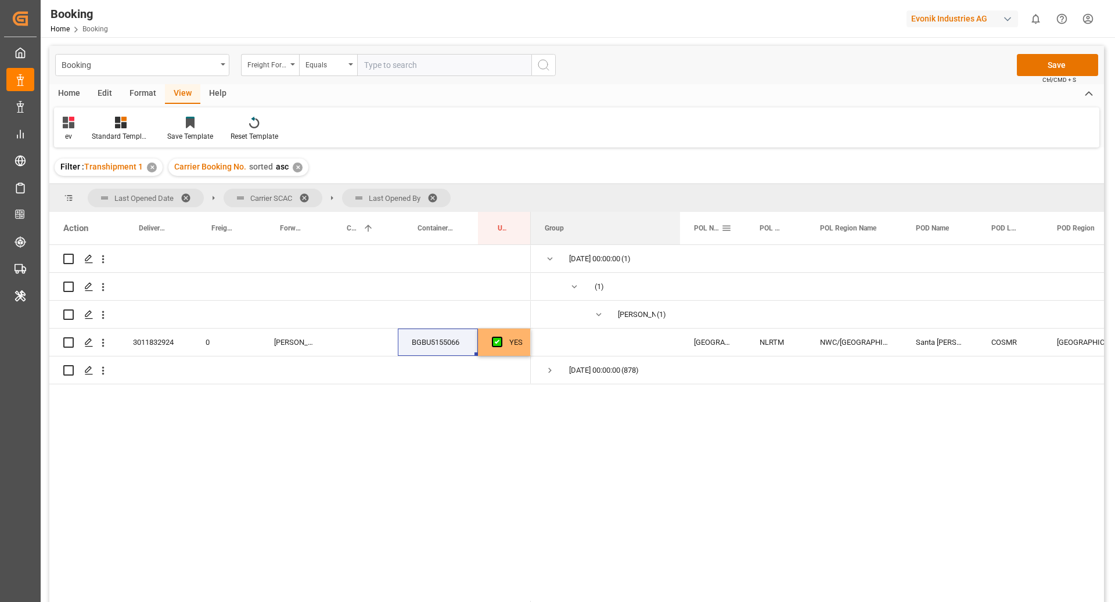
drag, startPoint x: 646, startPoint y: 235, endPoint x: 679, endPoint y: 235, distance: 33.1
click at [436, 344] on div "BGBU5155066" at bounding box center [438, 342] width 80 height 27
click at [406, 333] on div "BGBU5155066" at bounding box center [438, 342] width 80 height 27
click at [106, 347] on icon "open menu" at bounding box center [103, 343] width 12 height 12
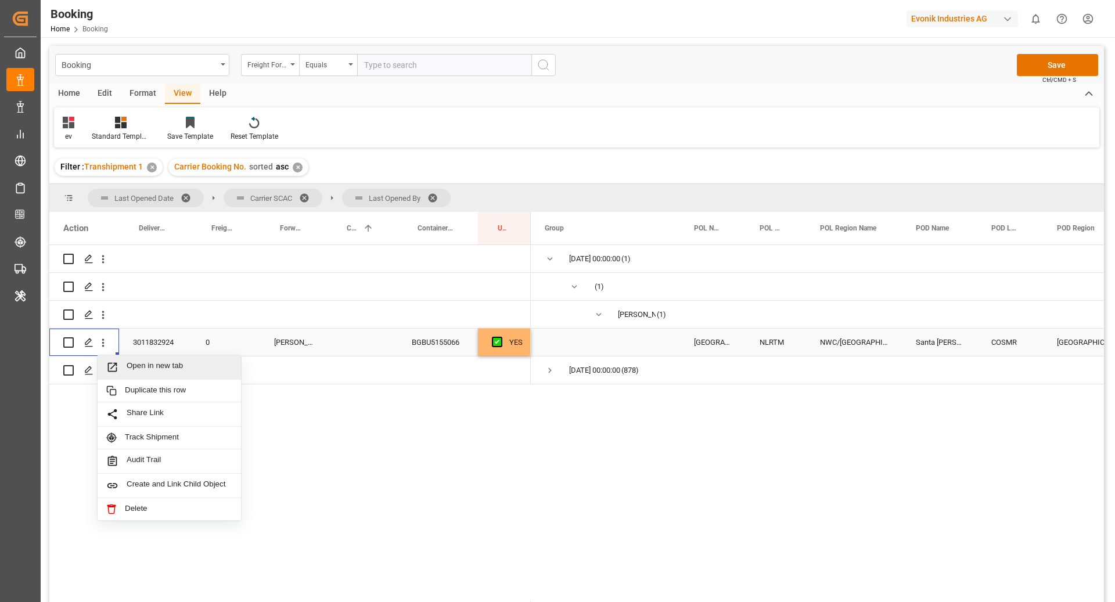
click at [161, 361] on span "Open in new tab" at bounding box center [180, 367] width 106 height 12
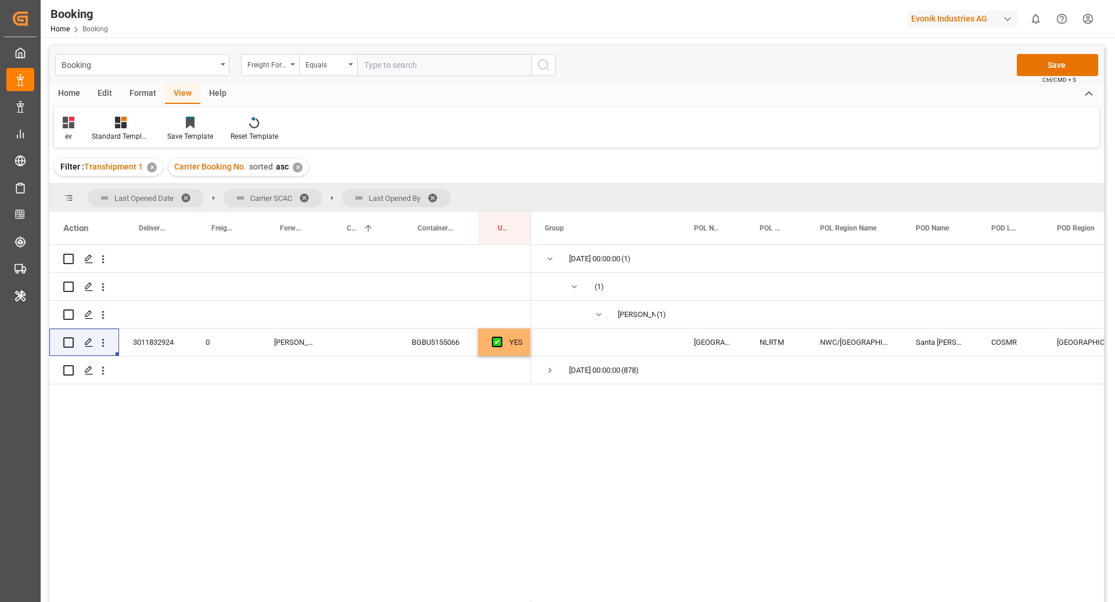
click at [303, 193] on span at bounding box center [308, 198] width 19 height 10
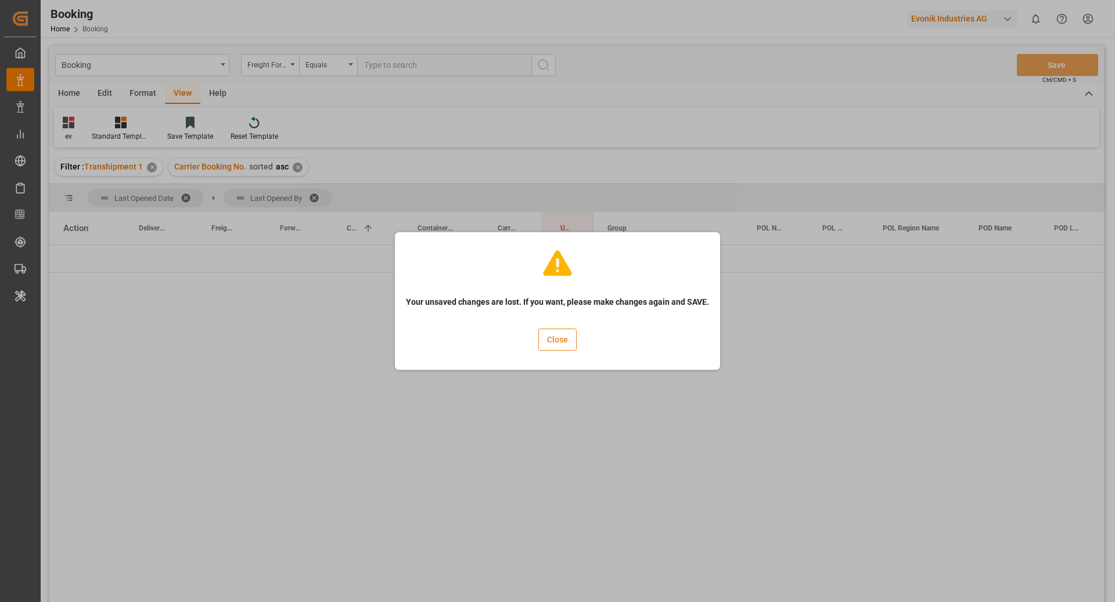
click at [549, 340] on button "Close" at bounding box center [557, 340] width 38 height 22
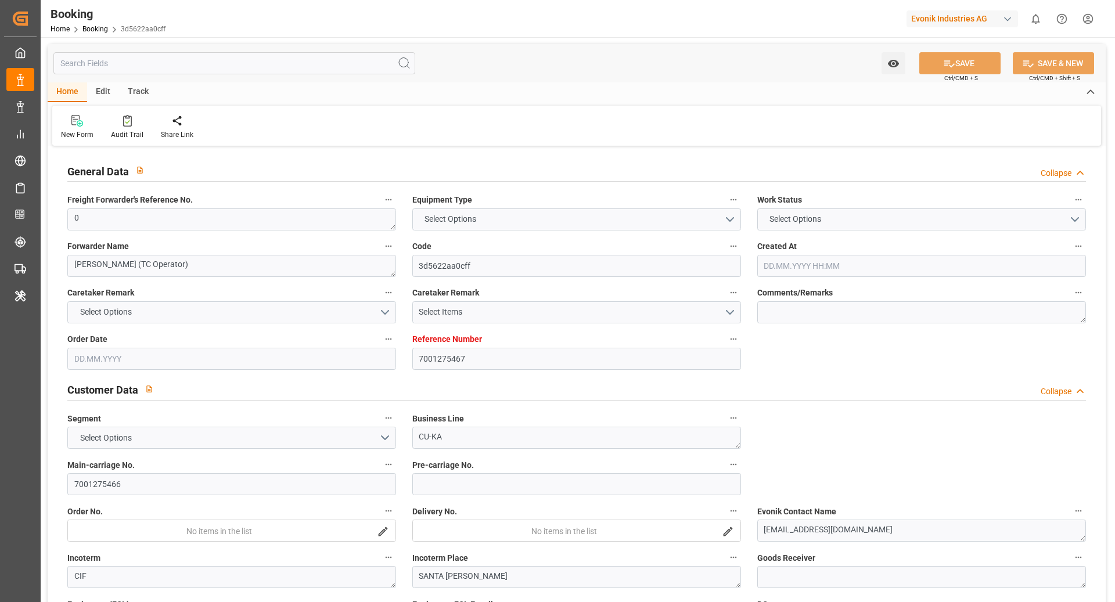
type input "7001275467"
type input "9308429"
type input "NLRTM"
type input "COSMR"
type input "BEANR"
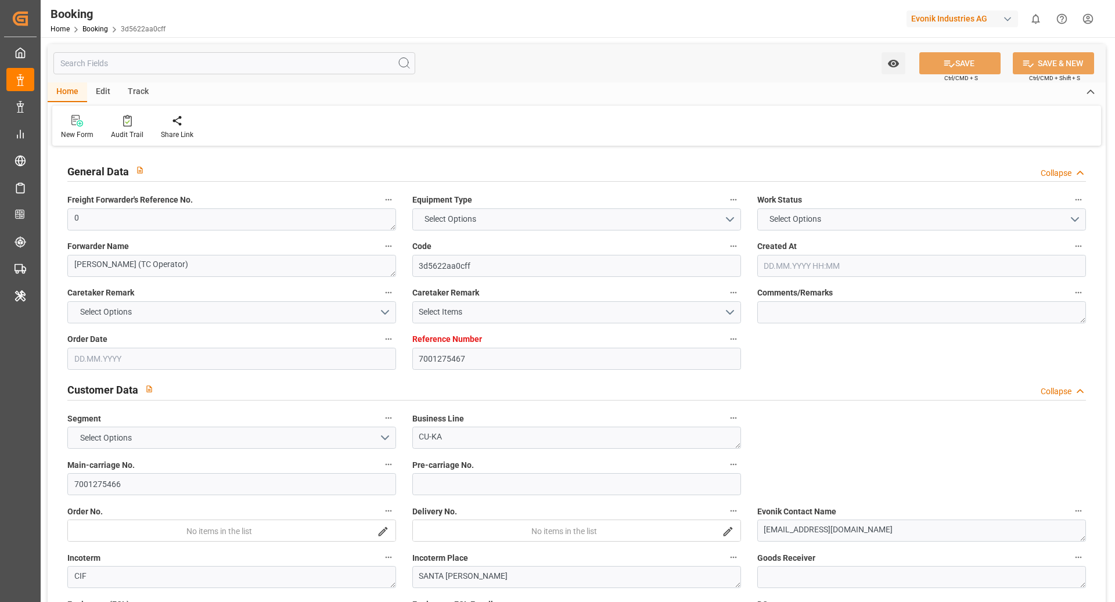
type input "0"
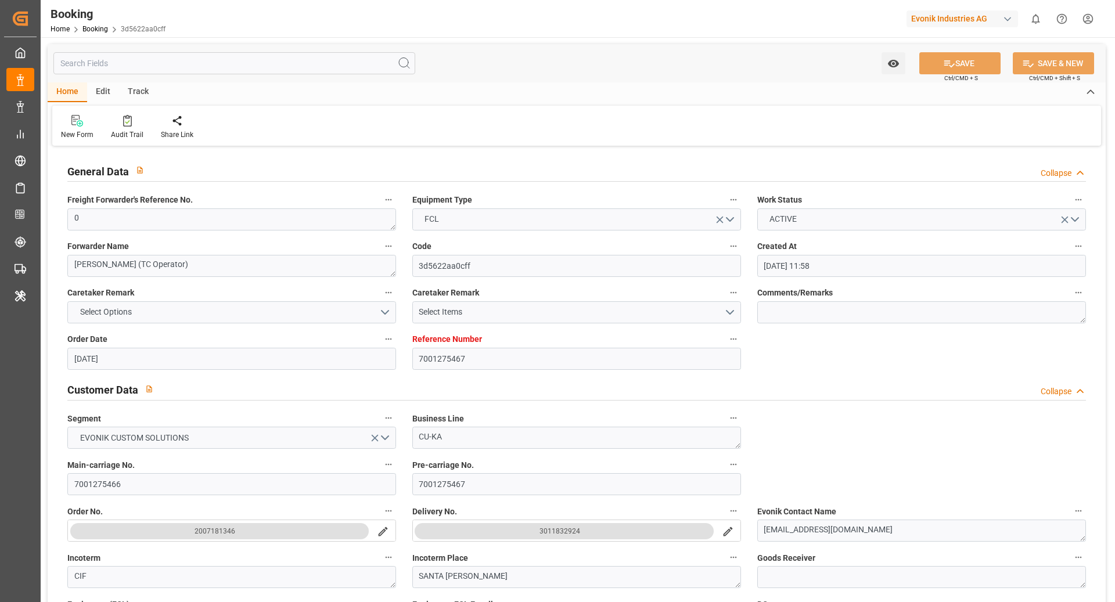
type input "15.09.2025 11:58"
type input "15.09.2025"
type input "02.11.2025"
type input "25.09.2025"
type input "25.09.2025 00:00"
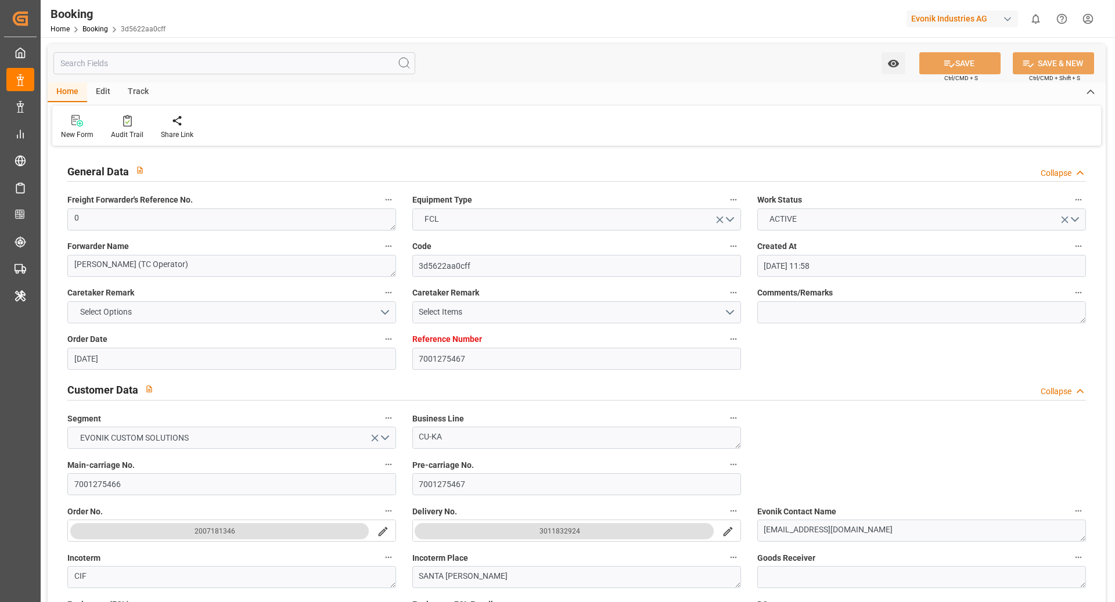
type input "25.09.2025 00:00"
type input "24.09.2025 00:00"
type input "29.09.2025 00:00"
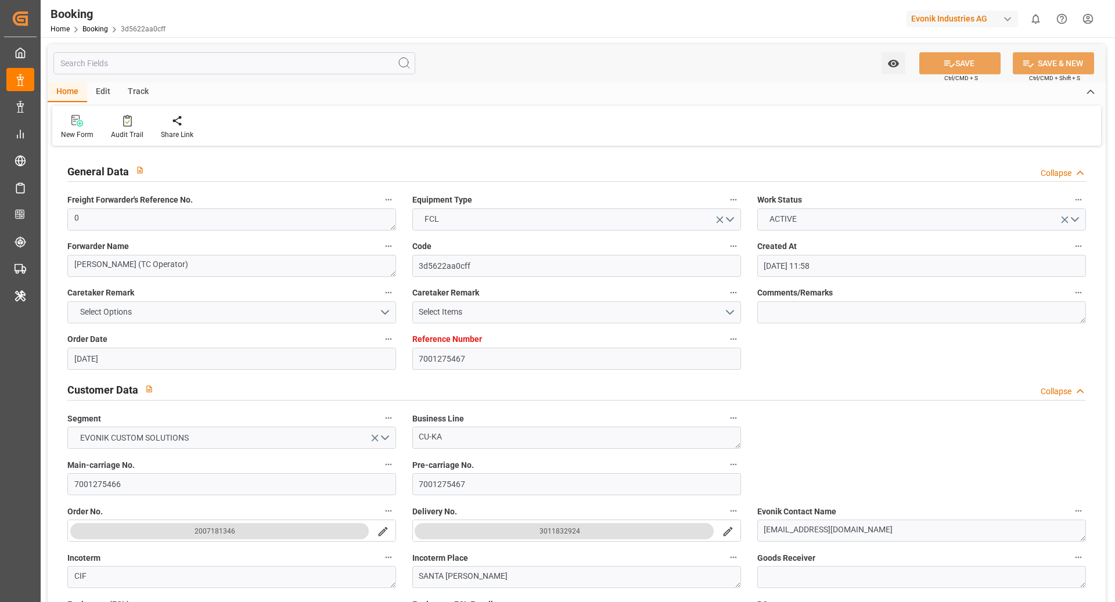
type input "22.09.2025 00:00"
type input "31.10.2025 00:00"
type input "03.11.2025 00:00"
type input "01.10.2025 00:00"
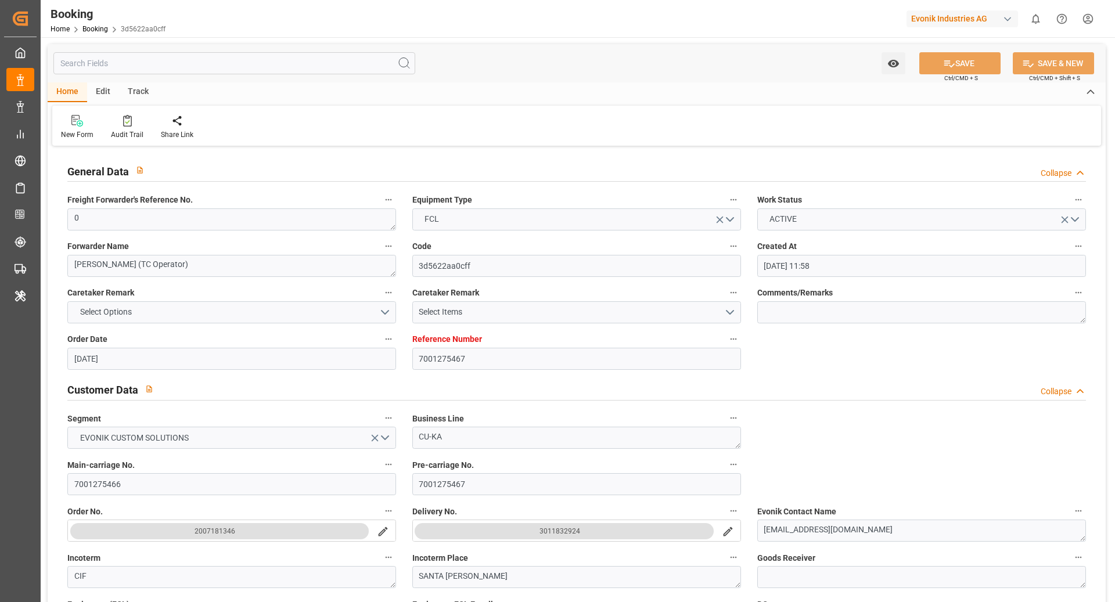
type input "08.10.2025 00:00"
type input "30.09.2025 07:30"
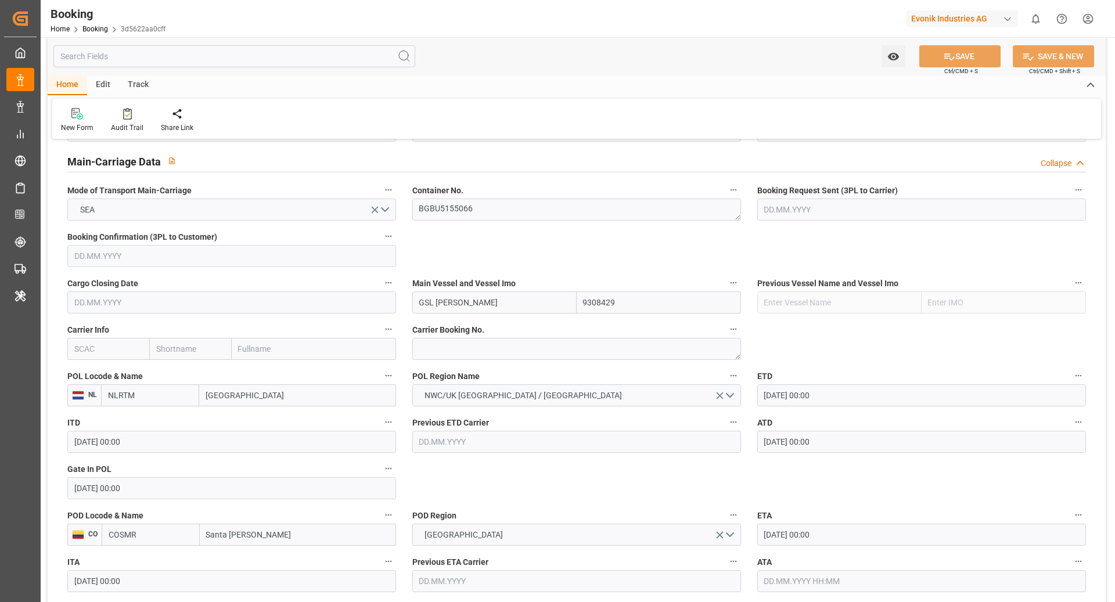
scroll to position [730, 0]
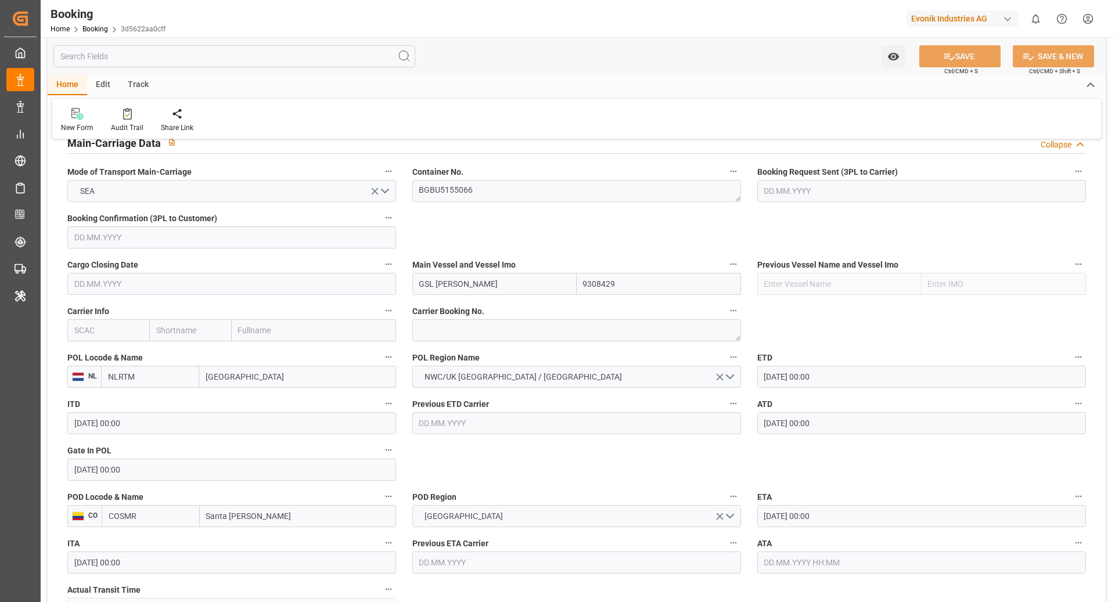
click at [111, 336] on input "text" at bounding box center [108, 330] width 82 height 22
click at [75, 357] on b "HLCU" at bounding box center [85, 355] width 21 height 9
type input "HLCU"
type input "Hapag Lloyd"
type input "Hapag Lloyd Aktiengesellschaft"
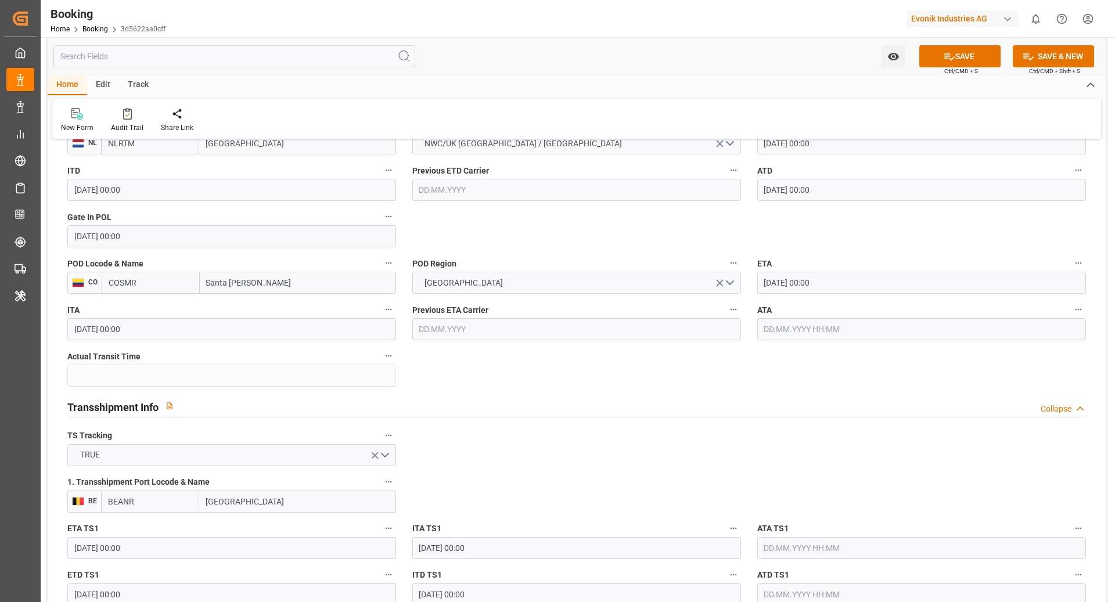
scroll to position [967, 0]
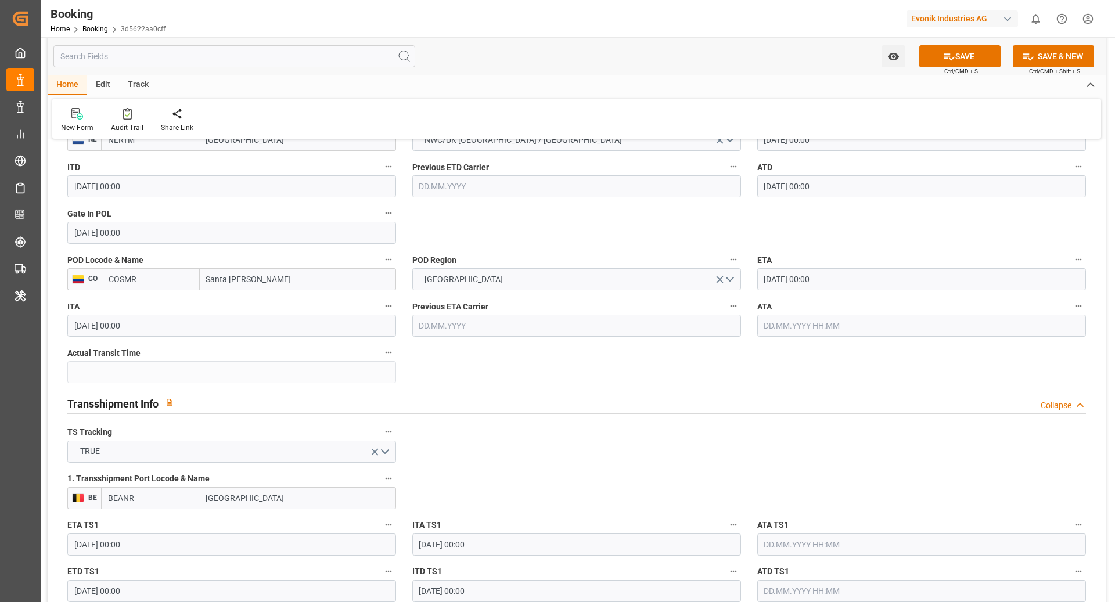
type input "HLCU"
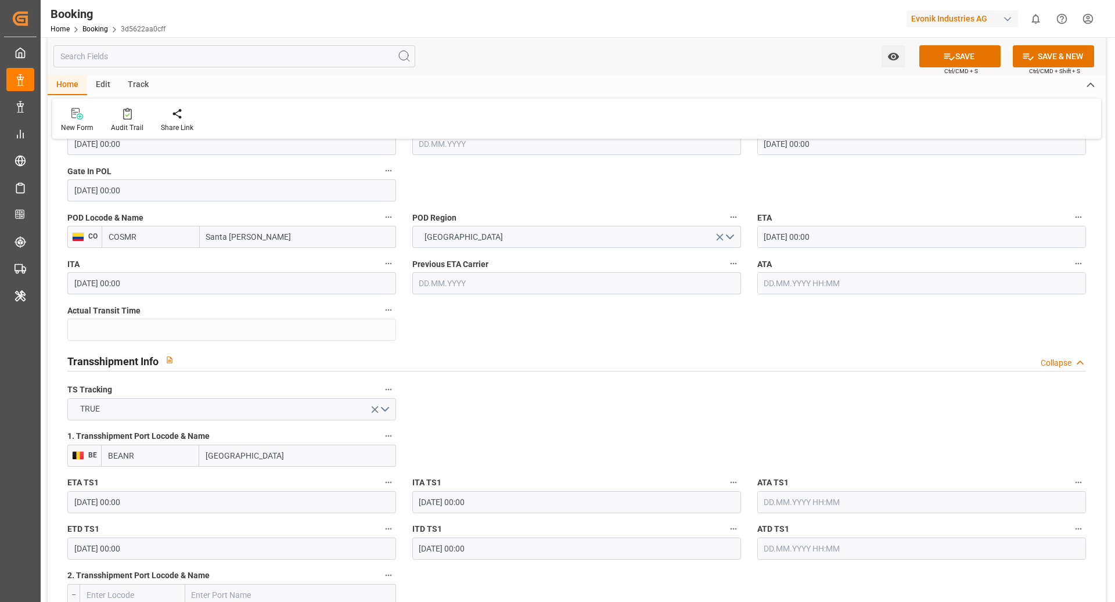
scroll to position [1027, 0]
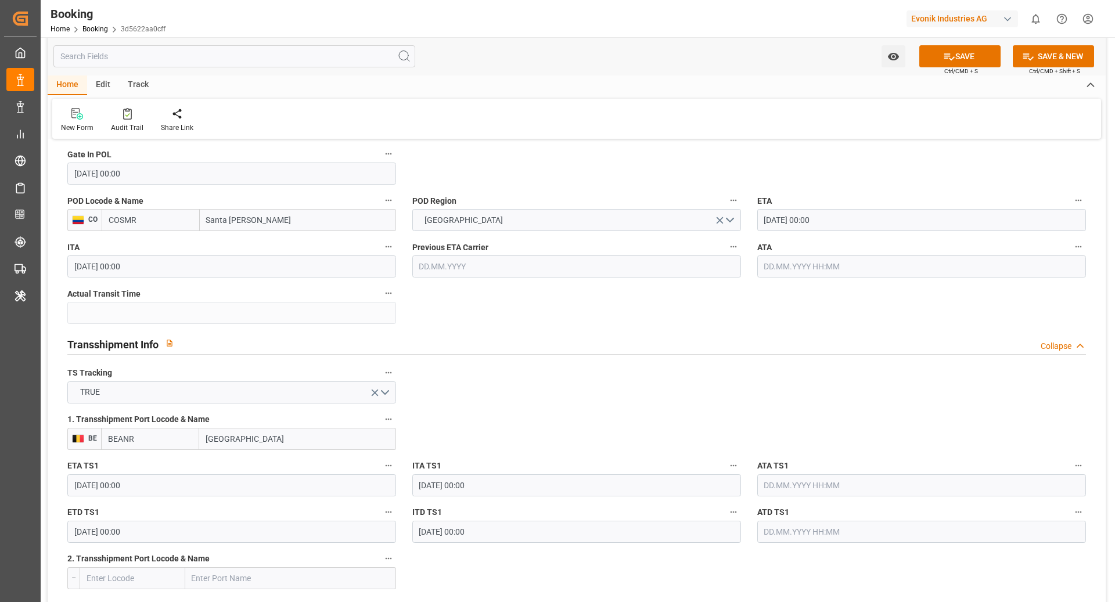
click at [836, 489] on input "text" at bounding box center [921, 485] width 329 height 22
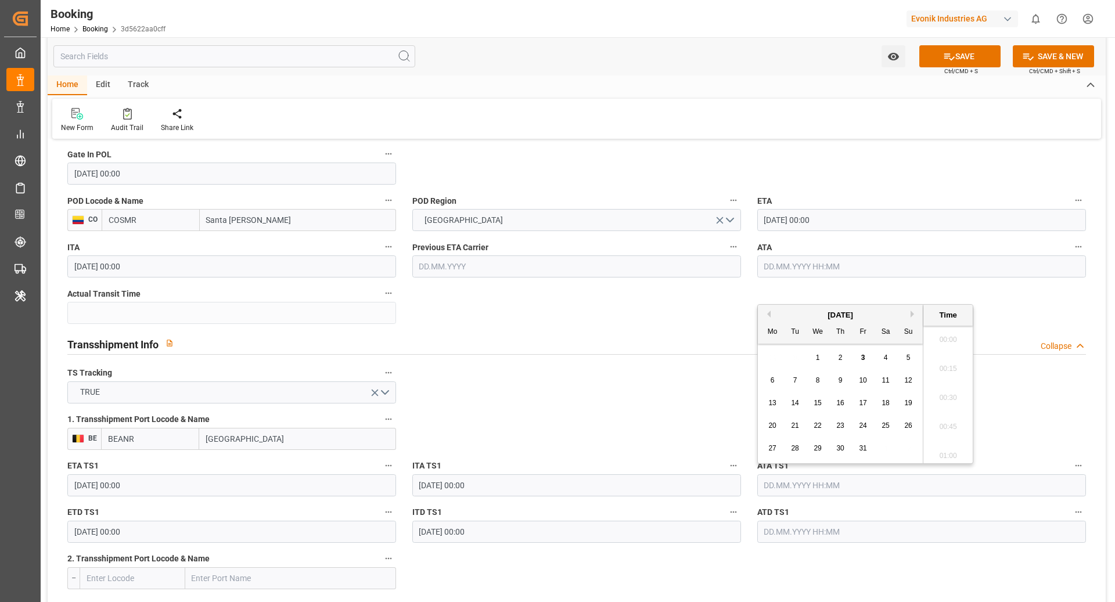
scroll to position [2036, 0]
click at [767, 315] on button "Previous Month" at bounding box center [767, 314] width 7 height 7
click at [794, 446] on span "30" at bounding box center [795, 448] width 8 height 8
type input "[DATE] 00:00"
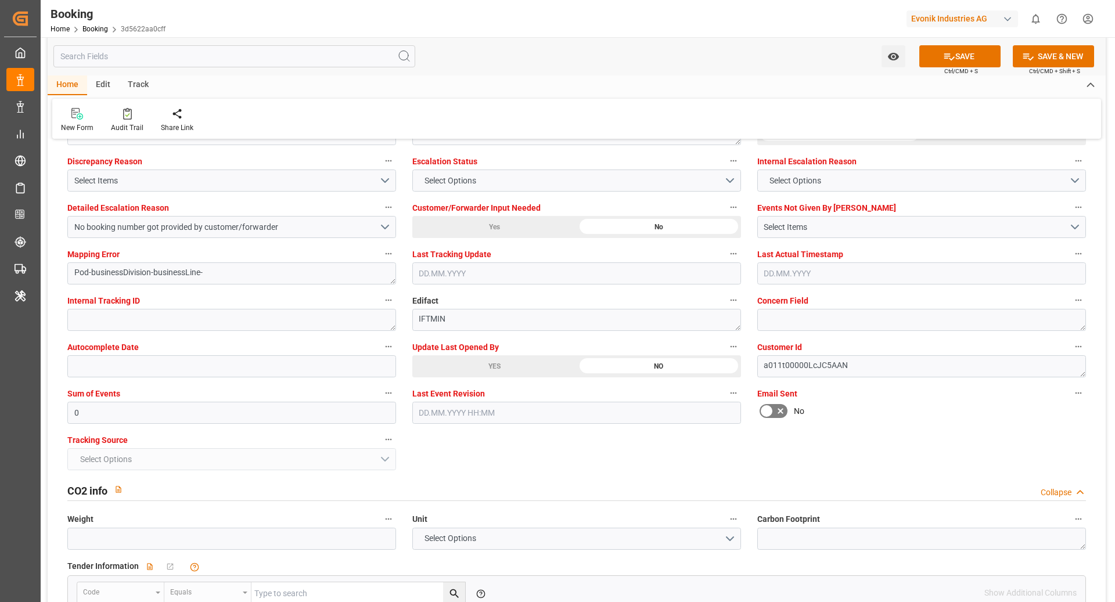
scroll to position [2175, 0]
click at [934, 56] on button "SAVE" at bounding box center [959, 56] width 81 height 22
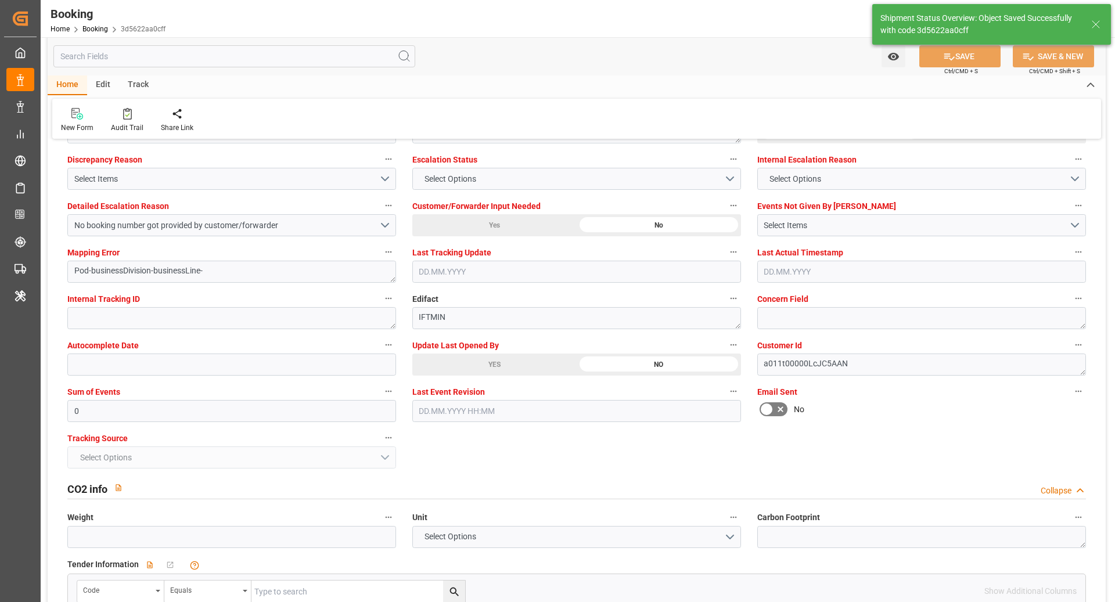
type textarea "NWC/UK North West Continent / UK_COSMR_HLCU_CU-KA"
type textarea "[PERSON_NAME]"
type input "03.10.2025 12:45"
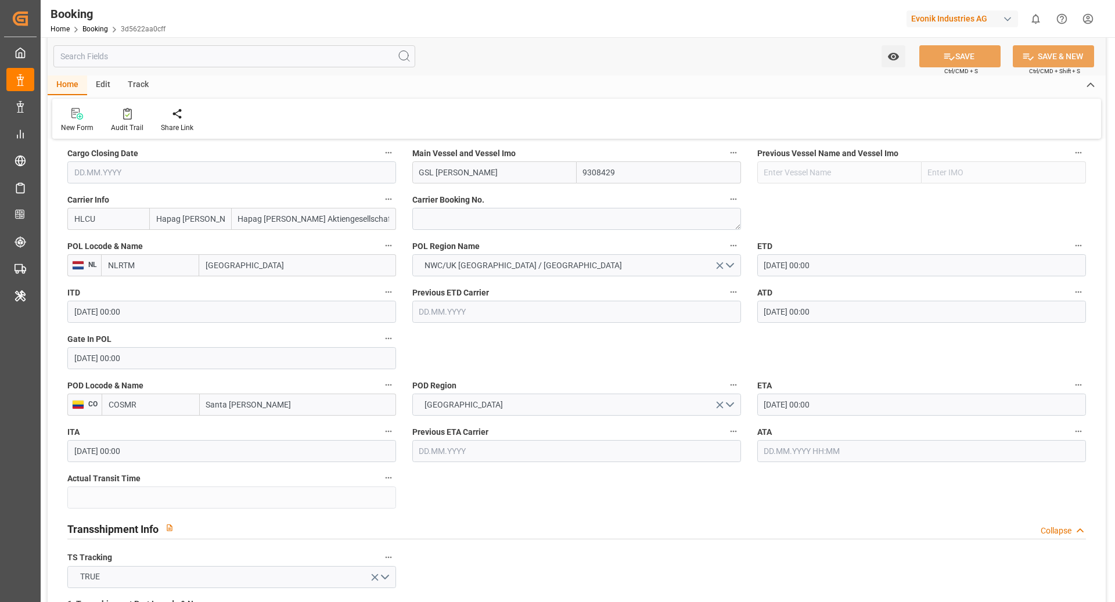
scroll to position [803, 0]
